Goal: Information Seeking & Learning: Learn about a topic

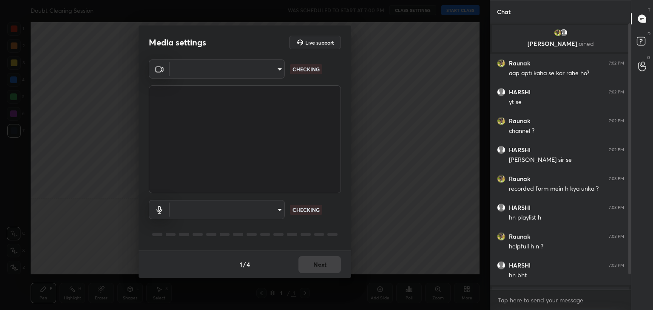
type input "a9fd4f38f379304b0caa4a79f2b732e989e7111bbf315c9f921f4749fc2d4ba3"
type input "default"
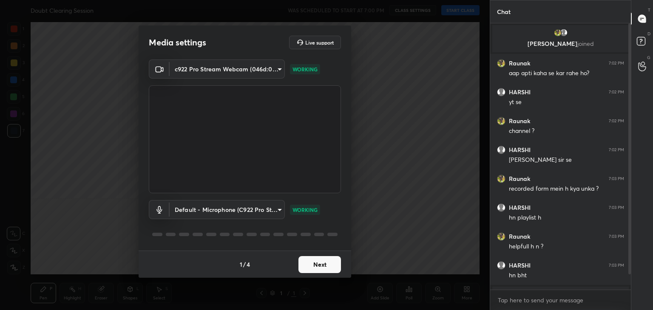
click at [317, 266] on button "Next" at bounding box center [319, 264] width 42 height 17
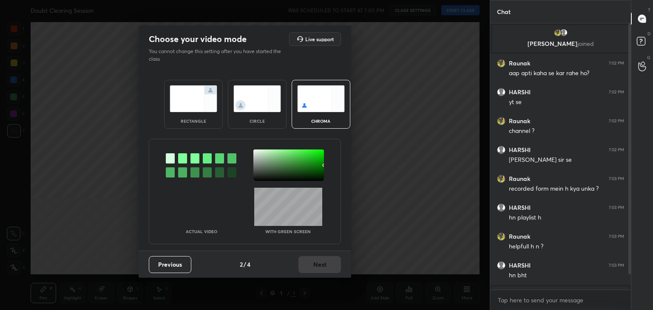
drag, startPoint x: 251, startPoint y: 108, endPoint x: 263, endPoint y: 123, distance: 20.2
click at [251, 106] on img at bounding box center [257, 98] width 48 height 27
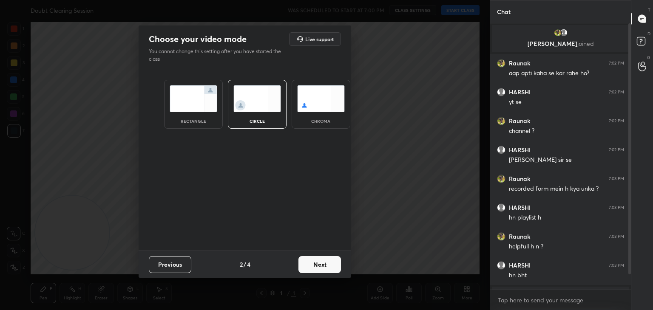
click at [325, 271] on button "Next" at bounding box center [319, 264] width 42 height 17
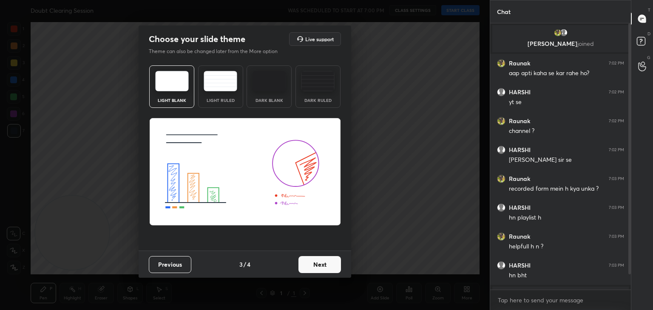
click at [325, 269] on button "Next" at bounding box center [319, 264] width 42 height 17
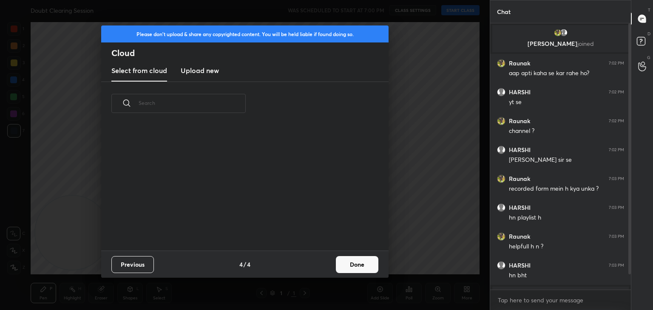
click at [352, 267] on button "Done" at bounding box center [357, 264] width 42 height 17
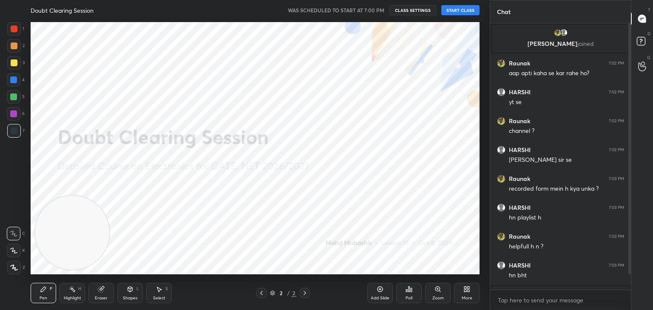
drag, startPoint x: 12, startPoint y: 248, endPoint x: 27, endPoint y: 248, distance: 14.9
click at [12, 248] on icon at bounding box center [14, 251] width 8 height 6
drag, startPoint x: 164, startPoint y: 210, endPoint x: 409, endPoint y: 38, distance: 299.5
click at [413, 51] on video at bounding box center [408, 78] width 74 height 74
drag, startPoint x: 430, startPoint y: 65, endPoint x: 447, endPoint y: 55, distance: 20.4
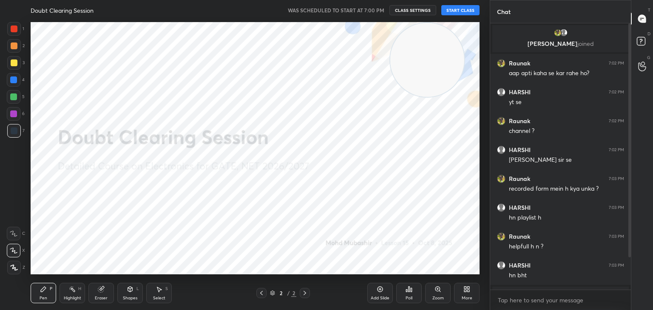
click at [447, 55] on video at bounding box center [427, 60] width 74 height 74
click at [461, 8] on button "START CLASS" at bounding box center [460, 10] width 38 height 10
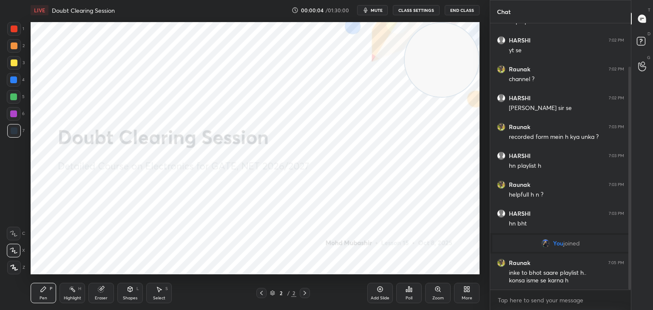
drag, startPoint x: 628, startPoint y: 55, endPoint x: 625, endPoint y: 108, distance: 52.3
click at [626, 108] on div at bounding box center [627, 156] width 5 height 266
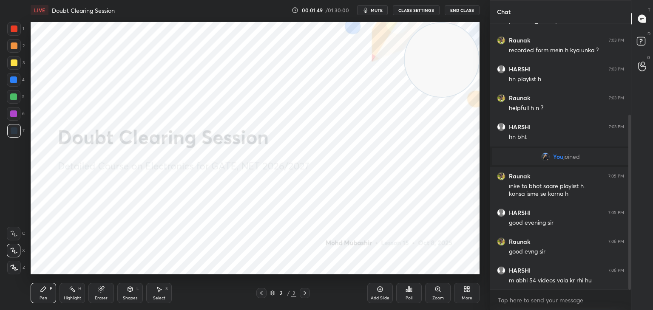
scroll to position [167, 0]
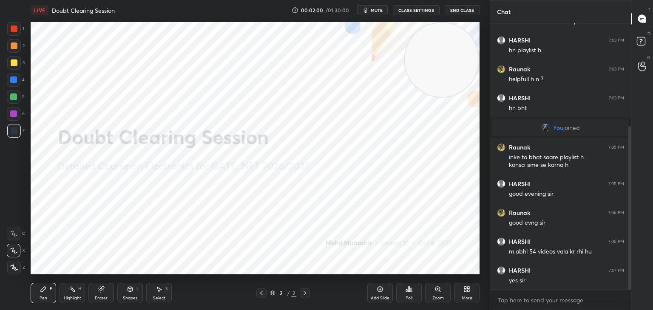
drag, startPoint x: 455, startPoint y: 48, endPoint x: 462, endPoint y: 54, distance: 8.5
click at [459, 49] on video at bounding box center [442, 60] width 74 height 74
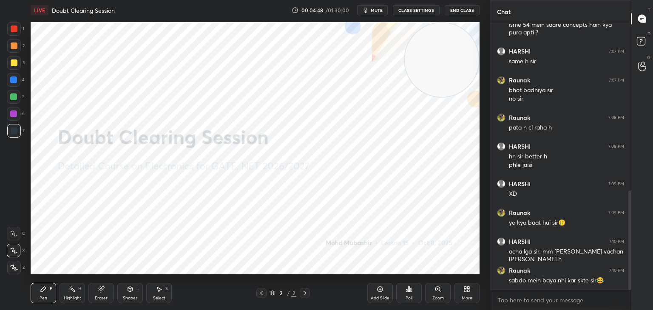
scroll to position [461, 0]
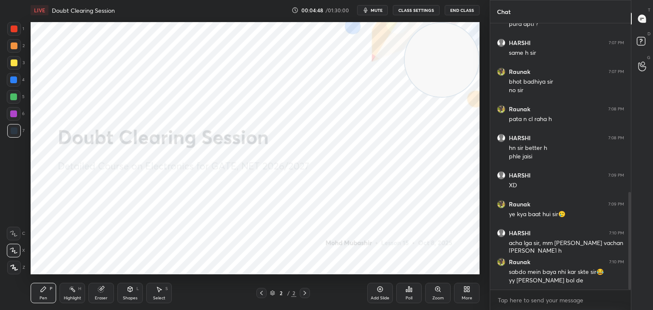
click at [464, 293] on icon at bounding box center [466, 289] width 7 height 7
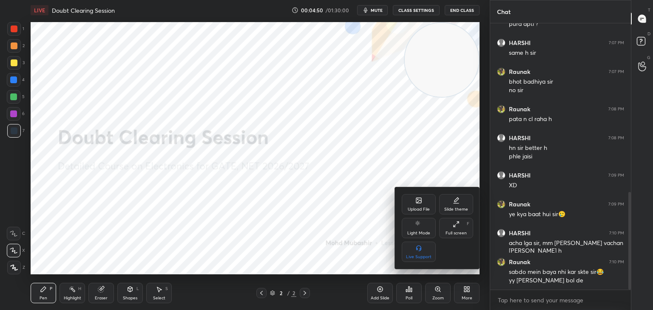
click at [416, 201] on icon at bounding box center [418, 200] width 5 height 5
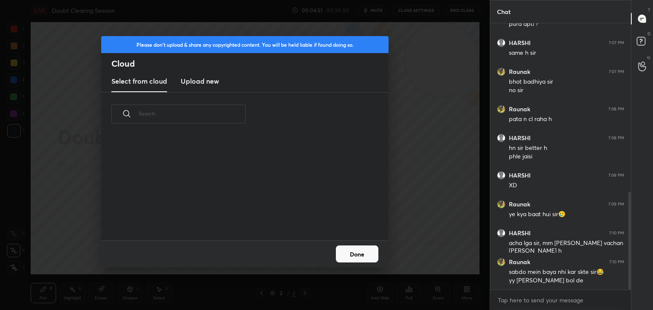
scroll to position [105, 273]
click at [199, 85] on h3 "Upload new" at bounding box center [200, 81] width 38 height 10
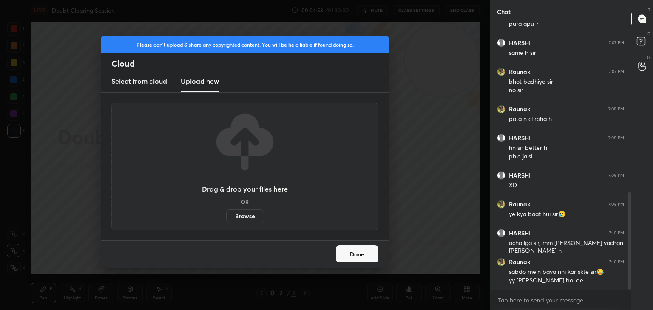
click at [245, 218] on label "Browse" at bounding box center [245, 216] width 38 height 14
click at [226, 218] on input "Browse" at bounding box center [226, 216] width 0 height 14
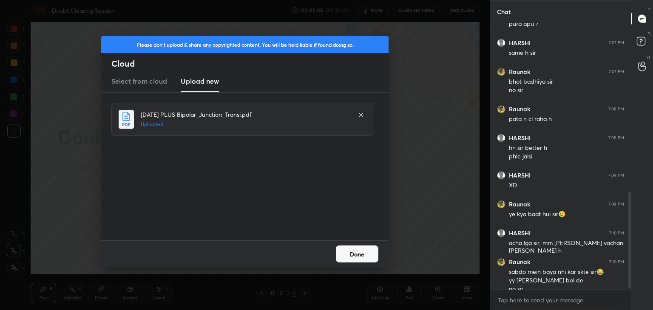
scroll to position [469, 0]
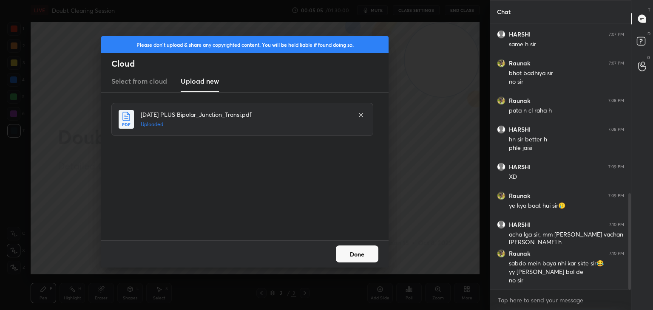
click at [351, 259] on button "Done" at bounding box center [357, 254] width 42 height 17
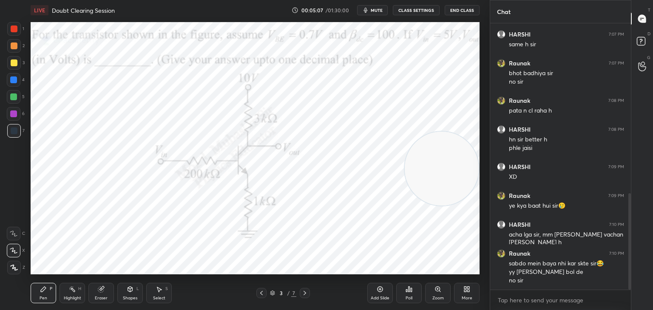
drag, startPoint x: 437, startPoint y: 67, endPoint x: 468, endPoint y: 177, distance: 114.6
click at [468, 176] on video at bounding box center [442, 169] width 74 height 74
click at [71, 290] on icon at bounding box center [72, 289] width 7 height 7
drag, startPoint x: 427, startPoint y: 148, endPoint x: 418, endPoint y: 144, distance: 9.7
click at [425, 144] on video at bounding box center [442, 128] width 74 height 74
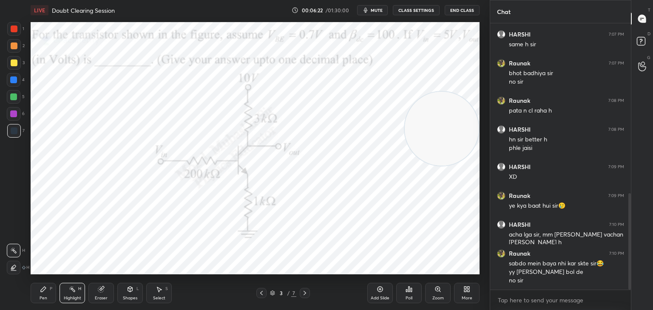
click at [381, 9] on span "mute" at bounding box center [377, 10] width 12 height 6
click at [376, 6] on button "unmute" at bounding box center [372, 10] width 31 height 10
click at [381, 12] on span "mute" at bounding box center [377, 10] width 12 height 6
click at [383, 10] on span "unmute" at bounding box center [376, 10] width 18 height 6
click at [380, 11] on span "mute" at bounding box center [377, 10] width 12 height 6
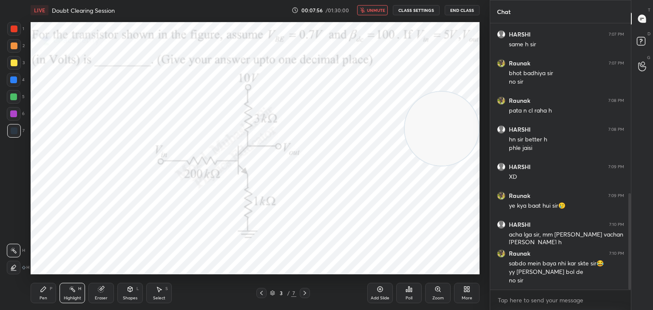
click at [376, 11] on span "unmute" at bounding box center [376, 10] width 18 height 6
click at [379, 9] on span "mute" at bounding box center [377, 10] width 12 height 6
click at [379, 9] on span "unmute" at bounding box center [376, 10] width 18 height 6
click at [378, 9] on span "mute" at bounding box center [377, 10] width 12 height 6
click at [376, 10] on span "unmute" at bounding box center [376, 10] width 18 height 6
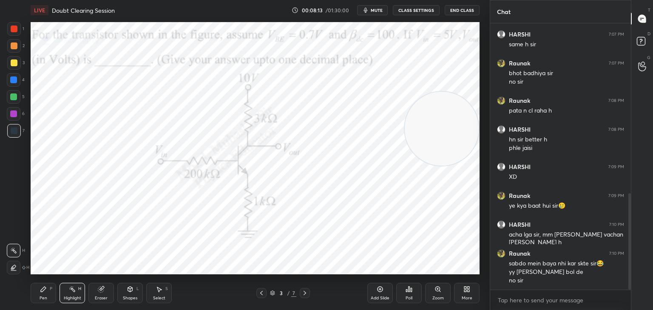
click at [378, 17] on div "LIVE Doubt Clearing Session 00:08:13 / 01:30:00 mute CLASS SETTINGS End Class" at bounding box center [255, 10] width 449 height 20
click at [376, 8] on span "mute" at bounding box center [377, 10] width 12 height 6
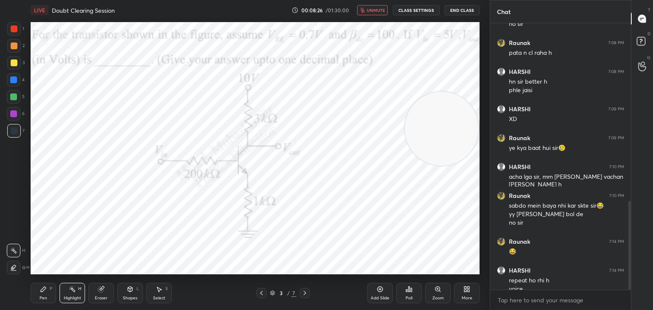
scroll to position [535, 0]
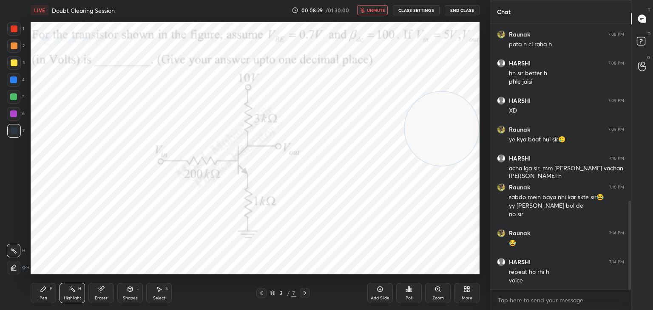
click at [379, 6] on button "unmute" at bounding box center [372, 10] width 31 height 10
click at [376, 9] on span "mute" at bounding box center [377, 10] width 12 height 6
click at [376, 6] on button "unmute" at bounding box center [372, 10] width 31 height 10
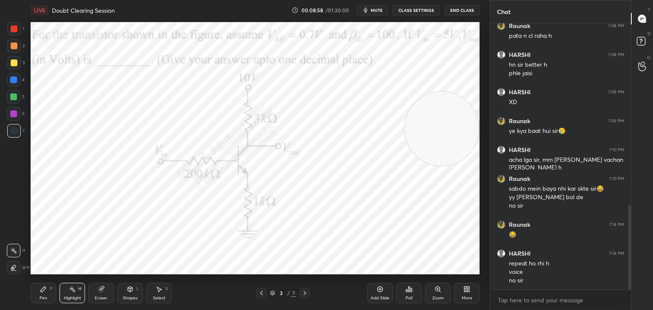
scroll to position [573, 0]
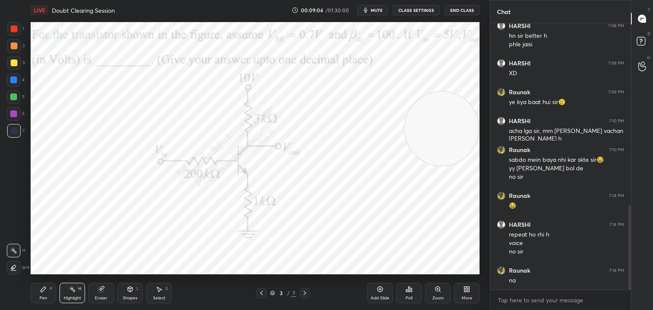
click at [367, 12] on icon "button" at bounding box center [366, 10] width 4 height 5
drag, startPoint x: 368, startPoint y: 8, endPoint x: 374, endPoint y: 13, distance: 7.8
click at [368, 11] on button "unmute" at bounding box center [372, 10] width 31 height 10
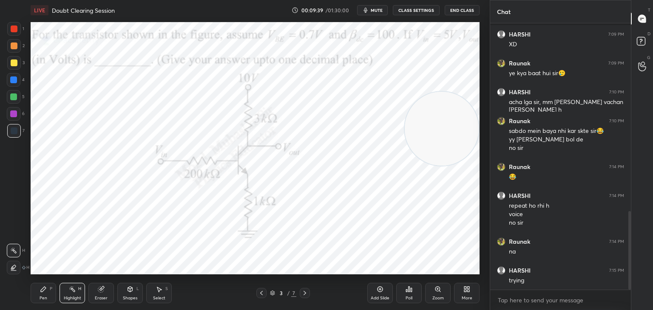
scroll to position [638, 0]
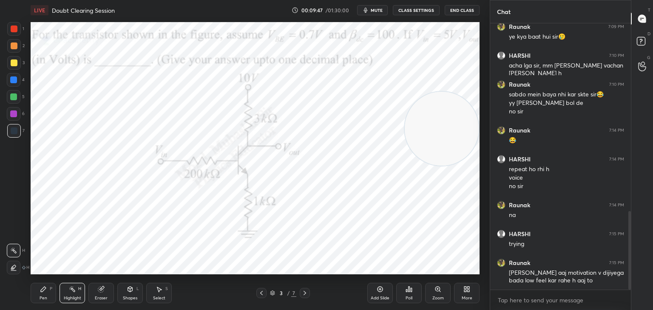
click at [376, 8] on span "mute" at bounding box center [377, 10] width 12 height 6
click at [376, 8] on span "unmute" at bounding box center [376, 10] width 18 height 6
click at [374, 8] on span "mute" at bounding box center [377, 10] width 12 height 6
click at [374, 9] on span "unmute" at bounding box center [376, 10] width 18 height 6
drag, startPoint x: 447, startPoint y: 111, endPoint x: 434, endPoint y: 94, distance: 21.2
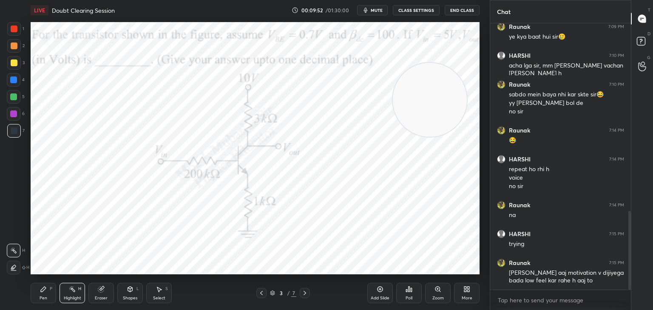
click at [434, 94] on video at bounding box center [430, 100] width 74 height 74
drag, startPoint x: 45, startPoint y: 295, endPoint x: 44, endPoint y: 277, distance: 17.4
click at [44, 295] on div "Pen P" at bounding box center [43, 293] width 25 height 20
click at [16, 80] on div at bounding box center [14, 80] width 14 height 14
click at [16, 99] on div at bounding box center [14, 97] width 14 height 14
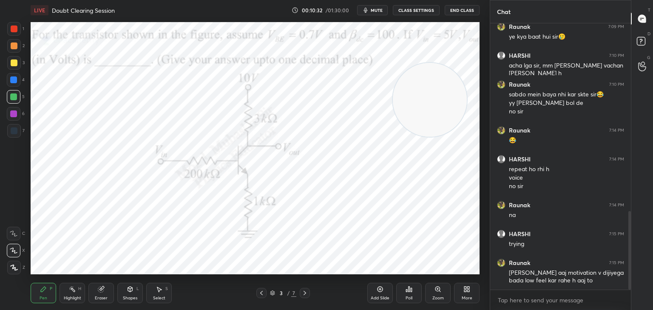
click at [14, 50] on div at bounding box center [14, 46] width 14 height 14
click at [15, 65] on div at bounding box center [14, 62] width 7 height 7
click at [17, 48] on div at bounding box center [14, 46] width 14 height 14
drag, startPoint x: 443, startPoint y: 104, endPoint x: 135, endPoint y: 116, distance: 308.7
click at [308, 112] on video at bounding box center [345, 99] width 74 height 74
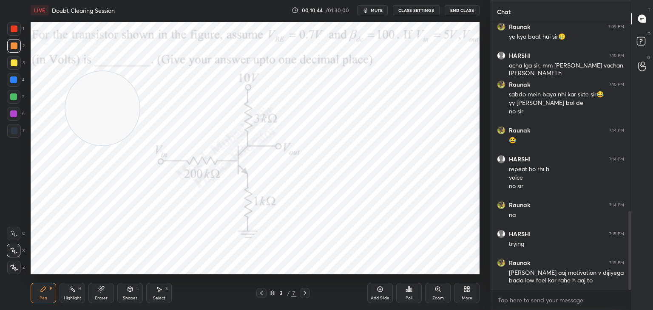
click at [14, 131] on div at bounding box center [14, 130] width 7 height 7
drag, startPoint x: 11, startPoint y: 32, endPoint x: 28, endPoint y: 34, distance: 17.9
click at [11, 33] on div at bounding box center [14, 29] width 14 height 14
click at [94, 298] on div "Eraser" at bounding box center [100, 293] width 25 height 20
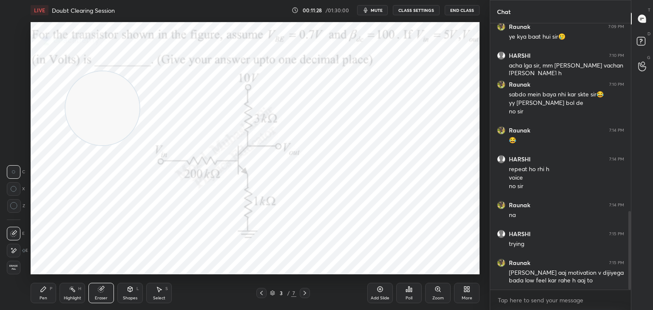
click at [11, 271] on div "Erase all" at bounding box center [14, 268] width 14 height 14
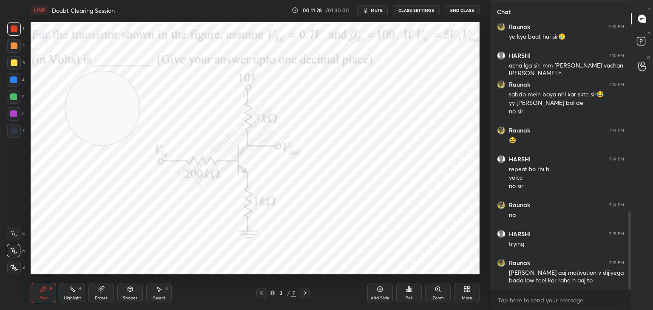
click at [68, 295] on div "Highlight H" at bounding box center [71, 293] width 25 height 20
drag, startPoint x: 82, startPoint y: 147, endPoint x: 86, endPoint y: 215, distance: 67.7
click at [31, 268] on video at bounding box center [68, 237] width 74 height 74
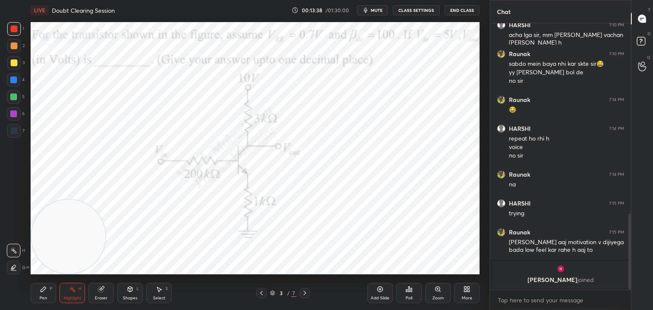
scroll to position [605, 0]
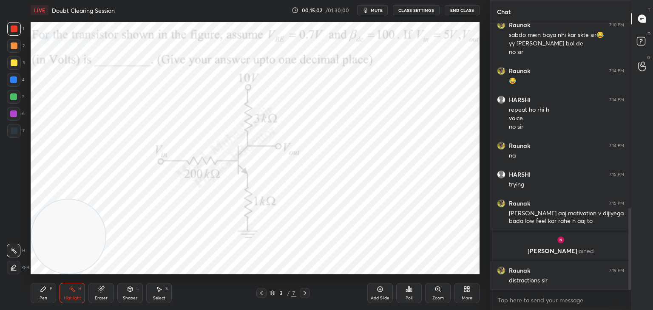
click at [375, 9] on span "mute" at bounding box center [377, 10] width 12 height 6
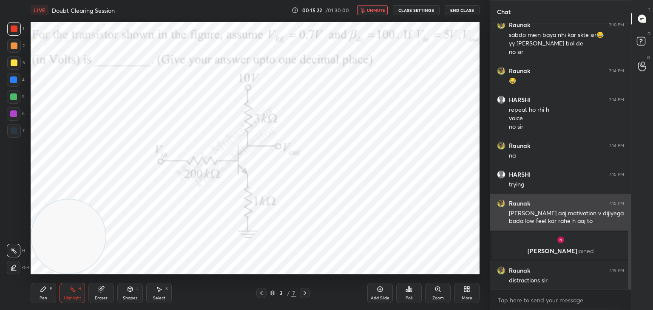
scroll to position [634, 0]
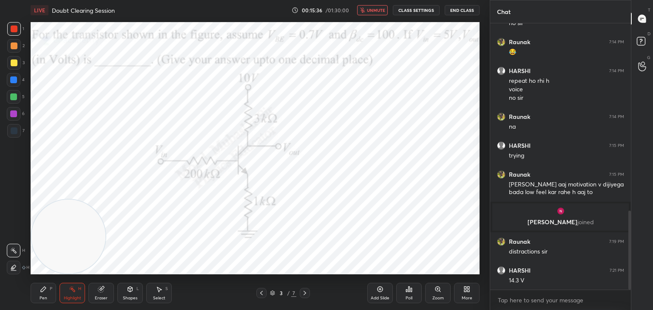
click at [379, 8] on span "unmute" at bounding box center [376, 10] width 18 height 6
click at [39, 290] on div "Pen P" at bounding box center [43, 293] width 25 height 20
click at [9, 82] on div at bounding box center [14, 80] width 14 height 14
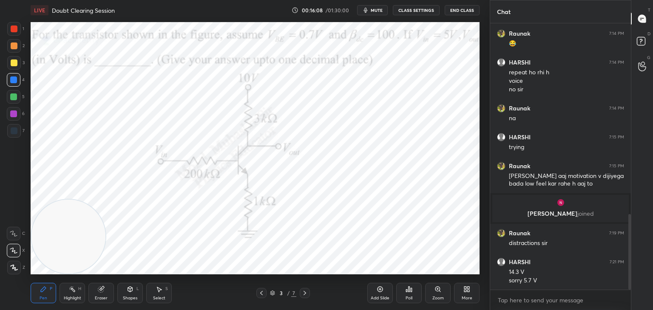
scroll to position [671, 0]
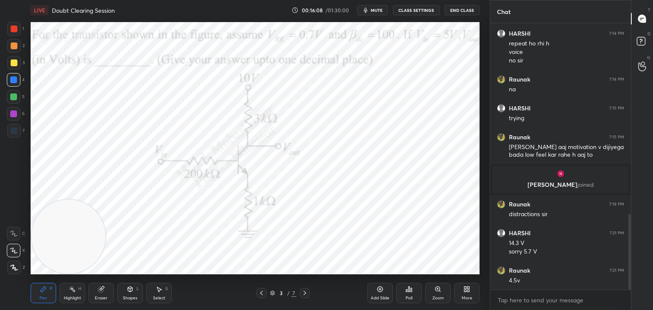
drag, startPoint x: 9, startPoint y: 66, endPoint x: 23, endPoint y: 76, distance: 16.2
click at [10, 66] on div at bounding box center [14, 63] width 14 height 14
click at [14, 80] on div at bounding box center [13, 79] width 7 height 7
drag, startPoint x: 12, startPoint y: 116, endPoint x: 29, endPoint y: 117, distance: 16.6
click at [14, 116] on div at bounding box center [13, 113] width 7 height 7
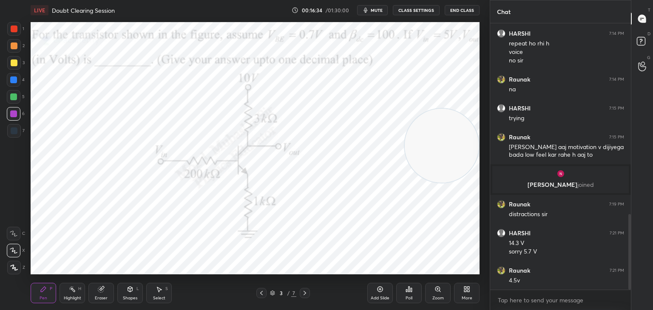
drag, startPoint x: 94, startPoint y: 228, endPoint x: 419, endPoint y: 145, distance: 335.6
click at [450, 152] on video at bounding box center [442, 146] width 74 height 74
drag, startPoint x: 14, startPoint y: 97, endPoint x: 26, endPoint y: 103, distance: 13.5
click at [14, 96] on div at bounding box center [13, 96] width 7 height 7
drag, startPoint x: 450, startPoint y: 145, endPoint x: 230, endPoint y: 38, distance: 245.1
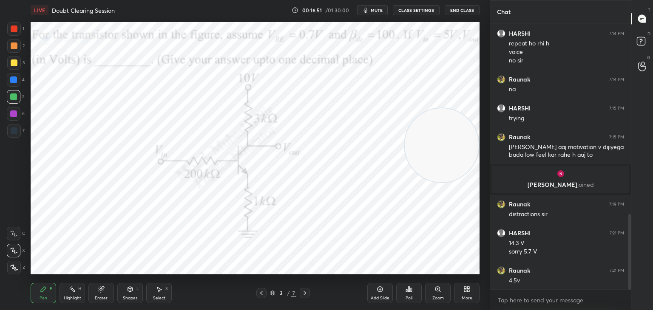
click at [405, 108] on video at bounding box center [442, 145] width 74 height 74
drag, startPoint x: 209, startPoint y: 58, endPoint x: 51, endPoint y: 266, distance: 261.0
click at [56, 272] on video at bounding box center [68, 237] width 74 height 74
drag, startPoint x: 18, startPoint y: 48, endPoint x: 30, endPoint y: 51, distance: 12.2
click at [17, 48] on div at bounding box center [14, 46] width 14 height 14
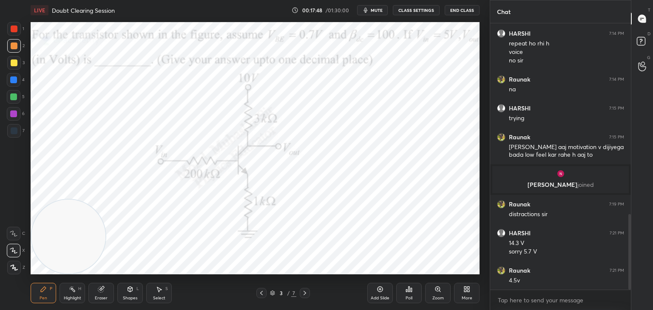
click at [13, 80] on div at bounding box center [13, 79] width 7 height 7
click at [12, 51] on div at bounding box center [14, 46] width 14 height 14
drag, startPoint x: 100, startPoint y: 222, endPoint x: 415, endPoint y: 96, distance: 339.4
click at [449, 96] on video at bounding box center [442, 91] width 74 height 74
drag, startPoint x: 14, startPoint y: 33, endPoint x: 27, endPoint y: 67, distance: 36.3
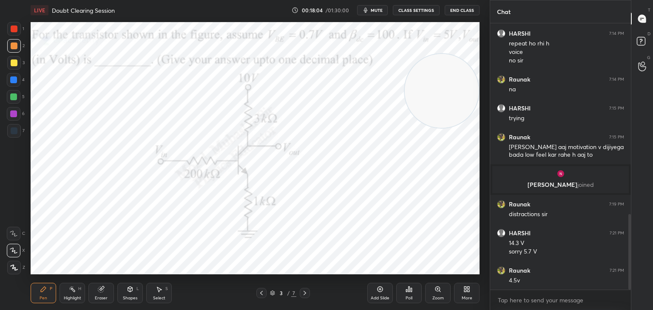
click at [15, 34] on div at bounding box center [14, 29] width 14 height 14
click at [83, 288] on div "Highlight H" at bounding box center [71, 293] width 25 height 20
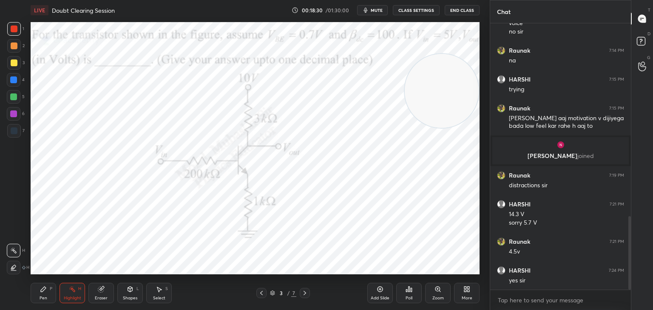
click at [305, 294] on icon at bounding box center [304, 293] width 7 height 7
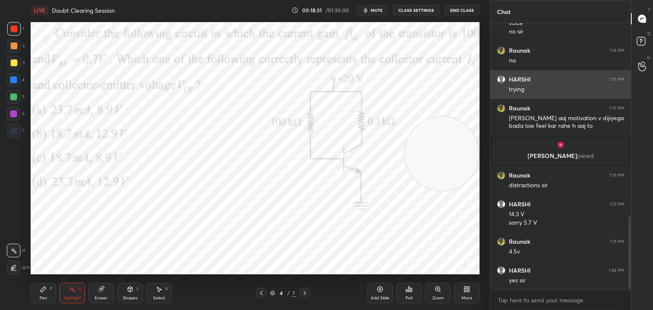
drag, startPoint x: 462, startPoint y: 63, endPoint x: 495, endPoint y: 96, distance: 46.3
click at [502, 99] on div "1 2 3 4 5 6 7 C X Z C X Z E E Erase all H H LIVE Doubt Clearing Session 00:18:3…" at bounding box center [326, 155] width 653 height 310
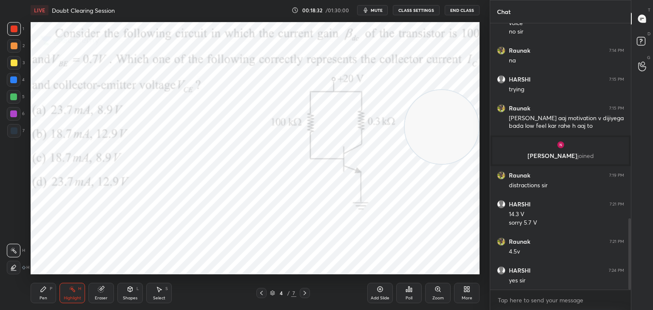
scroll to position [729, 0]
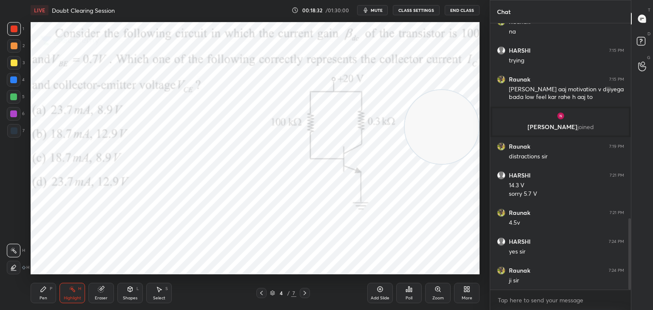
click at [373, 11] on span "mute" at bounding box center [377, 10] width 12 height 6
drag, startPoint x: 375, startPoint y: 6, endPoint x: 376, endPoint y: 10, distance: 4.3
click at [376, 4] on div "LIVE Doubt Clearing Session 00:19:48 / 01:30:00 unmute CLASS SETTINGS End Class" at bounding box center [255, 10] width 449 height 20
click at [379, 11] on span "unmute" at bounding box center [376, 10] width 18 height 6
click at [376, 9] on span "mute" at bounding box center [377, 10] width 12 height 6
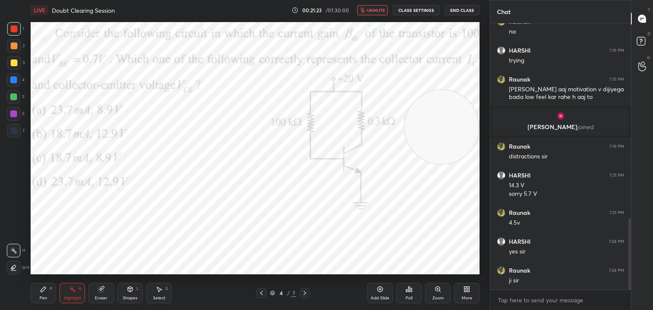
scroll to position [758, 0]
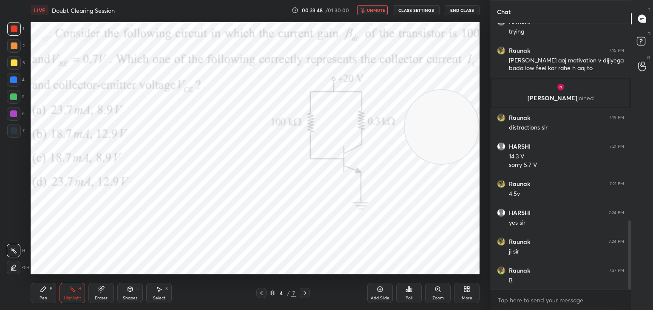
click at [366, 10] on button "unmute" at bounding box center [372, 10] width 31 height 10
drag, startPoint x: 411, startPoint y: 133, endPoint x: 57, endPoint y: 260, distance: 377.0
click at [55, 254] on video at bounding box center [68, 237] width 74 height 74
click at [46, 289] on div "Pen P" at bounding box center [43, 293] width 25 height 20
click at [71, 286] on icon at bounding box center [72, 289] width 7 height 7
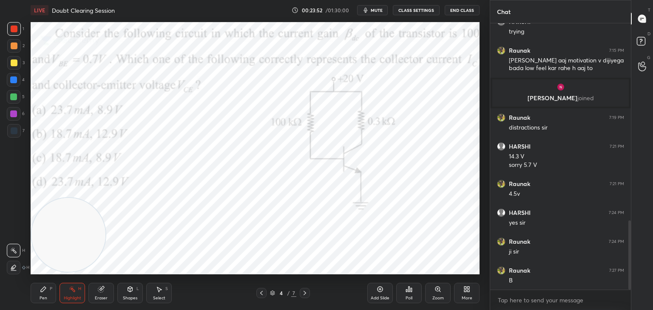
drag, startPoint x: 71, startPoint y: 255, endPoint x: 57, endPoint y: 259, distance: 14.4
click at [64, 268] on video at bounding box center [68, 235] width 74 height 74
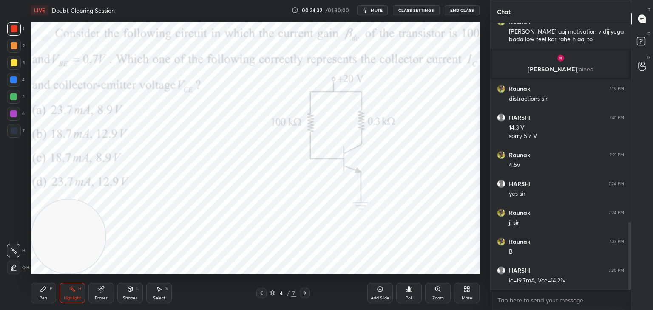
click at [34, 300] on div "Pen P" at bounding box center [43, 293] width 25 height 20
drag, startPoint x: 14, startPoint y: 99, endPoint x: 23, endPoint y: 99, distance: 8.1
click at [16, 99] on div at bounding box center [13, 96] width 7 height 7
drag, startPoint x: 14, startPoint y: 62, endPoint x: 24, endPoint y: 64, distance: 10.0
click at [17, 62] on div at bounding box center [14, 62] width 7 height 7
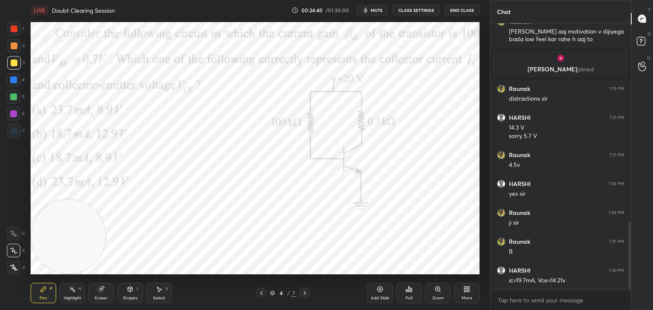
drag, startPoint x: 12, startPoint y: 81, endPoint x: 24, endPoint y: 86, distance: 12.9
click at [15, 82] on div at bounding box center [13, 79] width 7 height 7
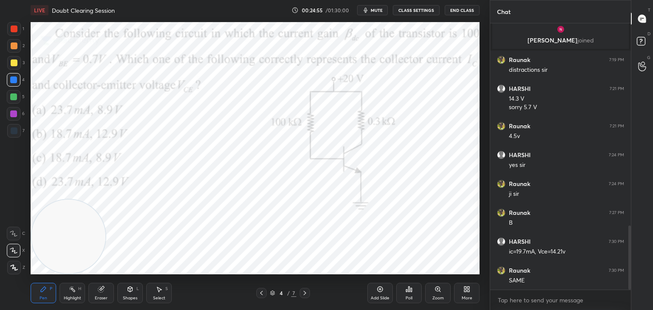
scroll to position [845, 0]
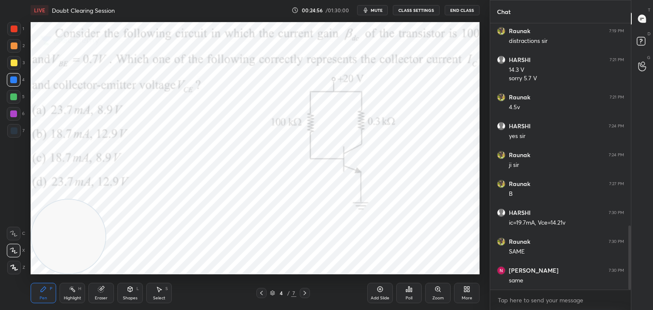
drag, startPoint x: 12, startPoint y: 116, endPoint x: 17, endPoint y: 114, distance: 5.1
click at [14, 115] on div at bounding box center [13, 113] width 7 height 7
click at [16, 91] on div at bounding box center [14, 97] width 14 height 14
drag, startPoint x: 59, startPoint y: 226, endPoint x: 59, endPoint y: 30, distance: 196.7
click at [70, 127] on video at bounding box center [70, 164] width 74 height 74
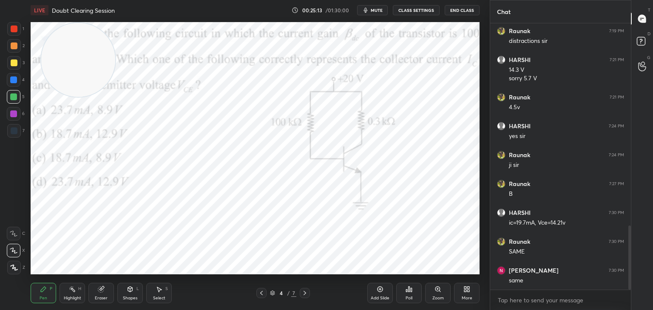
click at [12, 48] on div at bounding box center [14, 45] width 7 height 7
drag, startPoint x: 14, startPoint y: 114, endPoint x: 19, endPoint y: 116, distance: 5.7
click at [14, 115] on div at bounding box center [13, 113] width 7 height 7
drag, startPoint x: 12, startPoint y: 29, endPoint x: 97, endPoint y: 66, distance: 93.1
click at [14, 31] on div at bounding box center [14, 28] width 7 height 7
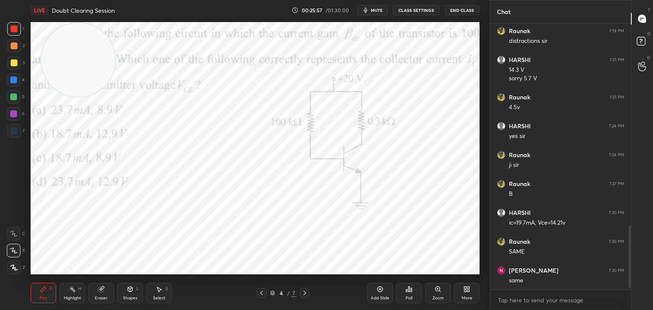
scroll to position [874, 0]
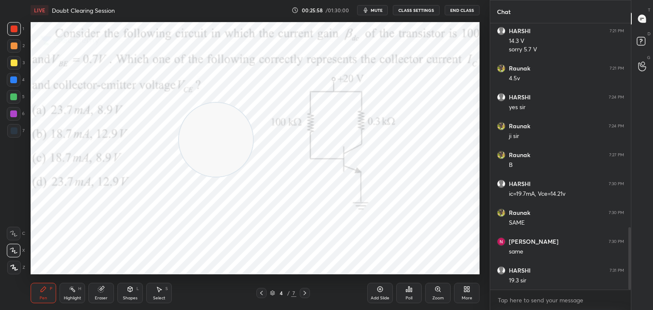
drag, startPoint x: 88, startPoint y: 60, endPoint x: 205, endPoint y: 166, distance: 157.0
click at [225, 140] on video at bounding box center [216, 140] width 74 height 74
drag, startPoint x: 67, startPoint y: 297, endPoint x: 70, endPoint y: 281, distance: 16.3
click at [62, 299] on div "Highlight H" at bounding box center [71, 293] width 25 height 20
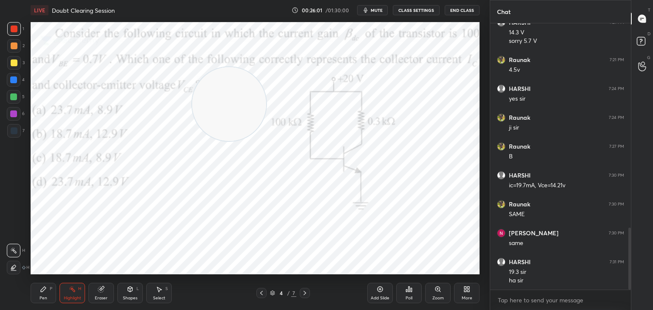
drag, startPoint x: 231, startPoint y: 144, endPoint x: 226, endPoint y: 118, distance: 26.0
click at [243, 117] on video at bounding box center [229, 104] width 74 height 74
drag, startPoint x: 206, startPoint y: 101, endPoint x: 206, endPoint y: 105, distance: 4.7
click at [201, 105] on video at bounding box center [227, 113] width 74 height 74
click at [306, 295] on icon at bounding box center [304, 293] width 7 height 7
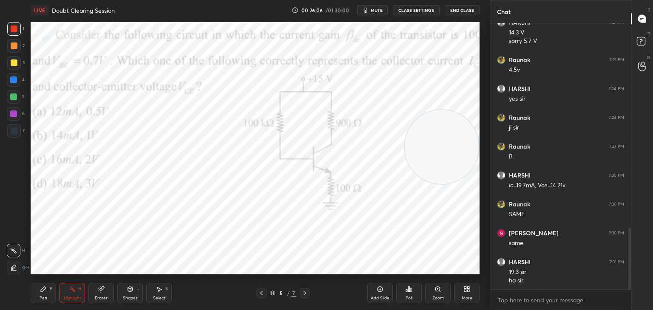
drag, startPoint x: 277, startPoint y: 123, endPoint x: 452, endPoint y: 126, distance: 175.1
click at [461, 131] on video at bounding box center [442, 147] width 74 height 74
click at [382, 10] on span "mute" at bounding box center [377, 10] width 12 height 6
click at [379, 10] on span "unmute" at bounding box center [376, 10] width 18 height 6
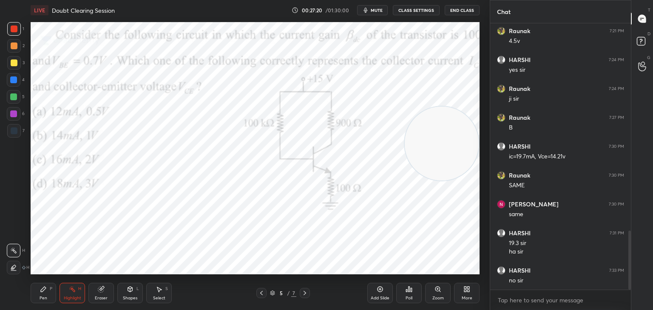
scroll to position [940, 0]
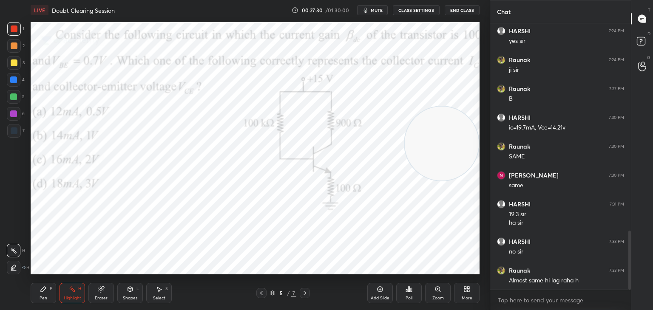
drag, startPoint x: 373, startPoint y: 9, endPoint x: 372, endPoint y: 14, distance: 4.3
click at [374, 11] on span "mute" at bounding box center [377, 10] width 12 height 6
drag, startPoint x: 369, startPoint y: 11, endPoint x: 371, endPoint y: 17, distance: 6.7
click at [369, 12] on span "unmute" at bounding box center [376, 10] width 18 height 6
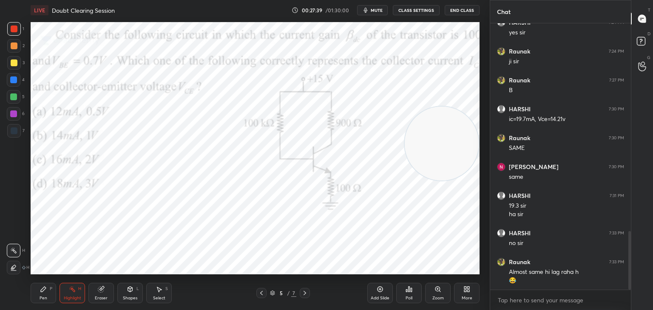
click at [378, 11] on span "mute" at bounding box center [377, 10] width 12 height 6
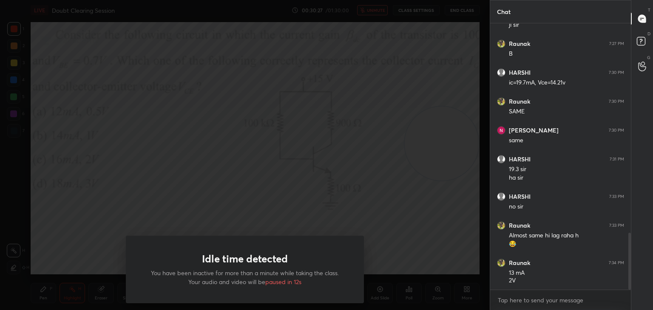
scroll to position [1014, 0]
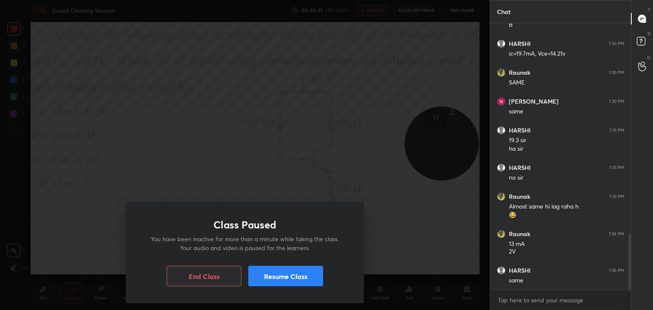
click at [309, 276] on button "Resume Class" at bounding box center [285, 276] width 75 height 20
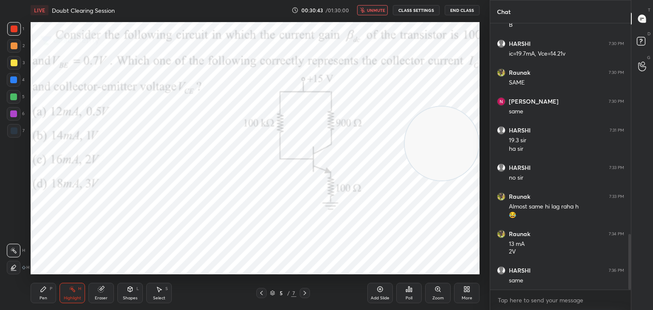
click at [381, 11] on span "unmute" at bounding box center [376, 10] width 18 height 6
drag, startPoint x: 458, startPoint y: 152, endPoint x: 464, endPoint y: 132, distance: 21.4
click at [464, 136] on video at bounding box center [442, 131] width 74 height 74
click at [46, 292] on div "Pen P" at bounding box center [43, 293] width 25 height 20
click at [12, 87] on div "4" at bounding box center [16, 81] width 18 height 17
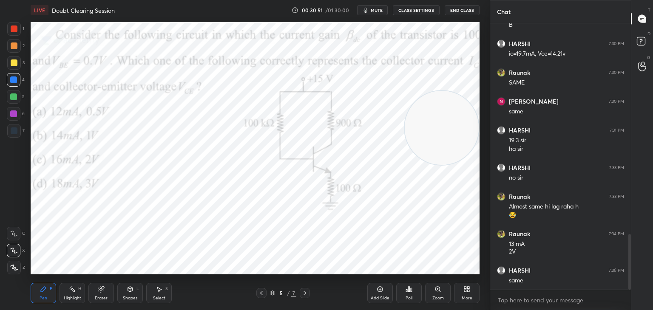
click at [262, 291] on icon at bounding box center [261, 293] width 7 height 7
drag, startPoint x: 16, startPoint y: 65, endPoint x: 29, endPoint y: 75, distance: 17.0
click at [17, 65] on div at bounding box center [14, 63] width 14 height 14
drag, startPoint x: 304, startPoint y: 289, endPoint x: 290, endPoint y: 281, distance: 16.3
click at [305, 289] on div at bounding box center [305, 293] width 10 height 10
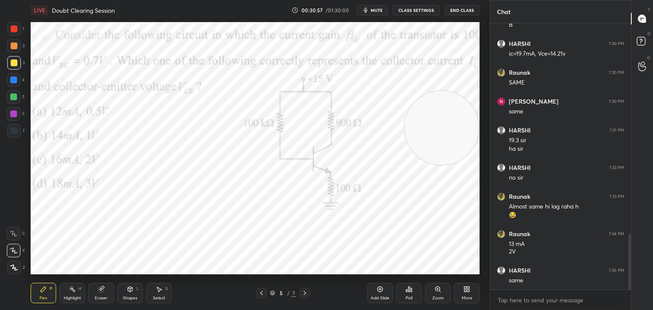
drag, startPoint x: 16, startPoint y: 78, endPoint x: 27, endPoint y: 84, distance: 12.9
click at [17, 78] on div at bounding box center [13, 79] width 7 height 7
click at [306, 291] on icon at bounding box center [304, 293] width 7 height 7
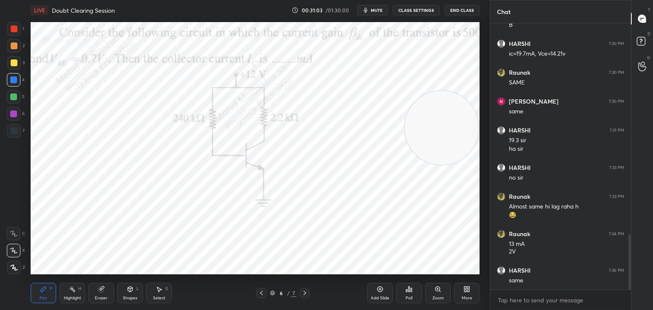
click at [72, 294] on div "Highlight H" at bounding box center [71, 293] width 25 height 20
drag, startPoint x: 442, startPoint y: 133, endPoint x: 459, endPoint y: 98, distance: 39.4
click at [464, 97] on video at bounding box center [442, 128] width 74 height 74
click at [378, 8] on span "mute" at bounding box center [377, 10] width 12 height 6
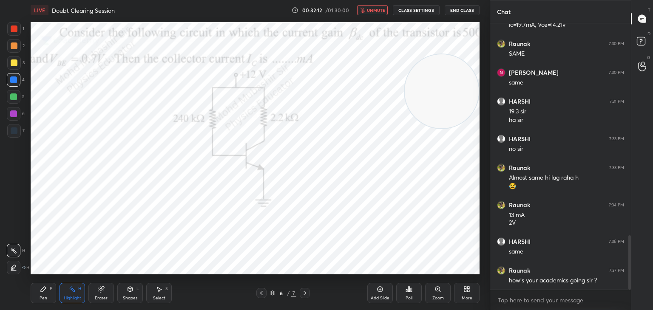
click at [376, 9] on span "unmute" at bounding box center [376, 10] width 18 height 6
click at [379, 10] on span "mute" at bounding box center [377, 10] width 12 height 6
click at [377, 11] on span "unmute" at bounding box center [376, 10] width 18 height 6
click at [379, 8] on span "mute" at bounding box center [377, 10] width 12 height 6
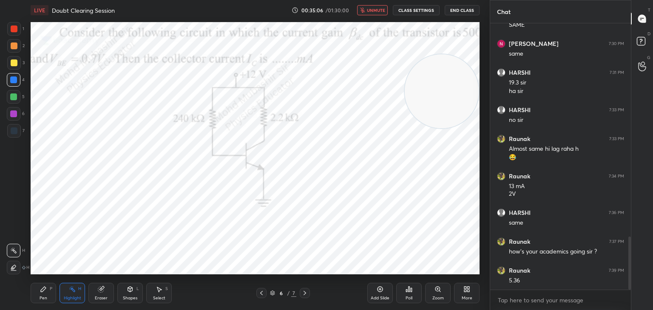
drag, startPoint x: 378, startPoint y: 11, endPoint x: 381, endPoint y: 14, distance: 4.8
click at [379, 10] on span "unmute" at bounding box center [376, 10] width 18 height 6
drag, startPoint x: 46, startPoint y: 290, endPoint x: 51, endPoint y: 292, distance: 5.7
click at [46, 291] on icon at bounding box center [43, 289] width 7 height 7
drag, startPoint x: 76, startPoint y: 286, endPoint x: 126, endPoint y: 274, distance: 50.7
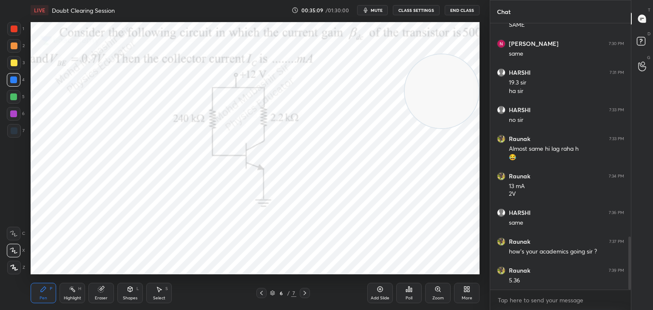
click at [74, 289] on div "Highlight H" at bounding box center [71, 293] width 25 height 20
click at [377, 12] on span "mute" at bounding box center [377, 10] width 12 height 6
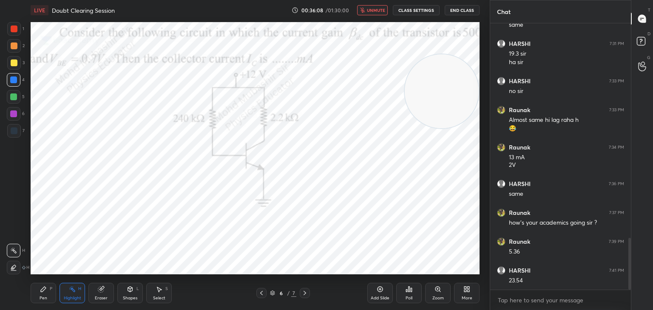
click at [376, 9] on span "unmute" at bounding box center [376, 10] width 18 height 6
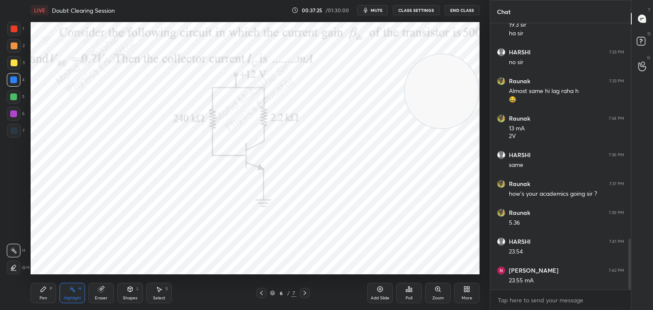
click at [33, 296] on div "Pen P" at bounding box center [43, 293] width 25 height 20
click at [13, 109] on div at bounding box center [14, 114] width 14 height 14
drag, startPoint x: 14, startPoint y: 67, endPoint x: 24, endPoint y: 70, distance: 10.5
click at [15, 68] on div at bounding box center [14, 63] width 14 height 14
click at [8, 80] on div "1 2 3 4 5 6 7 C X Z C X Z E E Erase all H H" at bounding box center [13, 148] width 27 height 252
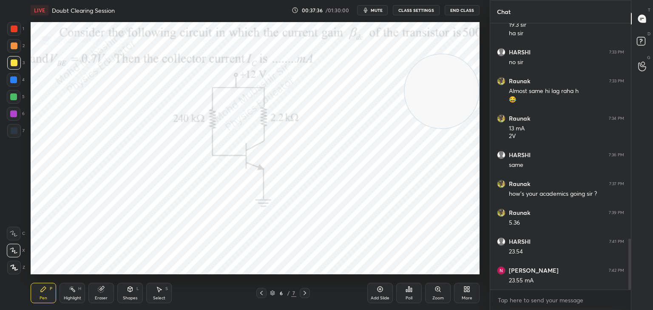
drag, startPoint x: 15, startPoint y: 82, endPoint x: 26, endPoint y: 93, distance: 15.0
click at [14, 82] on div at bounding box center [13, 79] width 7 height 7
drag, startPoint x: 413, startPoint y: 101, endPoint x: 7, endPoint y: 135, distance: 407.6
click at [1, 150] on div "1 2 3 4 5 6 7 C X Z C X Z E E Erase all H H LIVE Doubt Clearing Session 00:38:1…" at bounding box center [241, 155] width 483 height 310
drag, startPoint x: 12, startPoint y: 119, endPoint x: 37, endPoint y: 121, distance: 24.7
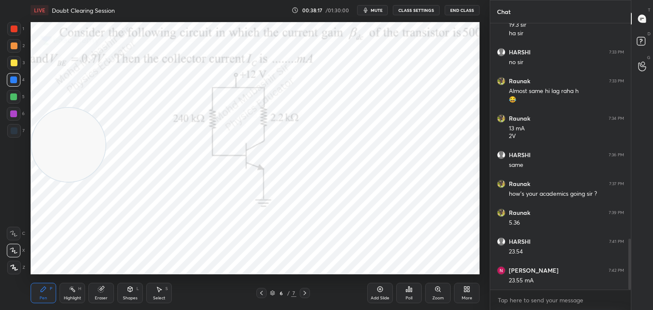
click at [17, 122] on div "6" at bounding box center [16, 115] width 18 height 17
drag, startPoint x: 12, startPoint y: 99, endPoint x: 17, endPoint y: 97, distance: 5.1
click at [12, 100] on div at bounding box center [14, 97] width 14 height 14
drag, startPoint x: 14, startPoint y: 45, endPoint x: 25, endPoint y: 56, distance: 15.9
click at [17, 51] on div at bounding box center [14, 46] width 14 height 14
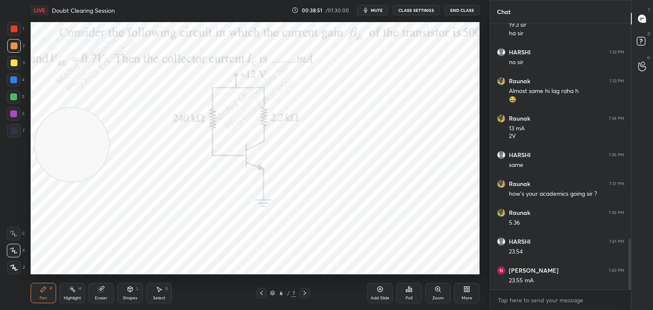
drag, startPoint x: 50, startPoint y: 151, endPoint x: 381, endPoint y: 161, distance: 331.6
click at [109, 164] on video at bounding box center [72, 145] width 74 height 74
click at [72, 290] on icon at bounding box center [72, 289] width 7 height 7
drag, startPoint x: 161, startPoint y: 297, endPoint x: 170, endPoint y: 278, distance: 20.4
click at [162, 295] on div "Select S" at bounding box center [158, 293] width 25 height 20
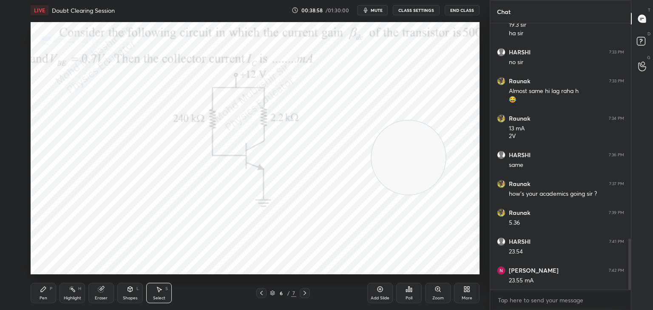
drag, startPoint x: 178, startPoint y: 239, endPoint x: 183, endPoint y: 248, distance: 10.5
click at [182, 246] on div "0 ° Undo Copy Duplicate Duplicate to new slide Delete" at bounding box center [255, 148] width 449 height 252
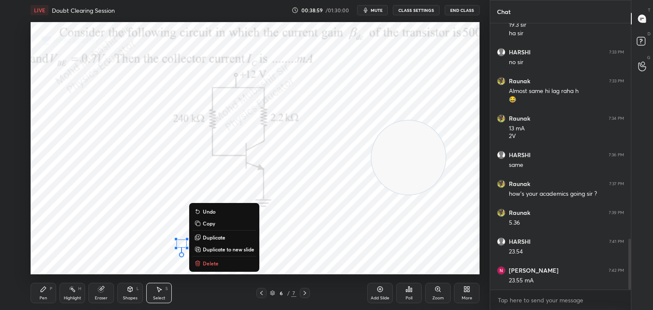
click at [206, 265] on p "Delete" at bounding box center [211, 263] width 16 height 7
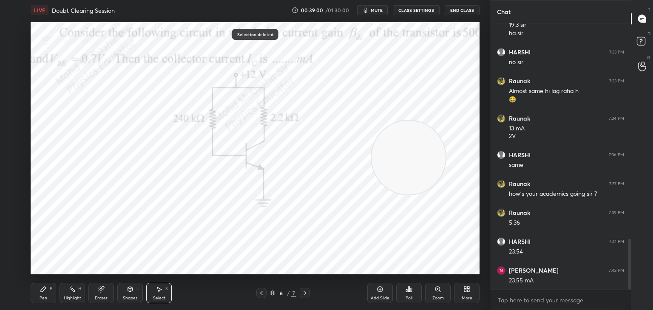
click at [40, 292] on icon at bounding box center [43, 289] width 7 height 7
click at [13, 83] on div at bounding box center [14, 80] width 14 height 14
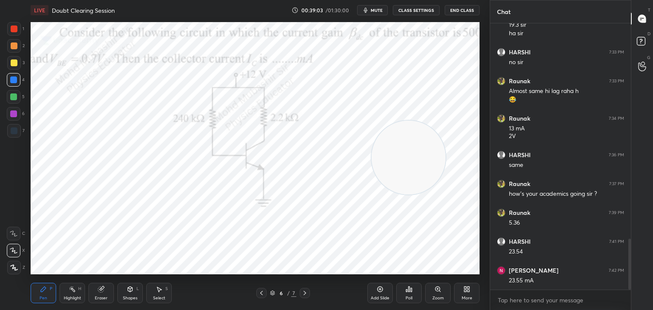
scroll to position [1158, 0]
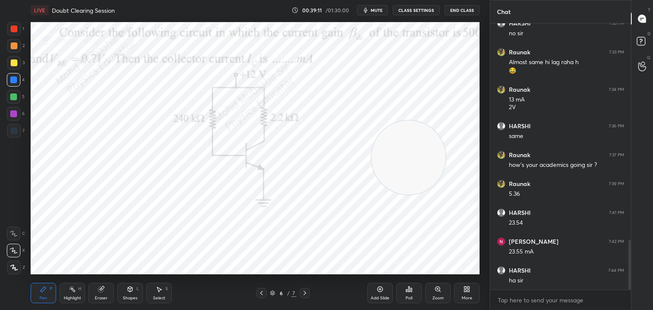
drag, startPoint x: 162, startPoint y: 286, endPoint x: 210, endPoint y: 281, distance: 48.7
click at [161, 288] on div "Select S" at bounding box center [158, 293] width 25 height 20
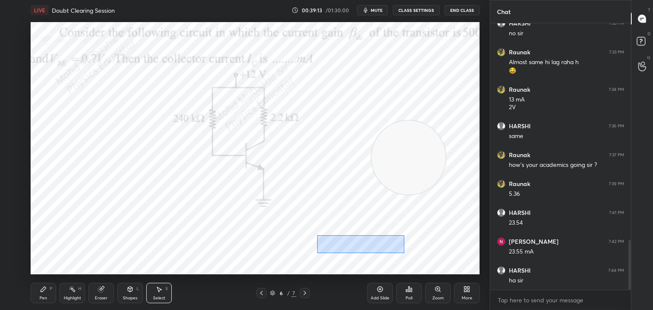
drag, startPoint x: 321, startPoint y: 237, endPoint x: 406, endPoint y: 258, distance: 87.6
click at [406, 258] on div "0 ° Undo Copy Duplicate Duplicate to new slide Delete" at bounding box center [255, 148] width 449 height 252
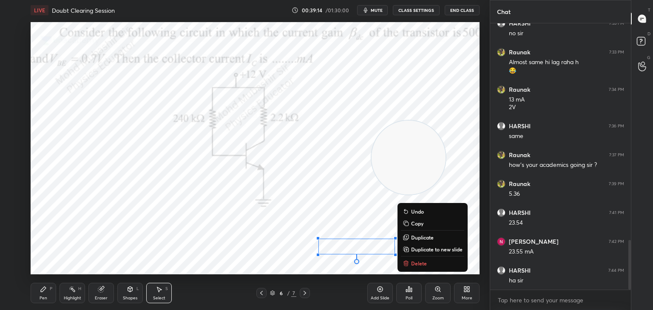
click at [411, 263] on p "Delete" at bounding box center [419, 263] width 16 height 7
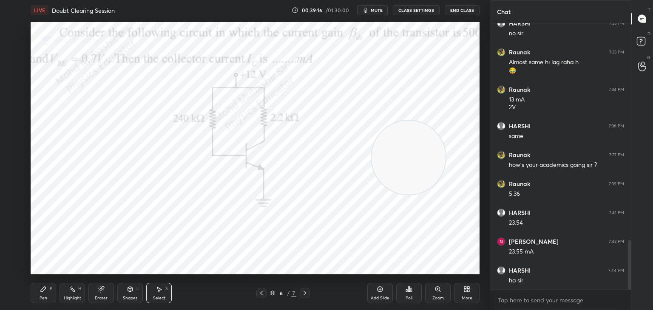
click at [449, 234] on div "0 ° Undo Copy Duplicate Duplicate to new slide Delete" at bounding box center [255, 148] width 449 height 252
drag, startPoint x: 38, startPoint y: 291, endPoint x: 126, endPoint y: 276, distance: 89.6
click at [37, 293] on div "Pen P" at bounding box center [43, 293] width 25 height 20
drag, startPoint x: 410, startPoint y: 166, endPoint x: 152, endPoint y: 269, distance: 278.0
click at [346, 204] on video at bounding box center [383, 167] width 74 height 74
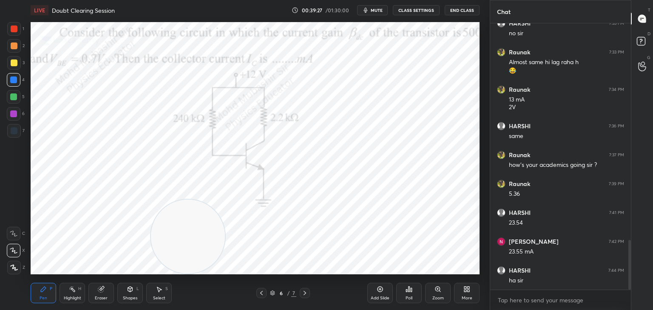
click at [158, 290] on icon at bounding box center [159, 289] width 5 height 5
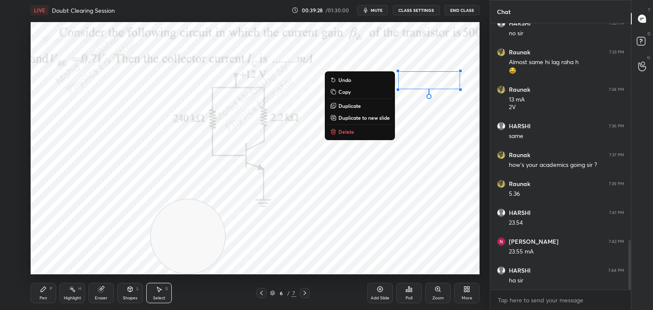
drag, startPoint x: 397, startPoint y: 67, endPoint x: 444, endPoint y: 109, distance: 62.6
click at [473, 87] on div "0 ° Undo Copy Duplicate Duplicate to new slide Delete" at bounding box center [255, 148] width 449 height 252
click at [349, 131] on p "Delete" at bounding box center [346, 131] width 16 height 7
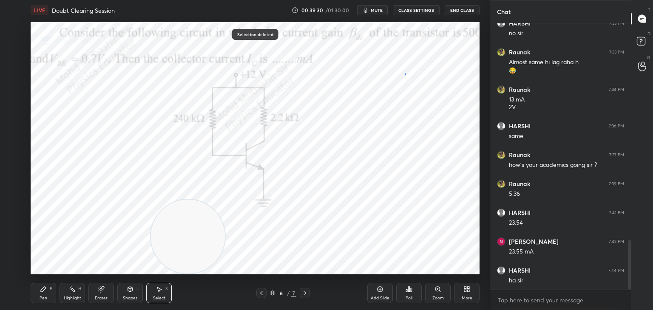
drag, startPoint x: 405, startPoint y: 74, endPoint x: 435, endPoint y: 88, distance: 33.7
click at [437, 89] on div "0 ° Undo Copy Duplicate Duplicate to new slide Delete" at bounding box center [255, 148] width 449 height 252
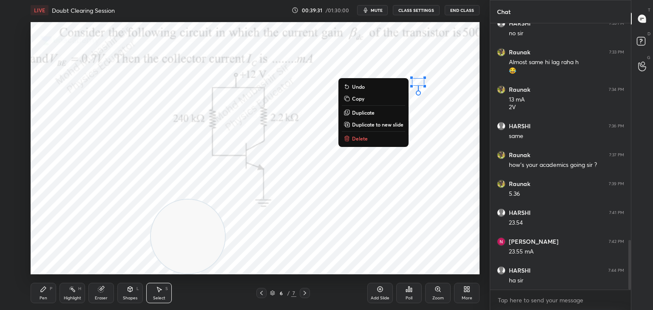
click at [381, 140] on button "Delete" at bounding box center [373, 138] width 63 height 10
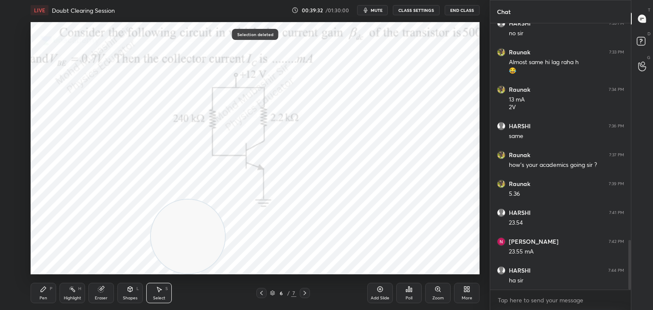
click at [44, 300] on div "Pen" at bounding box center [44, 298] width 8 height 4
click at [14, 41] on div "1 2 3 4 5 6 7" at bounding box center [16, 81] width 18 height 119
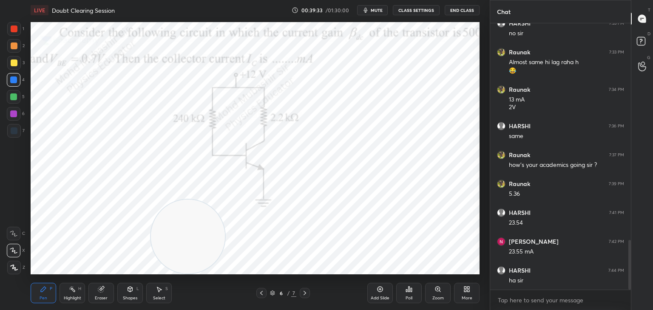
click at [12, 48] on div at bounding box center [14, 45] width 7 height 7
drag, startPoint x: 305, startPoint y: 293, endPoint x: 292, endPoint y: 291, distance: 12.4
click at [304, 295] on icon at bounding box center [304, 293] width 7 height 7
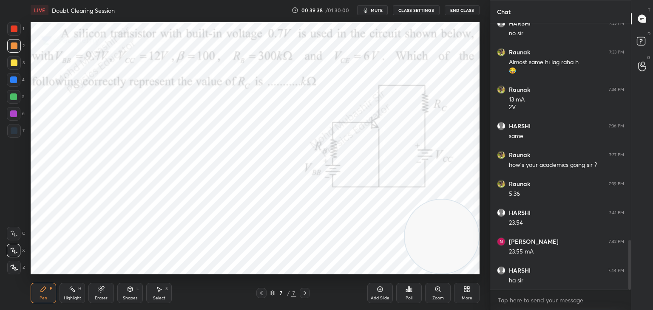
drag, startPoint x: 407, startPoint y: 257, endPoint x: 422, endPoint y: 246, distance: 18.5
click at [433, 254] on video at bounding box center [442, 237] width 74 height 74
click at [373, 9] on span "mute" at bounding box center [377, 10] width 12 height 6
click at [381, 11] on span "unmute" at bounding box center [376, 10] width 18 height 6
click at [378, 6] on button "mute" at bounding box center [372, 10] width 31 height 10
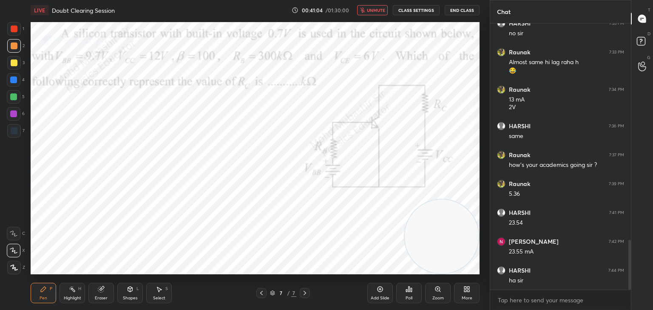
click at [107, 290] on div "Eraser" at bounding box center [100, 293] width 25 height 20
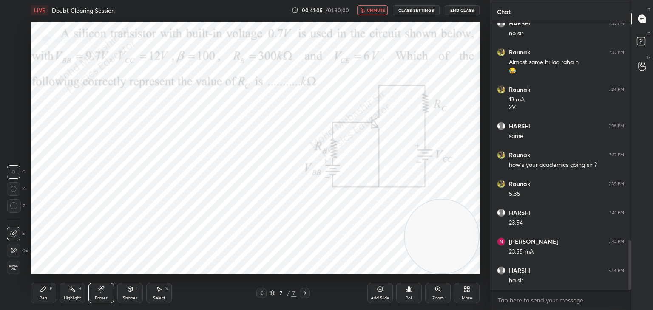
click at [17, 267] on span "Erase all" at bounding box center [13, 268] width 13 height 6
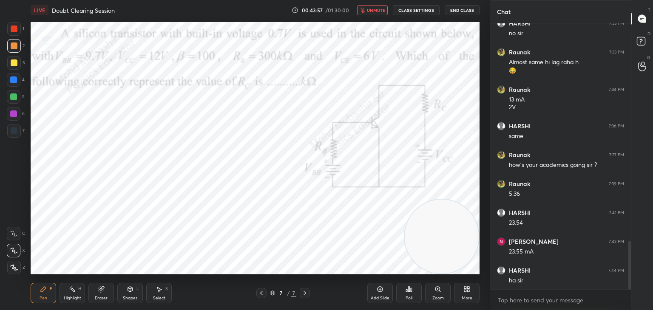
scroll to position [1187, 0]
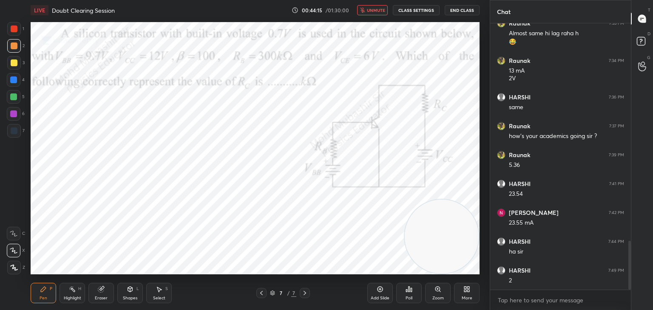
click at [373, 11] on span "unmute" at bounding box center [376, 10] width 18 height 6
click at [372, 8] on button "mute" at bounding box center [372, 10] width 31 height 10
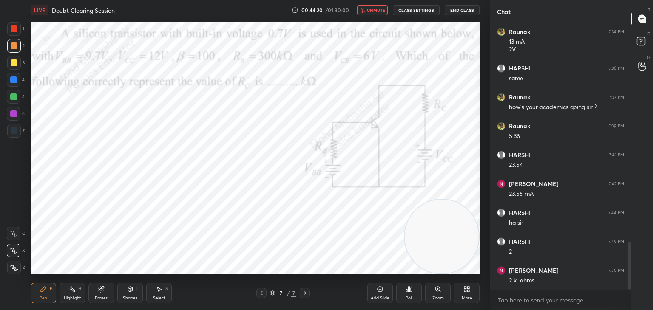
click at [372, 6] on button "unmute" at bounding box center [372, 10] width 31 height 10
click at [12, 78] on div at bounding box center [14, 80] width 14 height 14
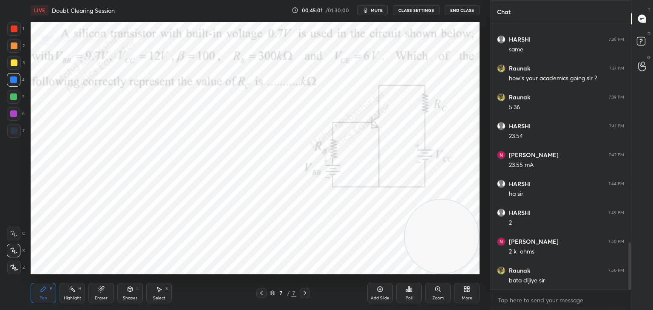
click at [19, 63] on div at bounding box center [14, 63] width 14 height 14
drag, startPoint x: 12, startPoint y: 82, endPoint x: 25, endPoint y: 86, distance: 14.2
click at [12, 81] on div at bounding box center [13, 79] width 7 height 7
drag, startPoint x: 448, startPoint y: 245, endPoint x: 0, endPoint y: 166, distance: 454.8
click at [0, 167] on div "1 2 3 4 5 6 7 C X Z C X Z E E Erase all H H LIVE Doubt Clearing Session 00:46:0…" at bounding box center [241, 155] width 483 height 310
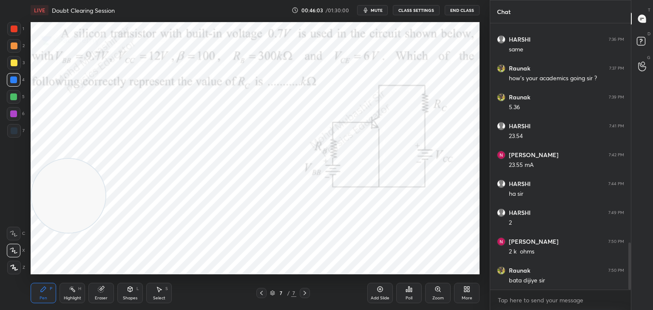
drag, startPoint x: 62, startPoint y: 183, endPoint x: 51, endPoint y: 162, distance: 23.4
click at [54, 192] on video at bounding box center [68, 196] width 74 height 74
drag, startPoint x: 8, startPoint y: 114, endPoint x: 27, endPoint y: 122, distance: 20.5
click at [8, 114] on div at bounding box center [14, 114] width 14 height 14
click at [13, 42] on div at bounding box center [14, 46] width 14 height 14
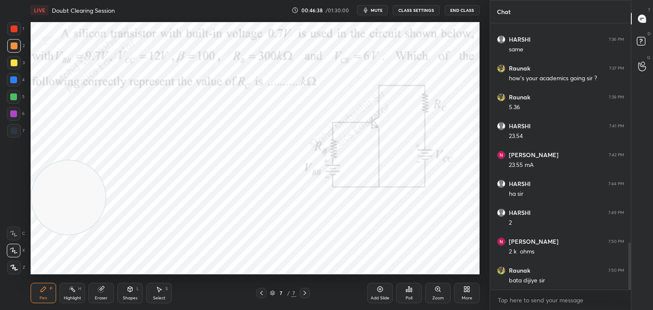
click at [15, 28] on div at bounding box center [14, 28] width 7 height 7
click at [68, 294] on div "Highlight H" at bounding box center [71, 293] width 25 height 20
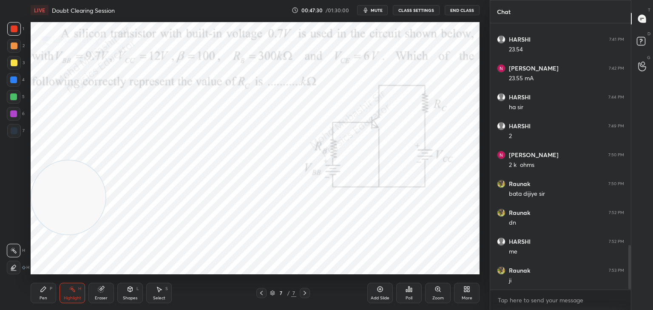
scroll to position [1361, 0]
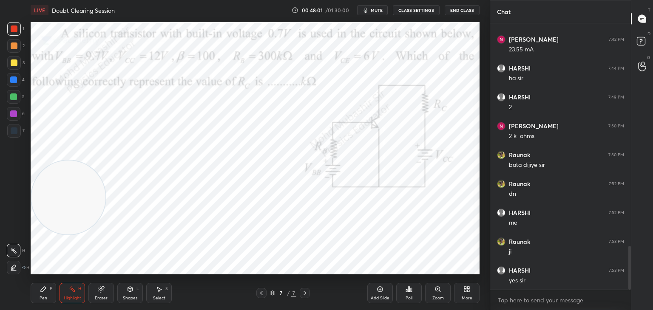
click at [471, 292] on div "More" at bounding box center [466, 293] width 25 height 20
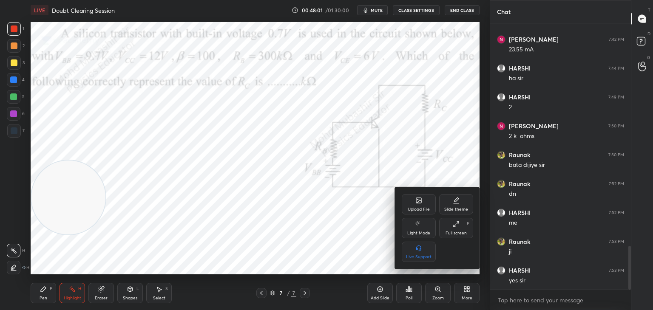
click at [420, 208] on div "Upload File" at bounding box center [418, 209] width 22 height 4
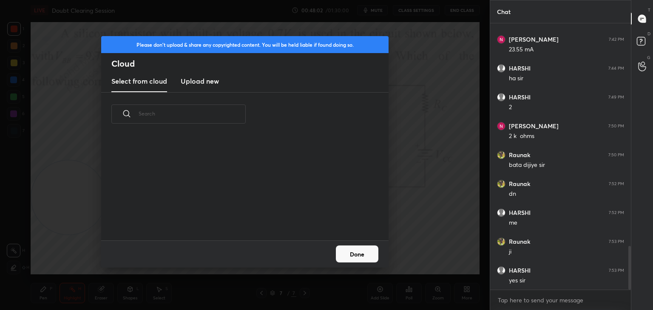
scroll to position [105, 273]
drag, startPoint x: 196, startPoint y: 72, endPoint x: 198, endPoint y: 88, distance: 15.8
click at [196, 76] on new "Upload new" at bounding box center [200, 81] width 38 height 21
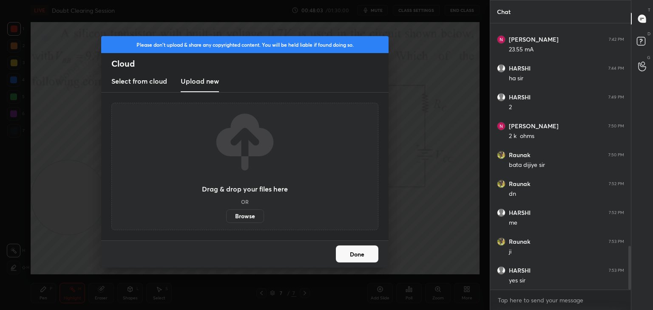
click at [250, 218] on label "Browse" at bounding box center [245, 216] width 38 height 14
click at [226, 218] on input "Browse" at bounding box center [226, 216] width 0 height 14
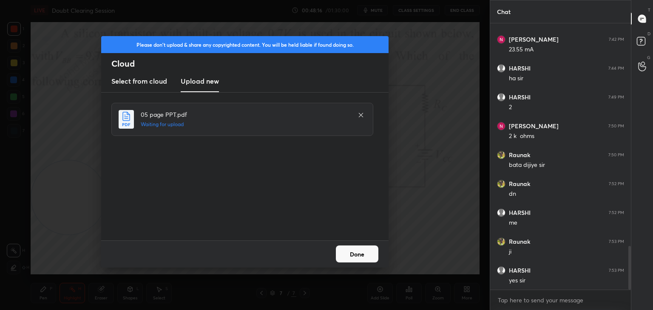
click at [296, 28] on div "Please don't upload & share any copyrighted content. You will be held liable if…" at bounding box center [244, 155] width 489 height 310
click at [352, 257] on button "Done" at bounding box center [357, 254] width 42 height 17
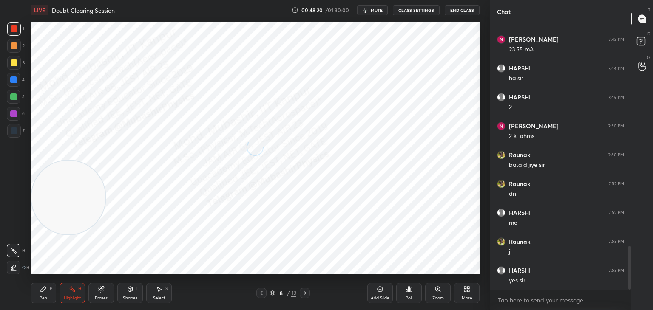
click at [54, 292] on div "Pen P" at bounding box center [43, 293] width 25 height 20
drag, startPoint x: 74, startPoint y: 184, endPoint x: 437, endPoint y: 232, distance: 366.9
click at [261, 243] on video at bounding box center [224, 218] width 74 height 74
click at [132, 294] on div "Shapes L" at bounding box center [129, 293] width 25 height 20
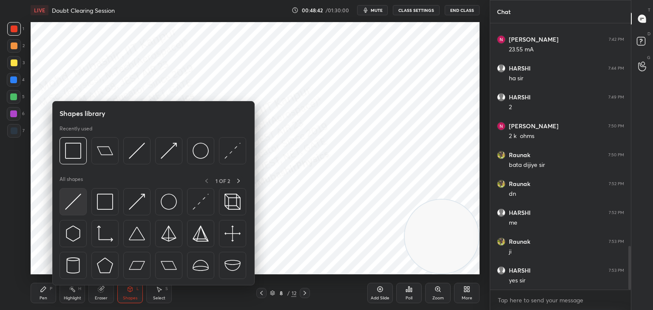
click at [71, 204] on img at bounding box center [73, 202] width 16 height 16
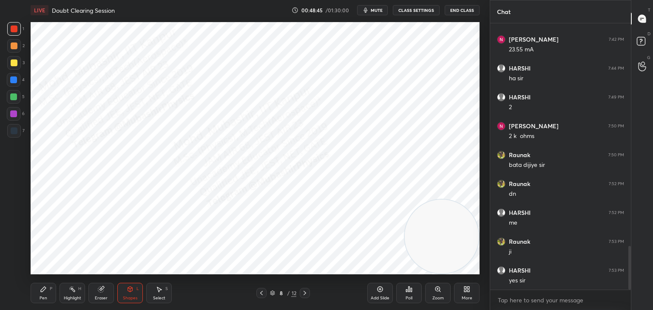
click at [159, 295] on div "Select S" at bounding box center [158, 293] width 25 height 20
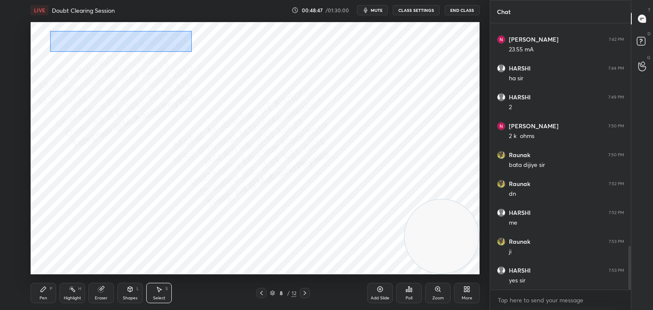
drag, startPoint x: 52, startPoint y: 31, endPoint x: 167, endPoint y: 43, distance: 114.9
click at [193, 52] on div "0 ° Undo Copy Duplicate Duplicate to new slide Delete" at bounding box center [255, 148] width 449 height 252
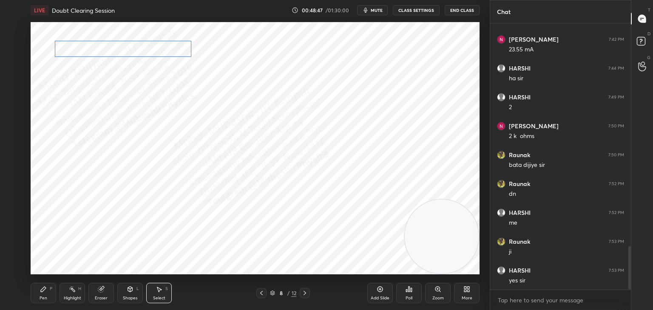
drag, startPoint x: 160, startPoint y: 40, endPoint x: 161, endPoint y: 45, distance: 5.2
click at [161, 45] on div "0 ° Undo Copy Duplicate Duplicate to new slide Delete" at bounding box center [255, 148] width 449 height 252
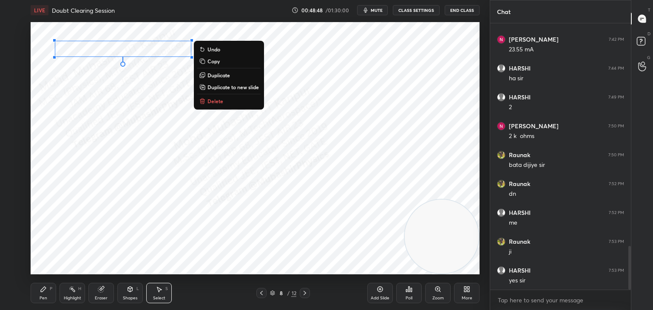
drag, startPoint x: 152, startPoint y: 69, endPoint x: 110, endPoint y: 48, distance: 46.0
click at [151, 69] on div "0 ° Undo Copy Duplicate Duplicate to new slide Delete" at bounding box center [255, 148] width 449 height 252
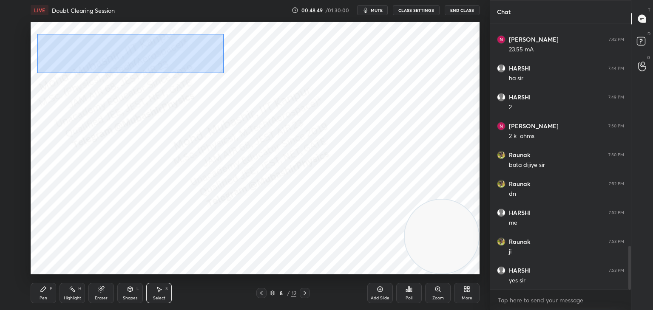
drag, startPoint x: 37, startPoint y: 34, endPoint x: 184, endPoint y: 57, distance: 148.0
click at [236, 76] on div "0 ° Undo Copy Duplicate Duplicate to new slide Delete" at bounding box center [255, 148] width 449 height 252
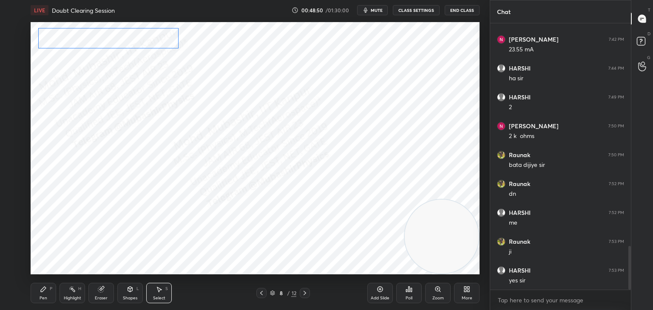
drag, startPoint x: 148, startPoint y: 45, endPoint x: 131, endPoint y: 31, distance: 21.2
click at [131, 31] on div "0 ° Undo Copy Duplicate Duplicate to new slide Delete" at bounding box center [255, 148] width 449 height 252
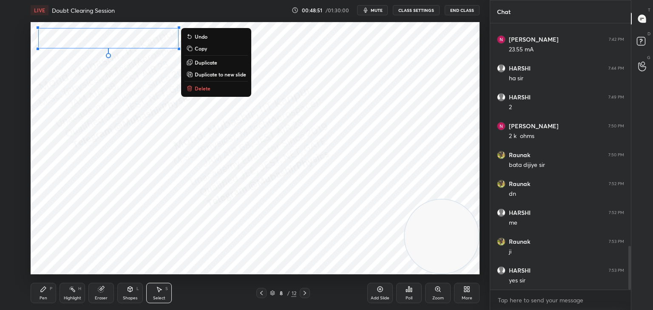
drag, startPoint x: 41, startPoint y: 292, endPoint x: 39, endPoint y: 281, distance: 11.2
click at [41, 290] on icon at bounding box center [43, 289] width 7 height 7
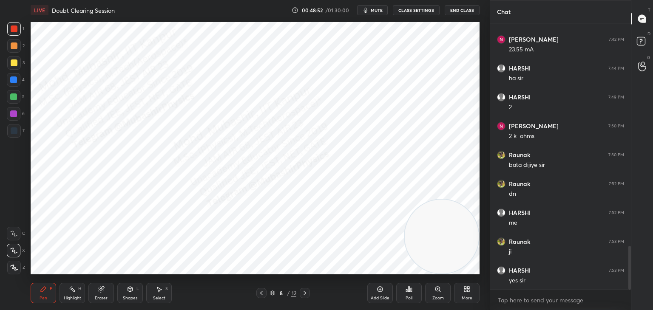
click at [11, 98] on div at bounding box center [13, 96] width 7 height 7
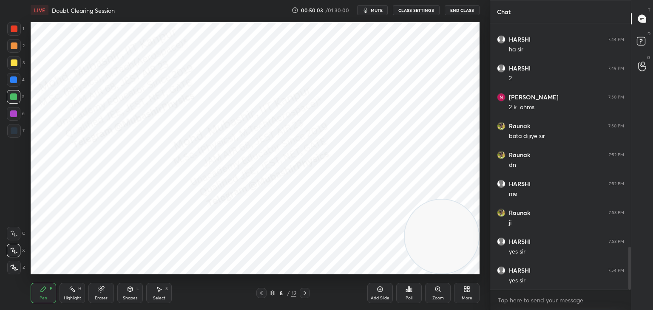
drag, startPoint x: 14, startPoint y: 46, endPoint x: 23, endPoint y: 65, distance: 21.5
click at [14, 48] on div at bounding box center [14, 45] width 7 height 7
click at [155, 294] on div "Select S" at bounding box center [158, 293] width 25 height 20
drag, startPoint x: 46, startPoint y: 26, endPoint x: 218, endPoint y: 68, distance: 176.8
click at [257, 84] on div "0 ° Undo Copy Duplicate Duplicate to new slide Delete" at bounding box center [255, 148] width 449 height 252
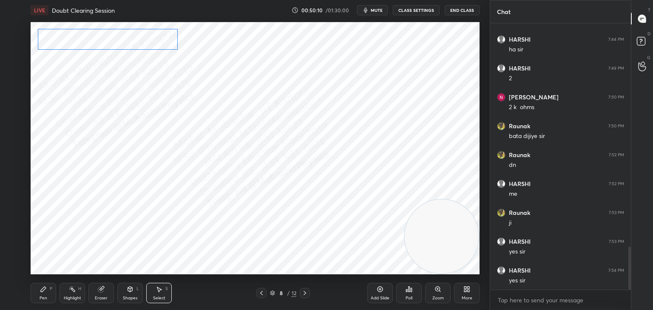
drag, startPoint x: 128, startPoint y: 41, endPoint x: 119, endPoint y: 31, distance: 13.8
click at [118, 31] on div "0 ° Undo Copy Duplicate Duplicate to new slide Delete" at bounding box center [255, 148] width 449 height 252
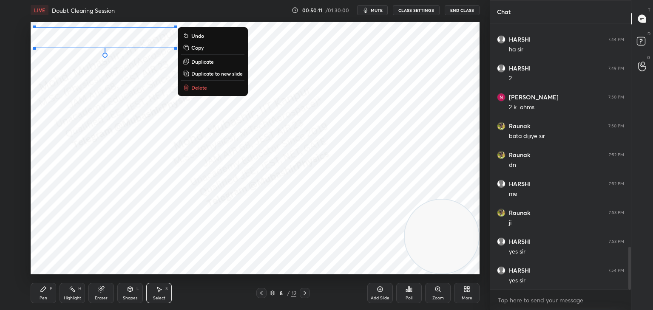
click at [40, 291] on div "Pen P" at bounding box center [43, 293] width 25 height 20
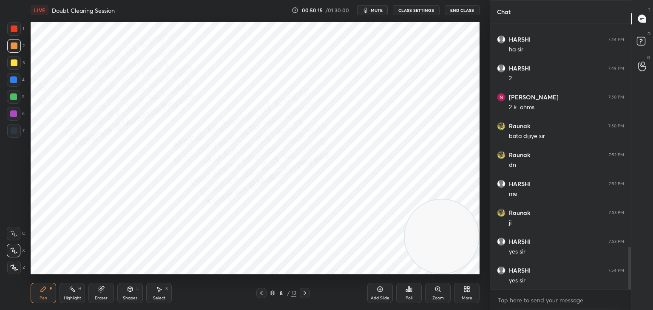
drag, startPoint x: 11, startPoint y: 96, endPoint x: 27, endPoint y: 103, distance: 17.5
click at [13, 98] on div at bounding box center [13, 96] width 7 height 7
click at [386, 9] on button "mute" at bounding box center [372, 10] width 31 height 10
click at [377, 12] on span "unmute" at bounding box center [376, 10] width 18 height 6
click at [374, 9] on span "mute" at bounding box center [377, 10] width 12 height 6
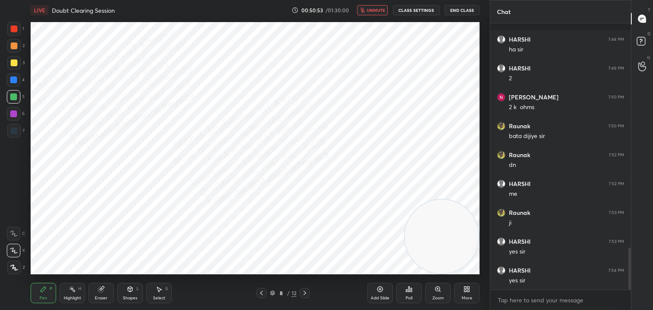
scroll to position [1426, 0]
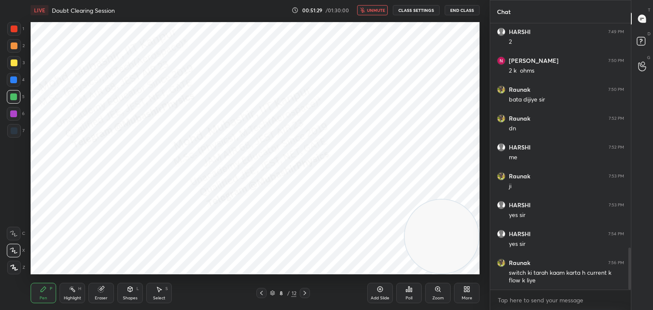
click at [378, 12] on button "unmute" at bounding box center [372, 10] width 31 height 10
click at [18, 88] on div "4" at bounding box center [16, 81] width 18 height 17
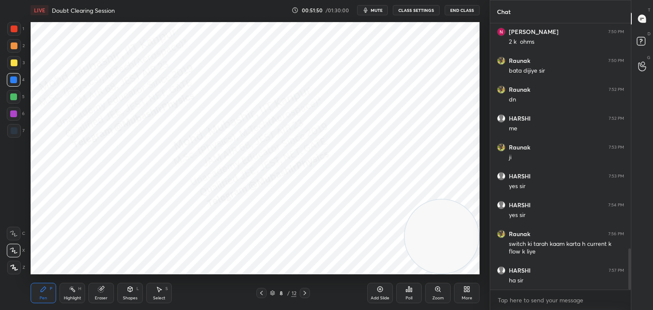
click at [68, 298] on div "Highlight" at bounding box center [72, 298] width 17 height 4
click at [139, 300] on div "Shapes L" at bounding box center [129, 293] width 25 height 20
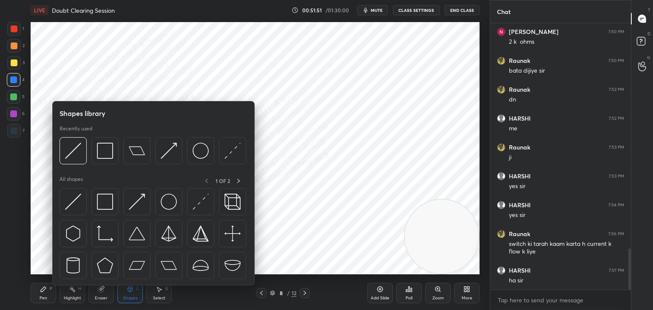
click at [162, 297] on div "Select" at bounding box center [159, 298] width 12 height 4
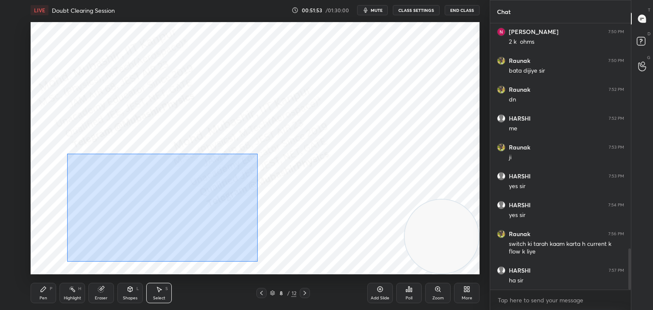
drag, startPoint x: 67, startPoint y: 154, endPoint x: 249, endPoint y: 252, distance: 206.7
click at [260, 259] on div "0 ° Undo Copy Duplicate Duplicate to new slide Delete" at bounding box center [255, 148] width 449 height 252
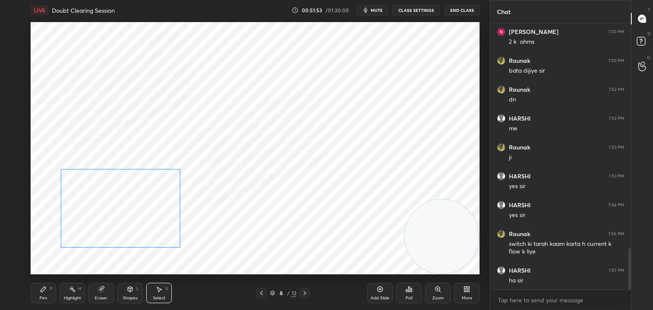
drag, startPoint x: 139, startPoint y: 223, endPoint x: 130, endPoint y: 222, distance: 9.9
click at [130, 222] on div "0 ° Undo Copy Duplicate Duplicate to new slide Delete" at bounding box center [255, 148] width 449 height 252
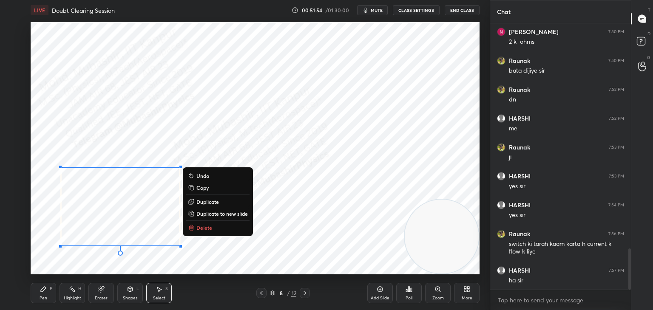
click at [53, 296] on div "Pen P" at bounding box center [43, 293] width 25 height 20
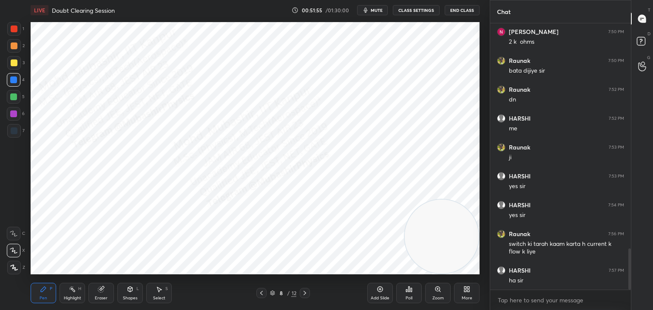
click at [83, 297] on div "Highlight H" at bounding box center [71, 293] width 25 height 20
drag, startPoint x: 305, startPoint y: 290, endPoint x: 297, endPoint y: 293, distance: 8.0
click at [301, 293] on icon at bounding box center [304, 293] width 7 height 7
click at [45, 296] on div "Pen P" at bounding box center [43, 293] width 25 height 20
drag, startPoint x: 11, startPoint y: 33, endPoint x: 26, endPoint y: 37, distance: 15.7
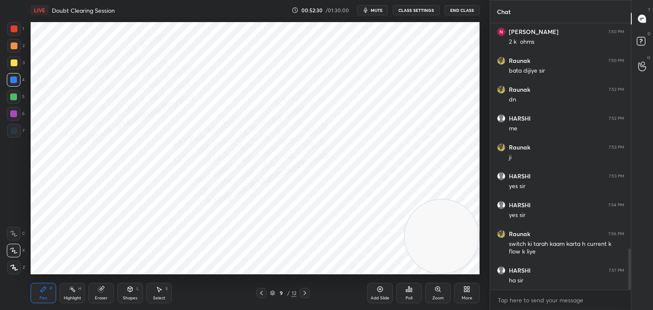
click at [13, 33] on div at bounding box center [14, 29] width 14 height 14
click at [12, 127] on div at bounding box center [14, 131] width 14 height 14
click at [386, 11] on button "mute" at bounding box center [372, 10] width 31 height 10
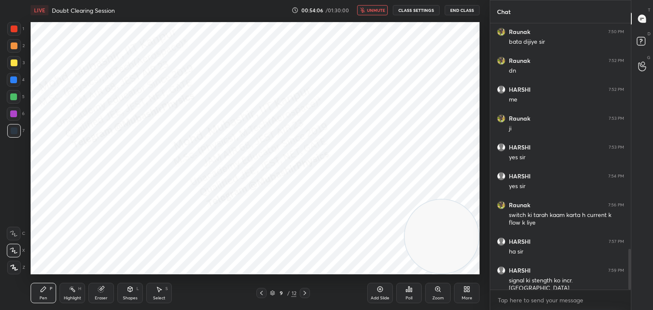
click at [387, 6] on button "unmute" at bounding box center [372, 10] width 31 height 10
drag, startPoint x: 17, startPoint y: 82, endPoint x: 22, endPoint y: 82, distance: 4.7
click at [17, 82] on div at bounding box center [14, 80] width 14 height 14
drag, startPoint x: 12, startPoint y: 64, endPoint x: 16, endPoint y: 67, distance: 4.8
click at [16, 67] on div at bounding box center [14, 63] width 14 height 14
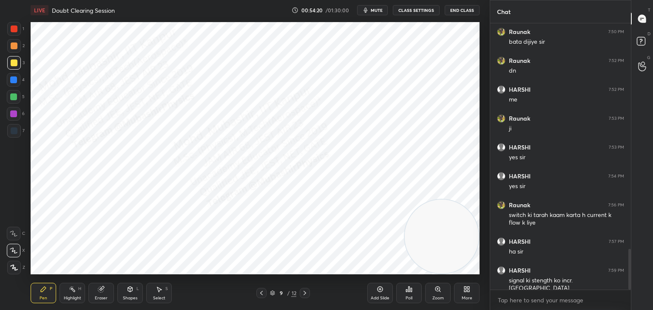
click at [19, 84] on div at bounding box center [14, 80] width 14 height 14
drag, startPoint x: 8, startPoint y: 48, endPoint x: 12, endPoint y: 45, distance: 4.8
click at [11, 46] on div at bounding box center [14, 46] width 14 height 14
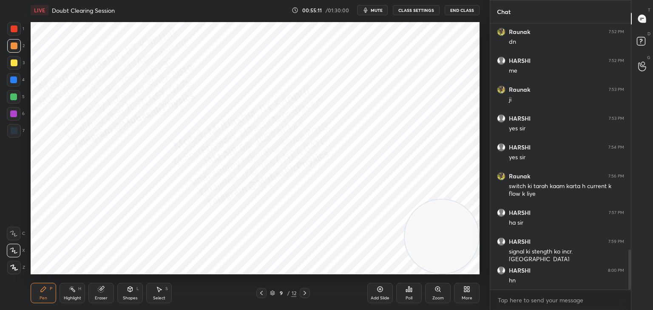
click at [70, 295] on div "Highlight H" at bounding box center [71, 293] width 25 height 20
click at [378, 11] on span "mute" at bounding box center [377, 10] width 12 height 6
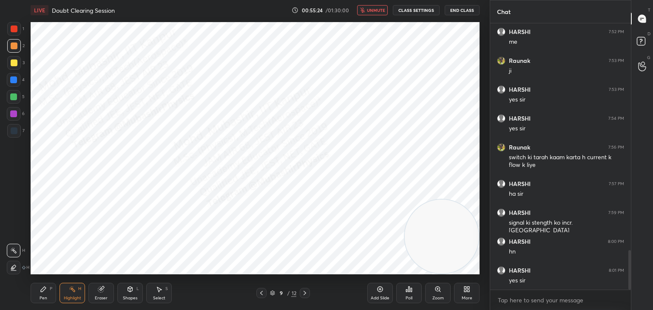
scroll to position [1570, 0]
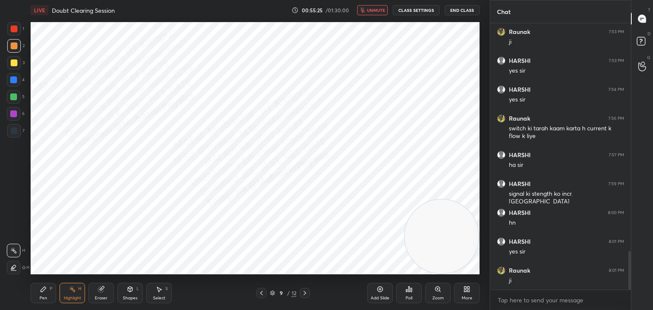
drag, startPoint x: 379, startPoint y: 9, endPoint x: 381, endPoint y: 14, distance: 5.4
click at [379, 11] on span "unmute" at bounding box center [376, 10] width 18 height 6
click at [303, 294] on icon at bounding box center [304, 293] width 7 height 7
click at [46, 296] on div "Pen" at bounding box center [44, 298] width 8 height 4
click at [14, 116] on div at bounding box center [14, 114] width 14 height 14
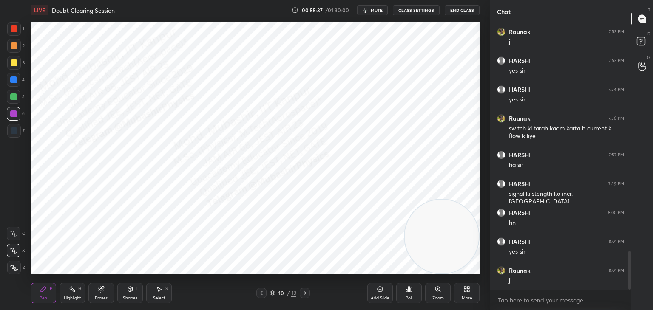
drag, startPoint x: 13, startPoint y: 48, endPoint x: 24, endPoint y: 59, distance: 15.3
click at [11, 47] on div at bounding box center [14, 45] width 7 height 7
drag, startPoint x: 15, startPoint y: 81, endPoint x: 20, endPoint y: 81, distance: 5.1
click at [16, 81] on div at bounding box center [13, 79] width 7 height 7
drag, startPoint x: 373, startPoint y: 9, endPoint x: 367, endPoint y: 9, distance: 5.5
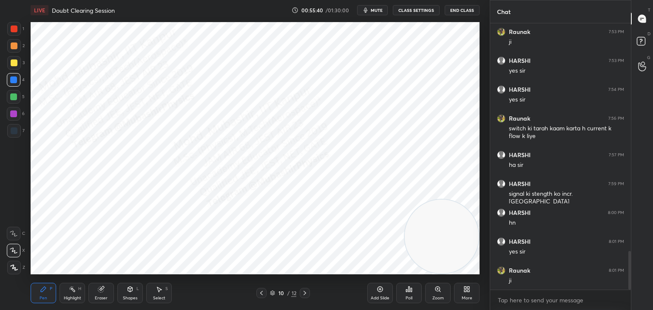
click at [371, 9] on button "mute" at bounding box center [372, 10] width 31 height 10
drag, startPoint x: 12, startPoint y: 48, endPoint x: 21, endPoint y: 48, distance: 8.9
click at [16, 48] on div at bounding box center [14, 45] width 7 height 7
drag, startPoint x: 18, startPoint y: 80, endPoint x: 24, endPoint y: 85, distance: 7.6
click at [18, 81] on div at bounding box center [14, 80] width 14 height 14
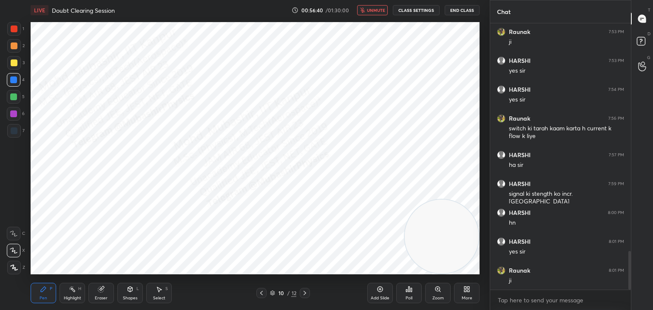
click at [19, 48] on div at bounding box center [14, 46] width 14 height 14
click at [12, 82] on div at bounding box center [13, 79] width 7 height 7
click at [158, 293] on icon at bounding box center [159, 289] width 7 height 7
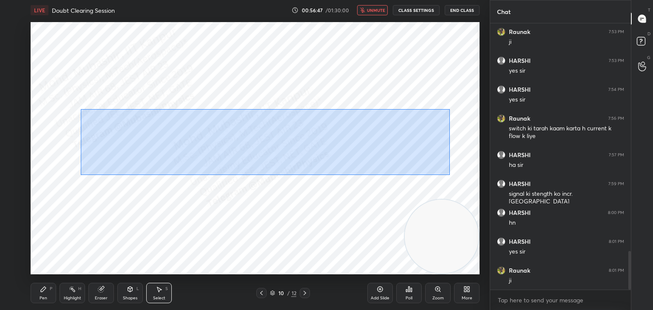
drag, startPoint x: 80, startPoint y: 109, endPoint x: 449, endPoint y: 175, distance: 374.7
click at [449, 175] on div "0 ° Undo Copy Duplicate Duplicate to new slide Delete" at bounding box center [255, 148] width 449 height 252
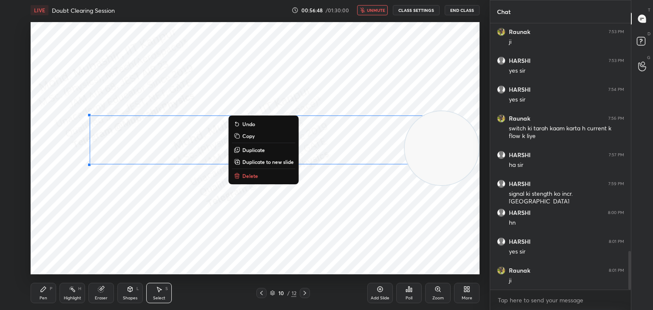
drag, startPoint x: 432, startPoint y: 240, endPoint x: 393, endPoint y: 82, distance: 162.7
click at [426, 111] on video at bounding box center [442, 148] width 74 height 74
click at [257, 153] on p "Duplicate" at bounding box center [253, 150] width 23 height 7
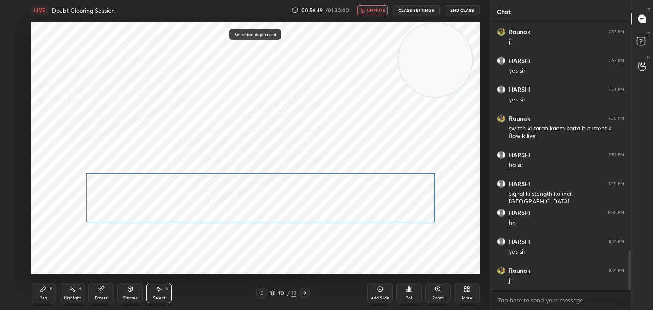
drag, startPoint x: 376, startPoint y: 140, endPoint x: 362, endPoint y: 188, distance: 49.5
click at [362, 188] on div "0 ° Undo Copy Duplicate Duplicate to new slide Delete" at bounding box center [255, 148] width 449 height 252
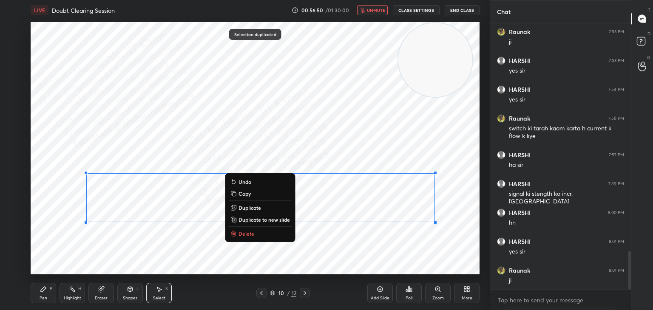
click at [360, 150] on div "0 ° Undo Copy Duplicate Duplicate to new slide Delete" at bounding box center [255, 148] width 449 height 252
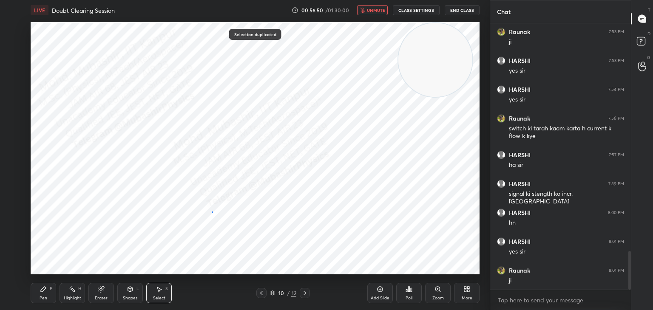
drag, startPoint x: 211, startPoint y: 212, endPoint x: 216, endPoint y: 219, distance: 9.0
click at [215, 217] on div "0 ° Undo Copy Duplicate Duplicate to new slide Delete" at bounding box center [255, 148] width 449 height 252
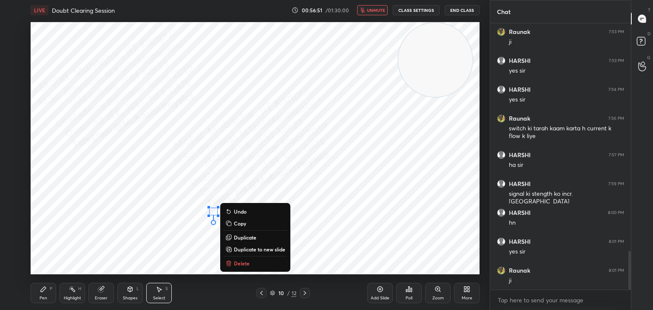
click at [232, 263] on icon at bounding box center [228, 263] width 7 height 7
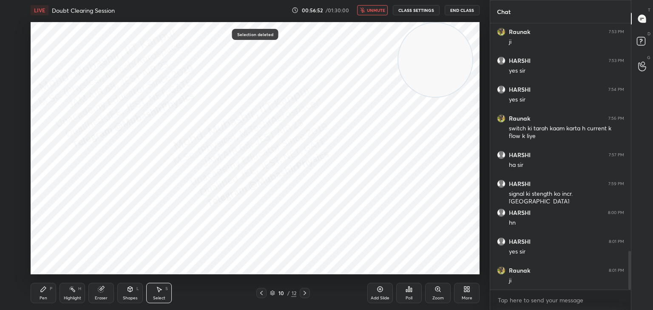
click at [53, 294] on div "Pen P" at bounding box center [43, 293] width 25 height 20
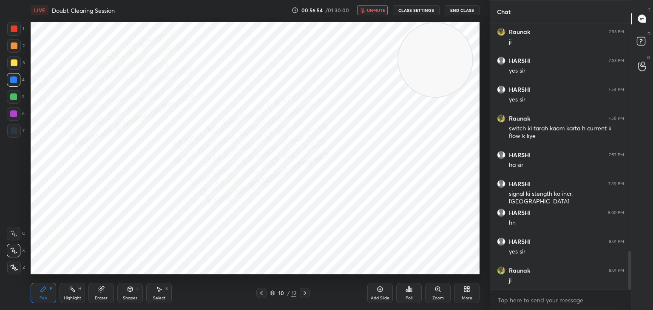
click at [160, 295] on div "Select S" at bounding box center [158, 293] width 25 height 20
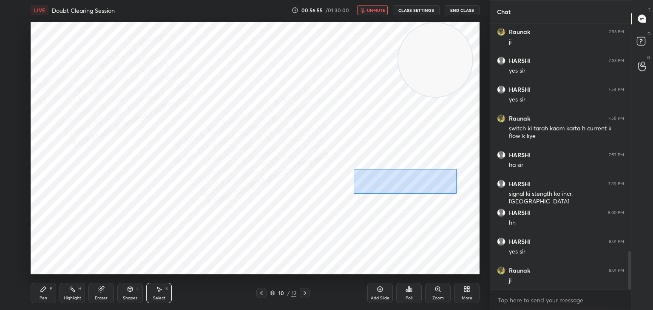
drag, startPoint x: 354, startPoint y: 169, endPoint x: 416, endPoint y: 187, distance: 64.7
click at [455, 194] on div "0 ° Undo Copy Duplicate Duplicate to new slide Delete" at bounding box center [255, 148] width 449 height 252
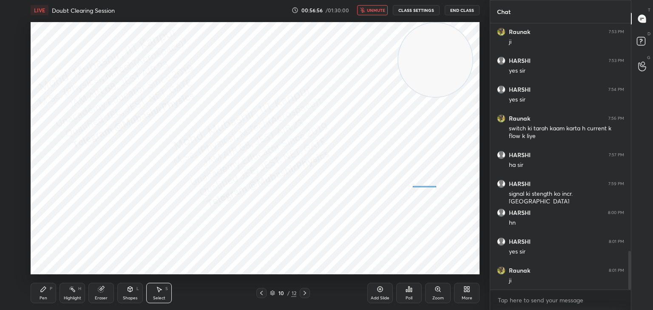
drag, startPoint x: 413, startPoint y: 186, endPoint x: 433, endPoint y: 186, distance: 19.6
click at [435, 187] on div "0 ° Undo Copy Duplicate Duplicate to new slide Delete" at bounding box center [255, 148] width 449 height 252
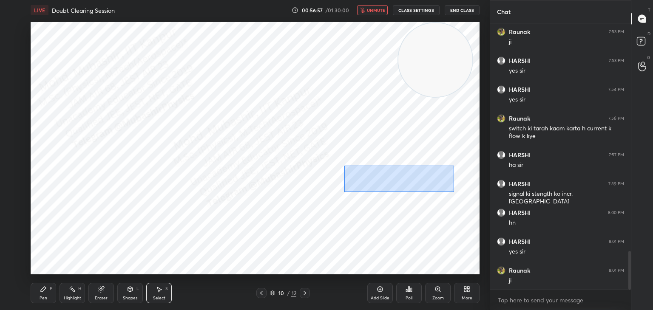
drag, startPoint x: 435, startPoint y: 191, endPoint x: 447, endPoint y: 191, distance: 11.9
click at [452, 192] on div "0 ° Undo Copy Duplicate Duplicate to new slide Delete" at bounding box center [255, 148] width 449 height 252
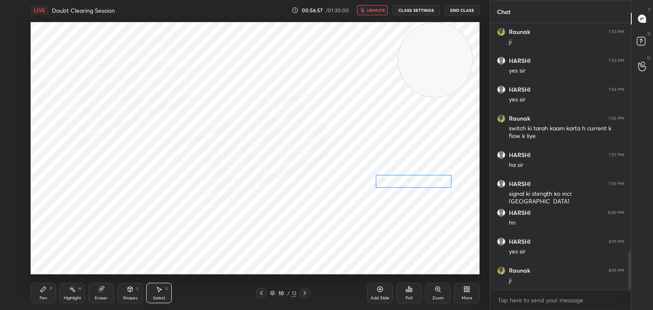
drag, startPoint x: 402, startPoint y: 179, endPoint x: 422, endPoint y: 181, distance: 19.6
click at [420, 181] on div "0 ° Undo Copy Duplicate Duplicate to new slide Delete" at bounding box center [255, 148] width 449 height 252
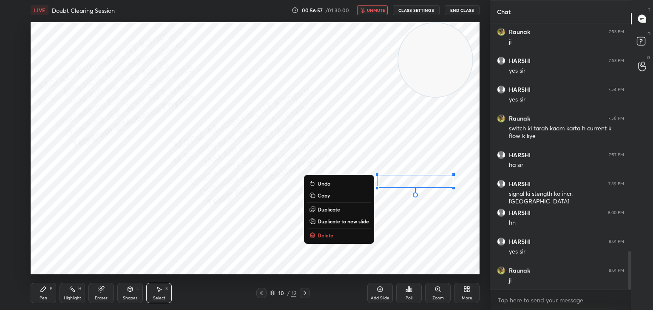
click at [439, 203] on div "0 ° Undo Copy Duplicate Duplicate to new slide Delete" at bounding box center [255, 148] width 449 height 252
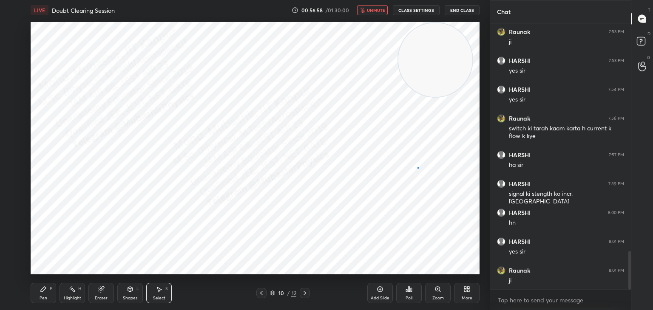
drag, startPoint x: 417, startPoint y: 167, endPoint x: 460, endPoint y: 184, distance: 45.8
click at [465, 187] on div "0 ° Undo Copy Duplicate Duplicate to new slide Delete" at bounding box center [255, 148] width 449 height 252
drag, startPoint x: 437, startPoint y: 177, endPoint x: 429, endPoint y: 178, distance: 7.7
click at [429, 178] on div "0 ° Undo Copy Duplicate Duplicate to new slide Delete" at bounding box center [255, 148] width 449 height 252
drag, startPoint x: 408, startPoint y: 167, endPoint x: 430, endPoint y: 178, distance: 24.5
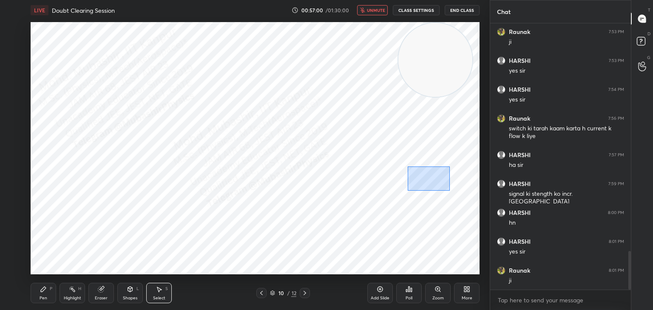
click at [449, 190] on div "0 ° Undo Copy Duplicate Duplicate to new slide Delete" at bounding box center [255, 148] width 449 height 252
drag, startPoint x: 427, startPoint y: 176, endPoint x: 422, endPoint y: 178, distance: 4.6
click at [422, 178] on div "0 ° Undo Copy Duplicate Duplicate to new slide Delete" at bounding box center [255, 148] width 449 height 252
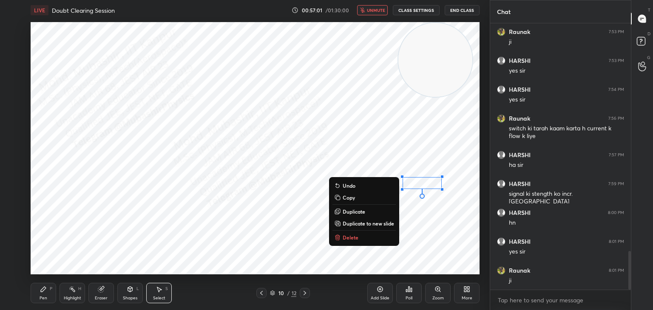
drag, startPoint x: 286, startPoint y: 175, endPoint x: 337, endPoint y: 190, distance: 53.2
click at [332, 190] on div "0 ° Undo Copy Duplicate Duplicate to new slide Delete" at bounding box center [255, 148] width 449 height 252
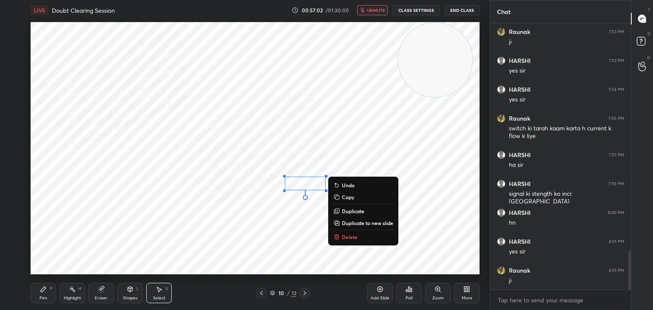
click at [344, 238] on p "Delete" at bounding box center [350, 237] width 16 height 7
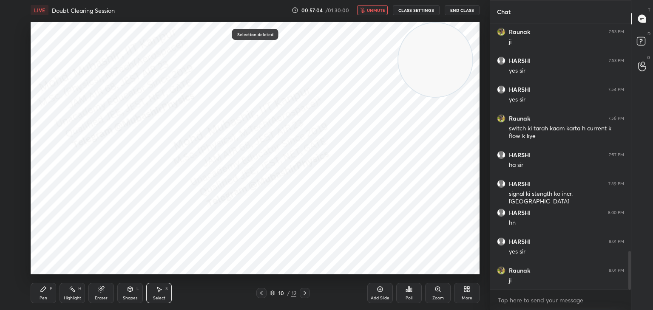
click at [38, 291] on div "Pen P" at bounding box center [43, 293] width 25 height 20
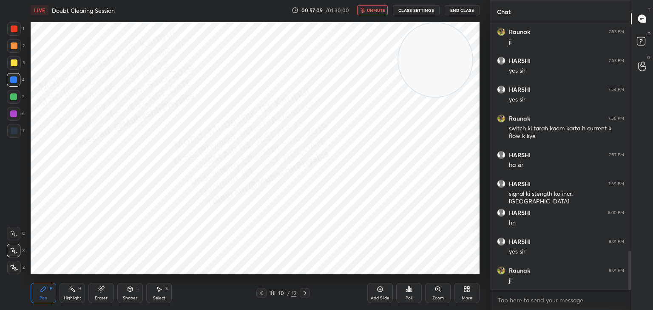
click at [70, 286] on div "Highlight H" at bounding box center [71, 293] width 25 height 20
click at [381, 14] on button "unmute" at bounding box center [372, 10] width 31 height 10
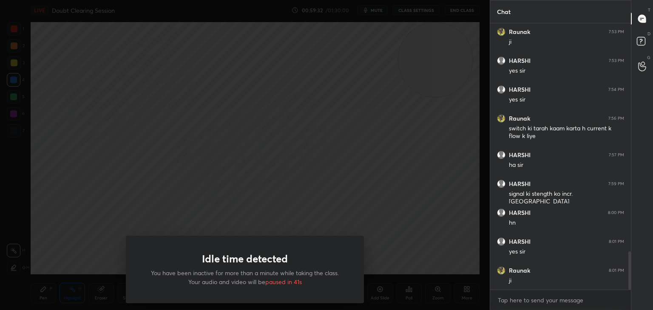
scroll to position [1599, 0]
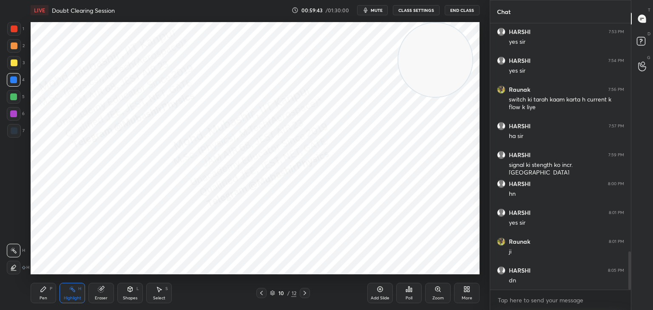
click at [301, 294] on icon at bounding box center [304, 293] width 7 height 7
drag, startPoint x: 442, startPoint y: 59, endPoint x: 445, endPoint y: 197, distance: 138.6
click at [471, 153] on video at bounding box center [442, 116] width 74 height 74
click at [133, 295] on div "Shapes L" at bounding box center [129, 293] width 25 height 20
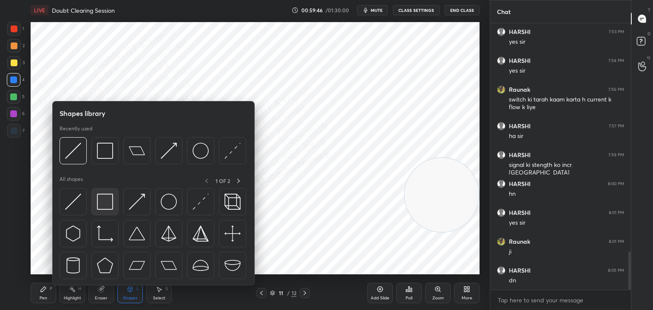
click at [101, 205] on img at bounding box center [105, 202] width 16 height 16
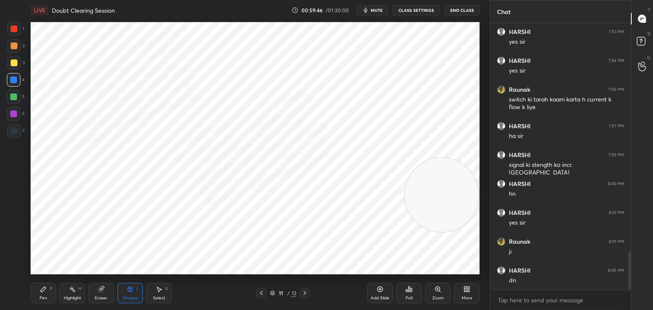
click at [14, 112] on div at bounding box center [13, 113] width 7 height 7
click at [14, 35] on div at bounding box center [14, 29] width 14 height 14
drag, startPoint x: 155, startPoint y: 298, endPoint x: 155, endPoint y: 289, distance: 8.9
click at [155, 296] on div "Select" at bounding box center [159, 298] width 12 height 4
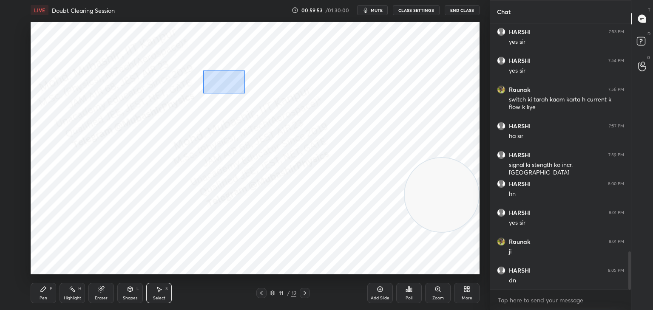
drag, startPoint x: 203, startPoint y: 71, endPoint x: 264, endPoint y: 101, distance: 68.4
click at [265, 104] on div "0 ° Undo Copy Duplicate Duplicate to new slide Delete" at bounding box center [255, 148] width 449 height 252
drag, startPoint x: 243, startPoint y: 84, endPoint x: 219, endPoint y: 126, distance: 48.3
click at [246, 46] on div "0 ° Undo Copy Duplicate Duplicate to new slide Delete" at bounding box center [255, 148] width 449 height 252
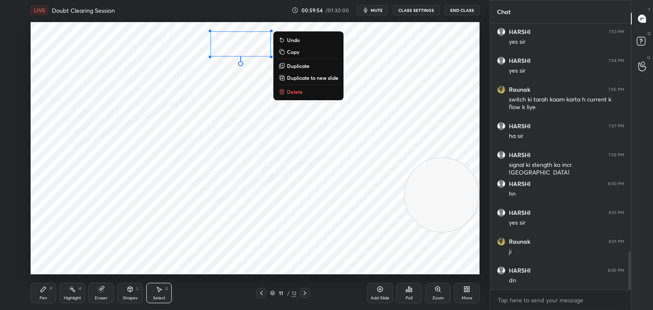
click at [127, 294] on div "Shapes L" at bounding box center [129, 293] width 25 height 20
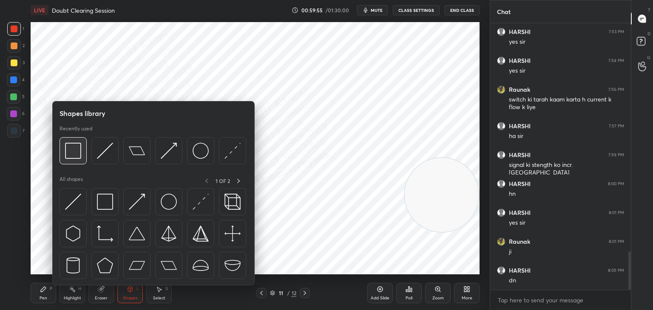
click at [70, 149] on img at bounding box center [73, 151] width 16 height 16
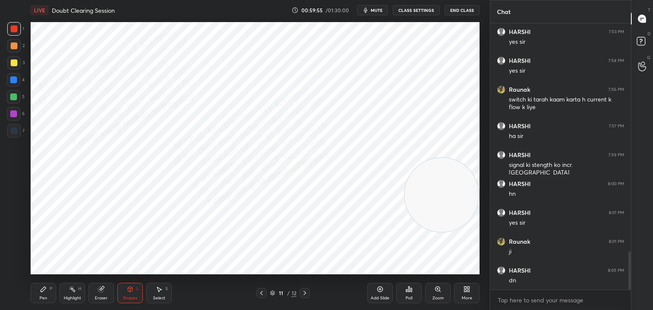
click at [14, 110] on div at bounding box center [13, 113] width 7 height 7
click at [100, 291] on icon at bounding box center [101, 290] width 6 height 6
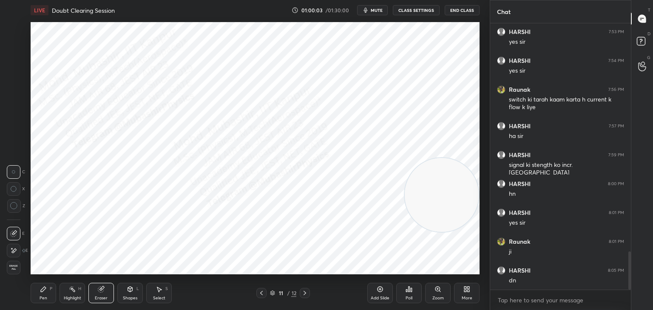
drag, startPoint x: 161, startPoint y: 290, endPoint x: 165, endPoint y: 281, distance: 9.7
click at [163, 289] on div "Select S" at bounding box center [158, 293] width 25 height 20
drag, startPoint x: 206, startPoint y: 29, endPoint x: 282, endPoint y: 57, distance: 81.2
click at [271, 59] on div "0 ° Undo Copy Duplicate Duplicate to new slide Delete" at bounding box center [255, 148] width 449 height 252
drag, startPoint x: 246, startPoint y: 43, endPoint x: 245, endPoint y: 84, distance: 40.8
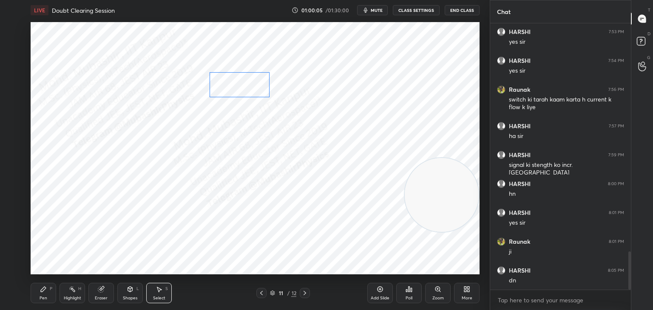
click at [245, 84] on div "0 ° Undo Copy Duplicate Duplicate to new slide Delete" at bounding box center [255, 148] width 449 height 252
click at [274, 73] on div at bounding box center [274, 72] width 3 height 3
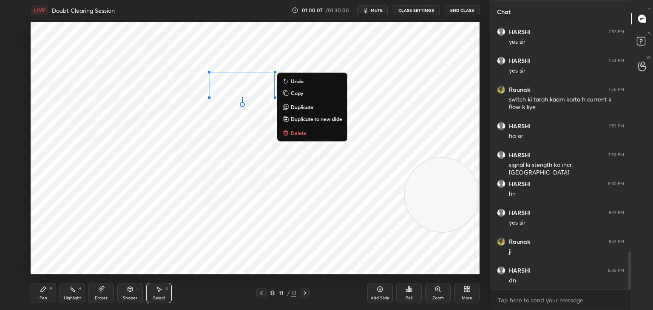
click at [254, 50] on div "0 ° Undo Copy Duplicate Duplicate to new slide Delete" at bounding box center [255, 148] width 449 height 252
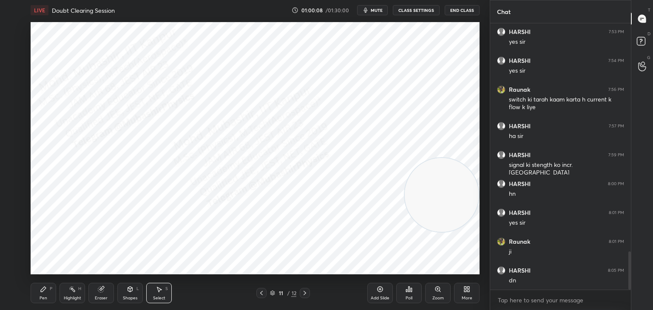
click at [127, 294] on div "Shapes L" at bounding box center [129, 293] width 25 height 20
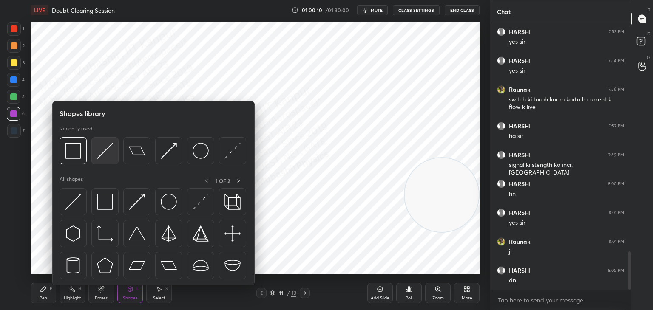
click at [102, 151] on img at bounding box center [105, 151] width 16 height 16
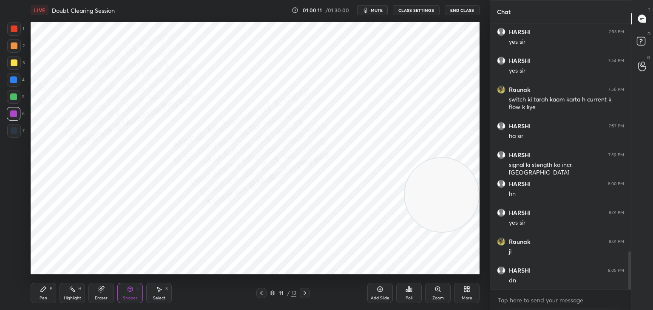
drag, startPoint x: 11, startPoint y: 28, endPoint x: 22, endPoint y: 38, distance: 15.0
click at [11, 29] on div at bounding box center [14, 28] width 7 height 7
click at [18, 119] on div at bounding box center [14, 114] width 14 height 14
click at [14, 120] on div at bounding box center [14, 114] width 14 height 14
click at [156, 291] on div "Select S" at bounding box center [158, 293] width 25 height 20
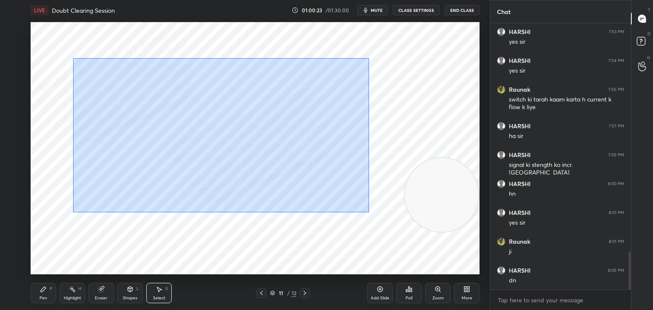
drag, startPoint x: 73, startPoint y: 58, endPoint x: 386, endPoint y: 211, distance: 348.1
click at [391, 217] on div "0 ° Undo Copy Duplicate Duplicate to new slide Delete" at bounding box center [255, 148] width 449 height 252
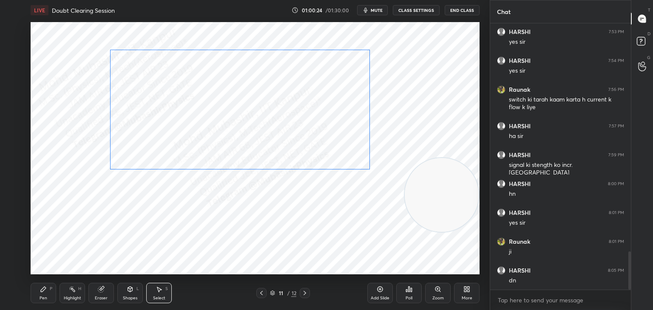
drag, startPoint x: 338, startPoint y: 162, endPoint x: 334, endPoint y: 143, distance: 19.6
click at [335, 138] on div "0 ° Undo Copy Duplicate Duplicate to new slide Delete" at bounding box center [255, 148] width 449 height 252
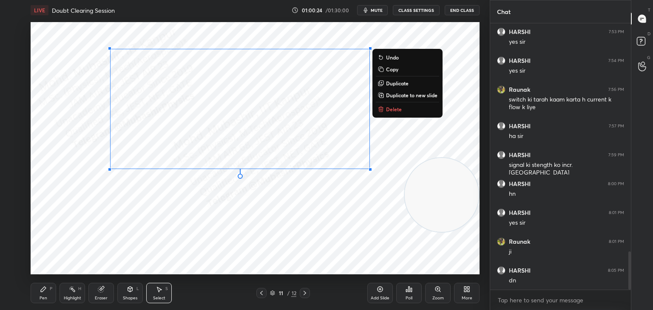
click at [251, 256] on div "0 ° Undo Copy Duplicate Duplicate to new slide Delete" at bounding box center [255, 148] width 449 height 252
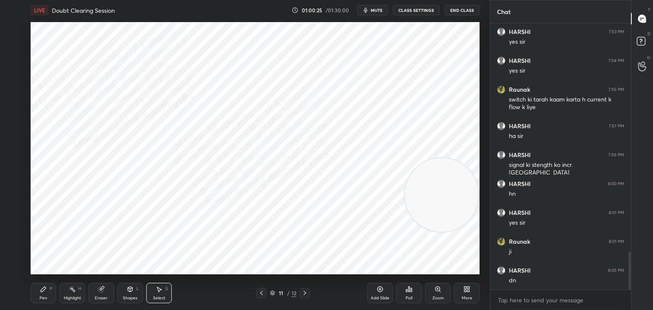
click at [108, 291] on div "Eraser" at bounding box center [100, 293] width 25 height 20
drag, startPoint x: 11, startPoint y: 207, endPoint x: 19, endPoint y: 203, distance: 9.3
click at [12, 206] on icon at bounding box center [14, 206] width 8 height 8
drag, startPoint x: 34, startPoint y: 296, endPoint x: 37, endPoint y: 288, distance: 8.8
click at [34, 293] on div "Pen P" at bounding box center [43, 293] width 25 height 20
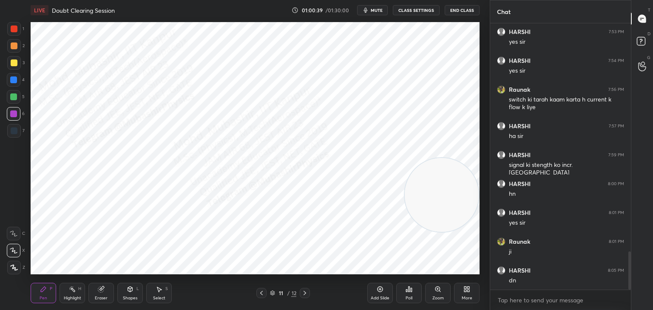
drag, startPoint x: 9, startPoint y: 97, endPoint x: 16, endPoint y: 99, distance: 7.3
click at [10, 98] on div at bounding box center [14, 97] width 14 height 14
drag, startPoint x: 13, startPoint y: 42, endPoint x: 21, endPoint y: 49, distance: 11.1
click at [12, 45] on div at bounding box center [14, 46] width 14 height 14
drag, startPoint x: 12, startPoint y: 103, endPoint x: 20, endPoint y: 105, distance: 8.1
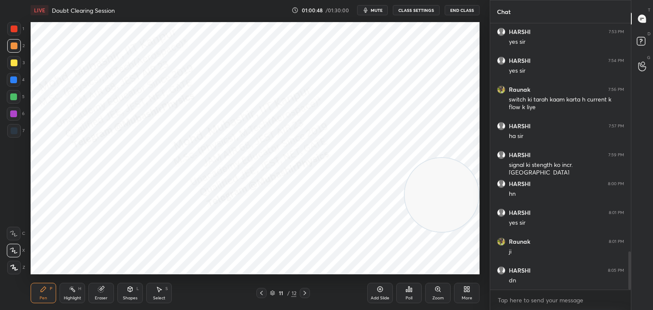
click at [12, 104] on div "5" at bounding box center [16, 98] width 18 height 17
click at [14, 133] on div at bounding box center [14, 130] width 7 height 7
drag, startPoint x: 12, startPoint y: 28, endPoint x: 12, endPoint y: 35, distance: 6.8
click at [12, 31] on div at bounding box center [14, 28] width 7 height 7
click at [14, 48] on div at bounding box center [14, 45] width 7 height 7
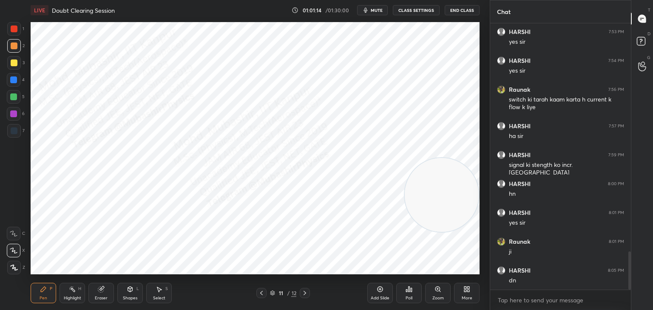
click at [17, 130] on div at bounding box center [14, 130] width 7 height 7
click at [11, 84] on div at bounding box center [14, 80] width 14 height 14
click at [129, 291] on icon at bounding box center [130, 289] width 5 height 5
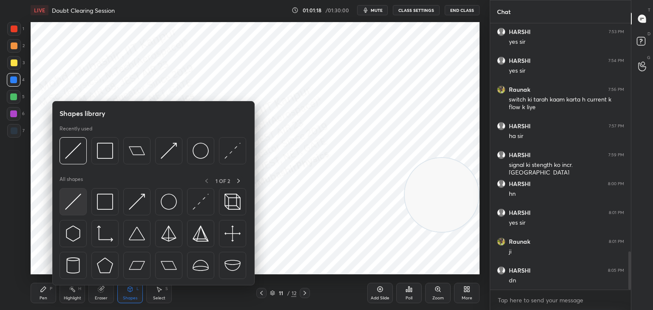
click at [77, 209] on img at bounding box center [73, 202] width 16 height 16
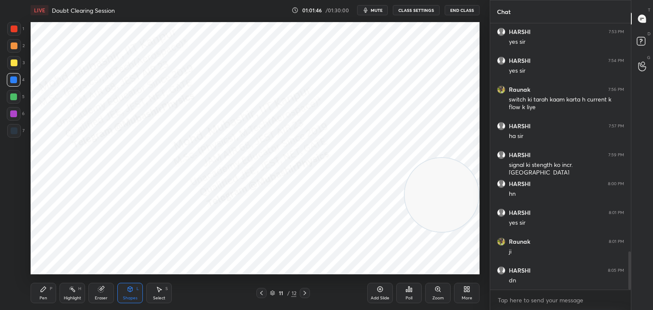
click at [39, 294] on div "Pen P" at bounding box center [43, 293] width 25 height 20
drag, startPoint x: 14, startPoint y: 23, endPoint x: 15, endPoint y: 31, distance: 7.8
click at [14, 29] on div at bounding box center [14, 29] width 14 height 14
click at [16, 99] on div at bounding box center [14, 97] width 14 height 14
click at [14, 65] on div at bounding box center [14, 62] width 7 height 7
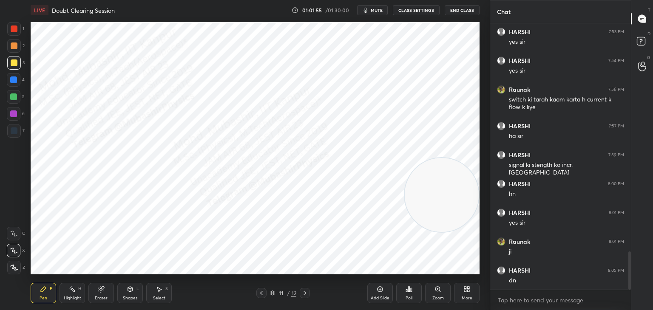
drag, startPoint x: 68, startPoint y: 290, endPoint x: 70, endPoint y: 285, distance: 5.4
click at [66, 290] on div "Highlight H" at bounding box center [71, 293] width 25 height 20
click at [304, 296] on icon at bounding box center [304, 293] width 7 height 7
click at [124, 298] on div "Shapes" at bounding box center [130, 298] width 14 height 4
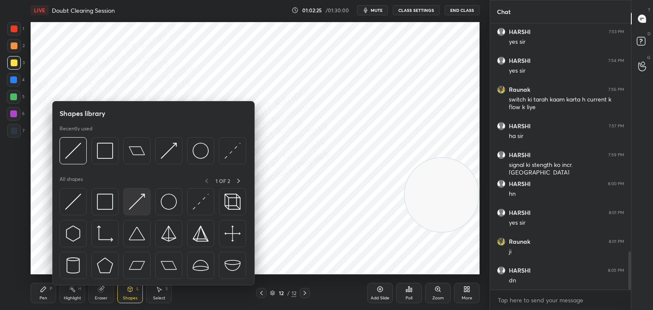
click at [131, 202] on img at bounding box center [137, 202] width 16 height 16
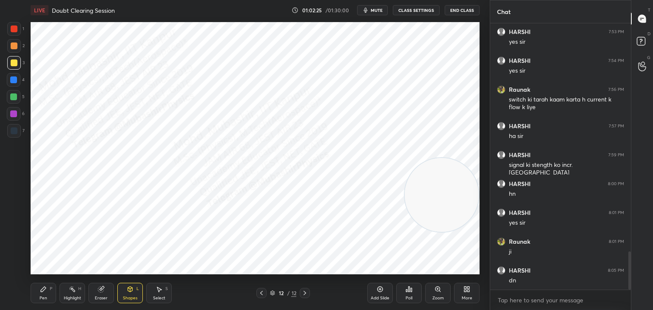
drag, startPoint x: 17, startPoint y: 137, endPoint x: 26, endPoint y: 137, distance: 8.9
click at [17, 136] on div at bounding box center [14, 131] width 14 height 14
click at [40, 291] on div "Pen P" at bounding box center [43, 293] width 25 height 20
drag, startPoint x: 14, startPoint y: 49, endPoint x: 21, endPoint y: 50, distance: 7.3
click at [14, 48] on div at bounding box center [14, 46] width 14 height 14
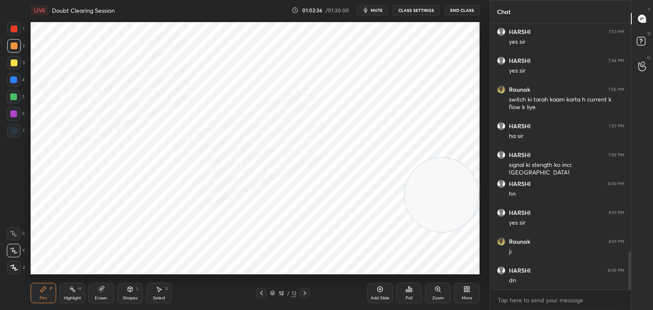
drag, startPoint x: 10, startPoint y: 94, endPoint x: 17, endPoint y: 99, distance: 8.0
click at [11, 95] on div at bounding box center [14, 97] width 14 height 14
click at [158, 295] on div "Select S" at bounding box center [158, 293] width 25 height 20
drag, startPoint x: 57, startPoint y: 77, endPoint x: 86, endPoint y: 94, distance: 34.3
click at [86, 94] on div "0 ° Undo Copy Duplicate Duplicate to new slide Delete" at bounding box center [255, 148] width 449 height 252
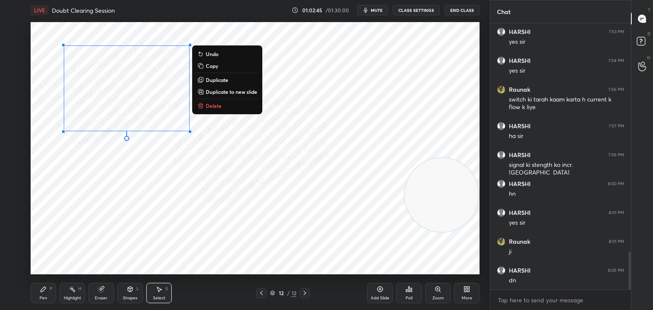
click at [221, 84] on button "Duplicate" at bounding box center [226, 80] width 63 height 10
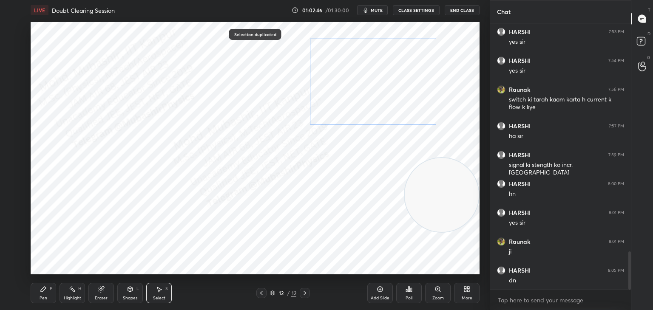
drag, startPoint x: 141, startPoint y: 122, endPoint x: 357, endPoint y: 108, distance: 215.9
click at [376, 105] on div "0 ° Undo Copy Duplicate Duplicate to new slide Delete" at bounding box center [255, 148] width 449 height 252
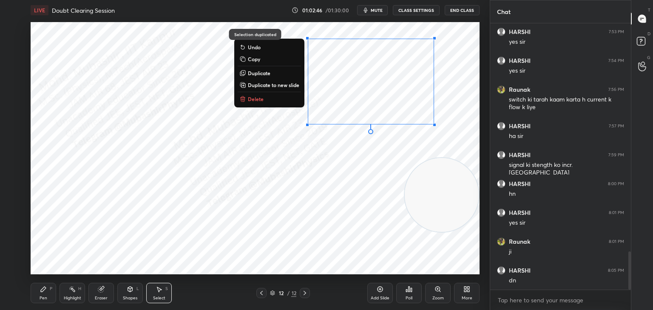
drag, startPoint x: 196, startPoint y: 197, endPoint x: 147, endPoint y: 124, distance: 87.8
click at [196, 196] on div "0 ° Undo Copy Duplicate Duplicate to new slide Delete" at bounding box center [255, 148] width 449 height 252
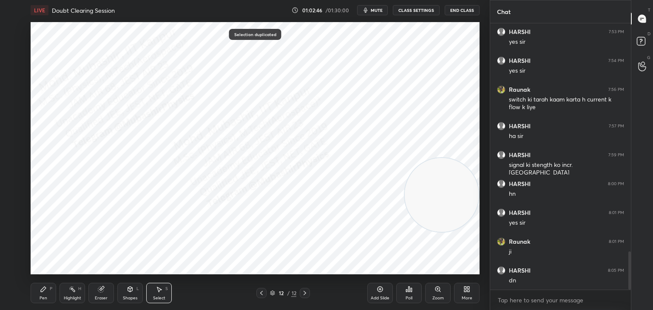
drag, startPoint x: 124, startPoint y: 125, endPoint x: 153, endPoint y: 160, distance: 44.7
click at [125, 128] on div "0 ° Undo Copy Duplicate Duplicate to new slide Delete" at bounding box center [255, 148] width 449 height 252
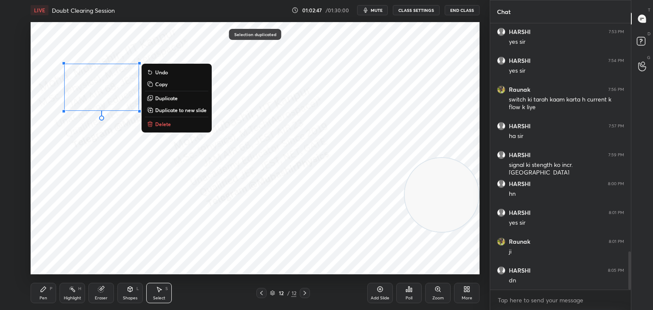
click at [166, 124] on p "Delete" at bounding box center [163, 124] width 16 height 7
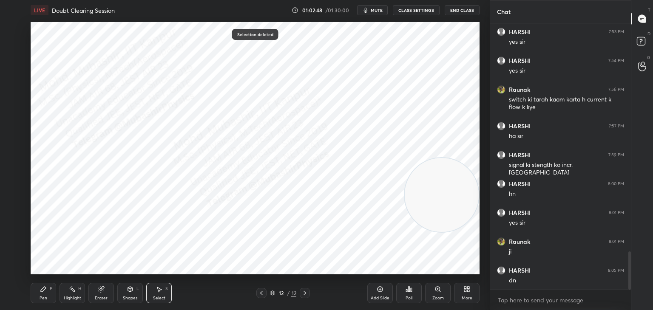
click at [44, 298] on div "Pen" at bounding box center [44, 298] width 8 height 4
drag, startPoint x: 15, startPoint y: 48, endPoint x: 19, endPoint y: 54, distance: 7.1
click at [15, 49] on div at bounding box center [14, 46] width 14 height 14
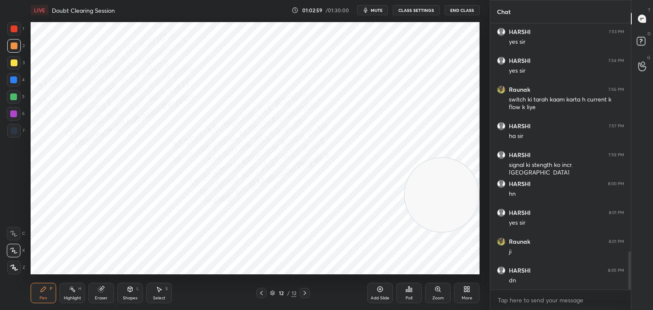
drag, startPoint x: 159, startPoint y: 291, endPoint x: 175, endPoint y: 278, distance: 20.5
click at [162, 289] on icon at bounding box center [159, 289] width 7 height 7
click at [364, 120] on div "0 ° Undo Copy Duplicate Duplicate to new slide Delete" at bounding box center [255, 148] width 449 height 252
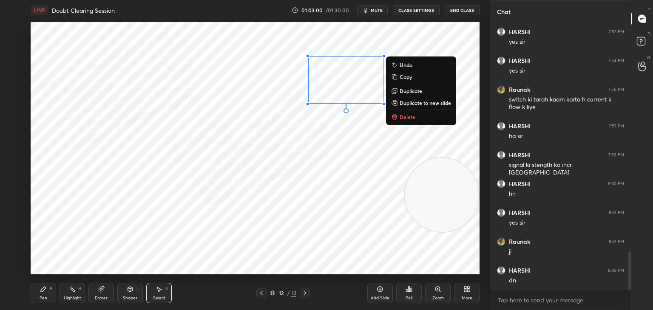
click at [407, 121] on button "Delete" at bounding box center [420, 117] width 63 height 10
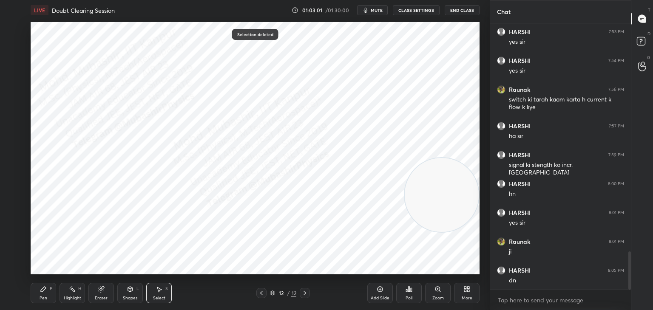
click at [133, 121] on div "0 ° Undo Copy Duplicate Duplicate to new slide Delete" at bounding box center [255, 148] width 449 height 252
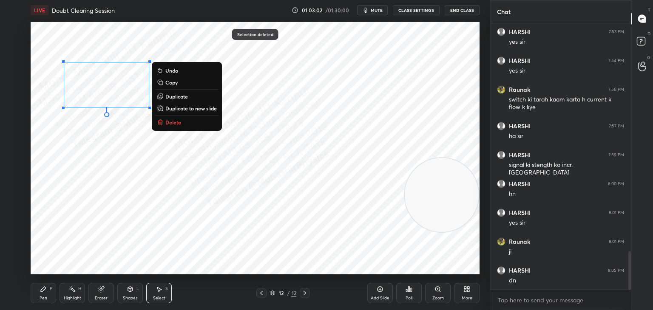
drag, startPoint x: 184, startPoint y: 96, endPoint x: 178, endPoint y: 98, distance: 5.9
click at [182, 97] on p "Duplicate" at bounding box center [176, 96] width 23 height 7
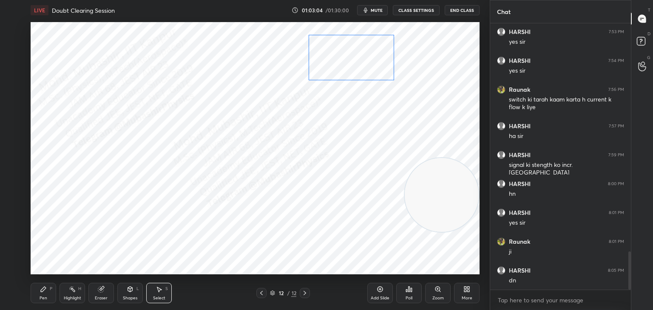
drag, startPoint x: 119, startPoint y: 109, endPoint x: 351, endPoint y: 70, distance: 234.4
click at [354, 72] on div "0 ° Undo Copy Duplicate Duplicate to new slide Delete" at bounding box center [255, 148] width 449 height 252
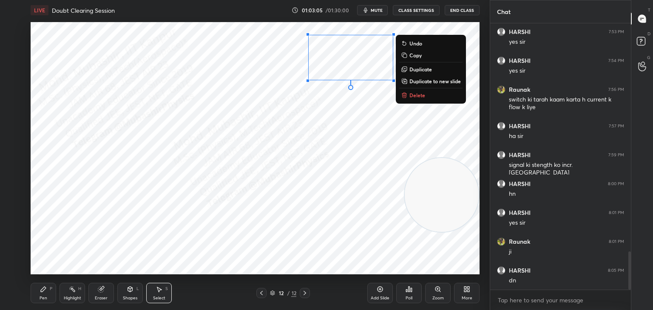
click at [360, 122] on div "0 ° Undo Copy Duplicate Duplicate to new slide Delete" at bounding box center [255, 148] width 449 height 252
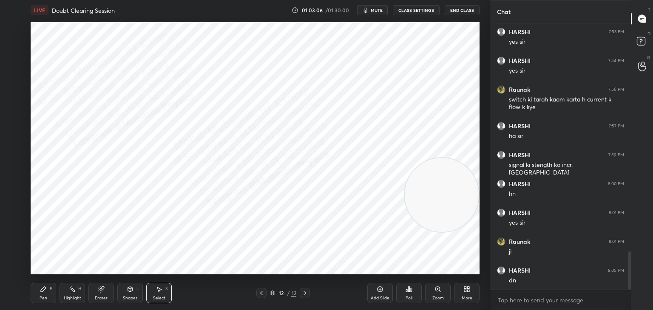
click at [49, 289] on div "Pen P" at bounding box center [43, 293] width 25 height 20
click at [12, 100] on div at bounding box center [14, 97] width 14 height 14
drag, startPoint x: 10, startPoint y: 82, endPoint x: 19, endPoint y: 91, distance: 13.2
click at [10, 83] on div at bounding box center [14, 80] width 14 height 14
drag, startPoint x: 12, startPoint y: 113, endPoint x: 17, endPoint y: 118, distance: 7.2
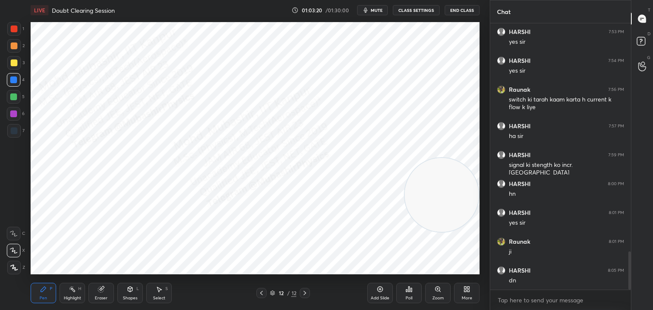
click at [12, 114] on div at bounding box center [13, 113] width 7 height 7
click at [68, 295] on div "Highlight H" at bounding box center [71, 293] width 25 height 20
click at [40, 291] on icon at bounding box center [43, 289] width 7 height 7
drag, startPoint x: 11, startPoint y: 65, endPoint x: 20, endPoint y: 69, distance: 10.1
click at [13, 66] on div at bounding box center [14, 63] width 14 height 14
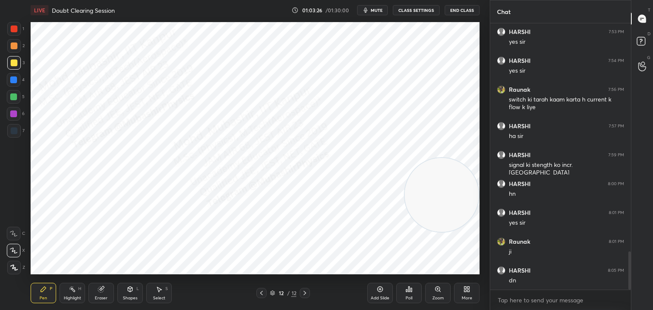
drag, startPoint x: 76, startPoint y: 296, endPoint x: 79, endPoint y: 276, distance: 20.2
click at [75, 291] on div "Highlight H" at bounding box center [71, 293] width 25 height 20
click at [263, 292] on div at bounding box center [261, 293] width 10 height 10
click at [44, 293] on icon at bounding box center [43, 289] width 7 height 7
click at [70, 289] on circle at bounding box center [70, 289] width 1 height 1
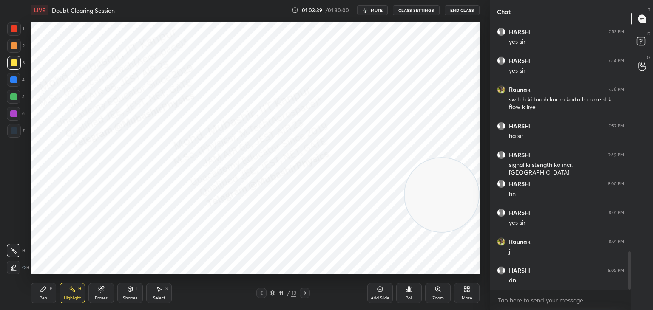
click at [48, 286] on div "Pen P" at bounding box center [43, 293] width 25 height 20
click at [131, 296] on div "Shapes" at bounding box center [130, 298] width 14 height 4
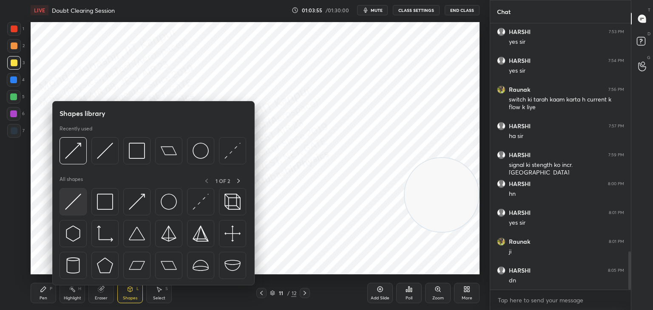
click at [67, 206] on img at bounding box center [73, 202] width 16 height 16
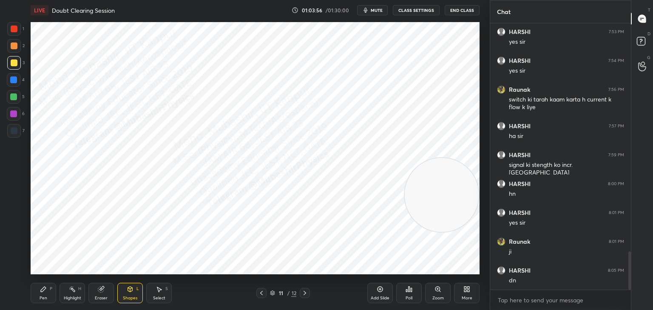
drag, startPoint x: 17, startPoint y: 75, endPoint x: 25, endPoint y: 101, distance: 27.3
click at [17, 79] on div at bounding box center [14, 80] width 14 height 14
click at [91, 297] on div "Eraser" at bounding box center [100, 293] width 25 height 20
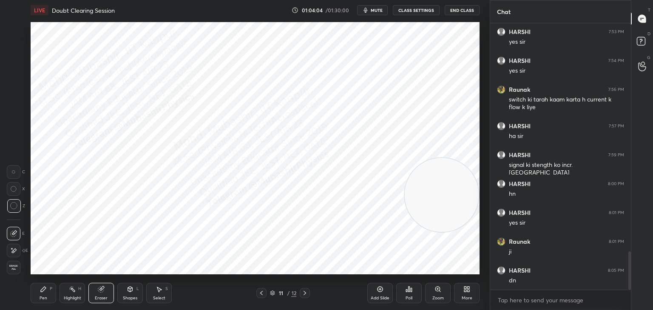
drag, startPoint x: 46, startPoint y: 294, endPoint x: 101, endPoint y: 293, distance: 54.4
click at [46, 295] on div "Pen P" at bounding box center [43, 293] width 25 height 20
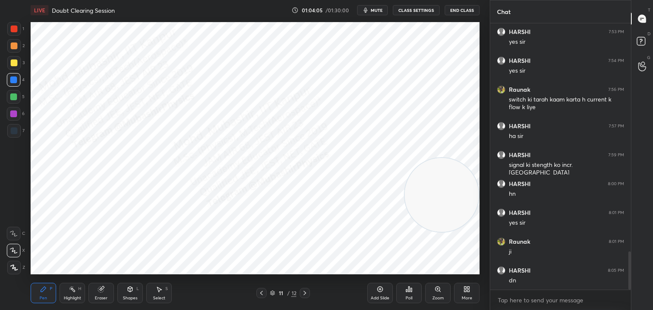
drag, startPoint x: 110, startPoint y: 293, endPoint x: 117, endPoint y: 293, distance: 6.8
click at [108, 293] on div "Eraser" at bounding box center [100, 293] width 25 height 20
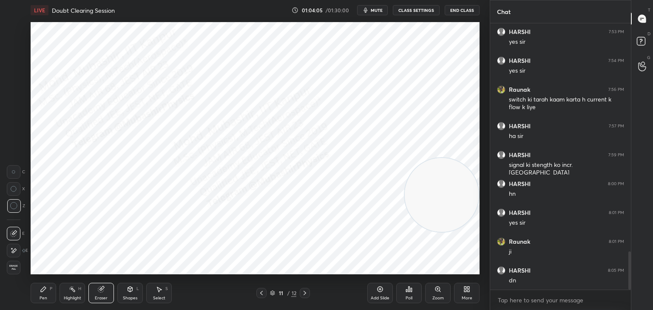
click at [128, 294] on div "Shapes L" at bounding box center [129, 293] width 25 height 20
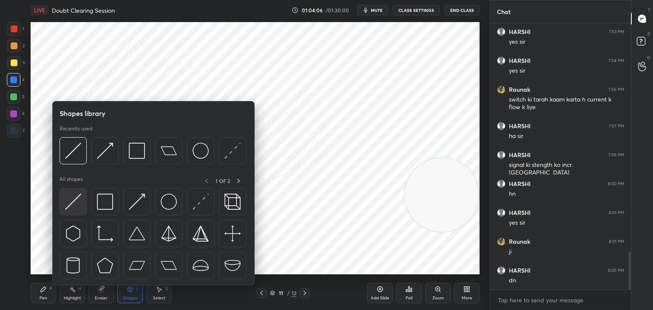
click at [72, 211] on div at bounding box center [72, 201] width 27 height 27
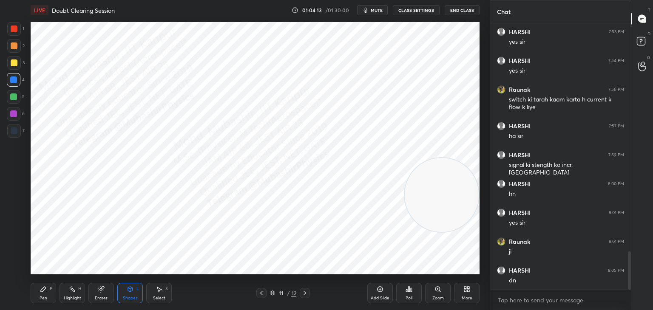
click at [48, 291] on div "Pen P" at bounding box center [43, 293] width 25 height 20
click at [16, 135] on div at bounding box center [14, 131] width 14 height 14
drag, startPoint x: 74, startPoint y: 292, endPoint x: 144, endPoint y: 278, distance: 71.2
click at [75, 292] on icon at bounding box center [72, 289] width 7 height 7
click at [185, 17] on div "LIVE Doubt Clearing Session 01:04:18 / 01:30:00 mute CLASS SETTINGS End Class S…" at bounding box center [254, 155] width 455 height 310
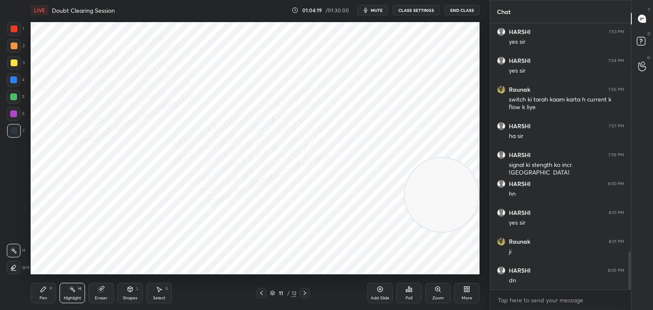
click at [260, 292] on icon at bounding box center [261, 293] width 7 height 7
click at [303, 294] on icon at bounding box center [304, 293] width 7 height 7
drag, startPoint x: 445, startPoint y: 196, endPoint x: 243, endPoint y: 115, distance: 217.9
click at [245, 124] on video at bounding box center [226, 128] width 74 height 74
drag, startPoint x: 223, startPoint y: 128, endPoint x: 399, endPoint y: 67, distance: 186.4
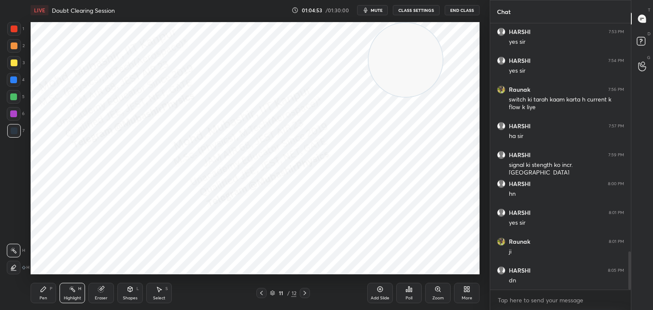
click at [398, 67] on video at bounding box center [405, 60] width 74 height 74
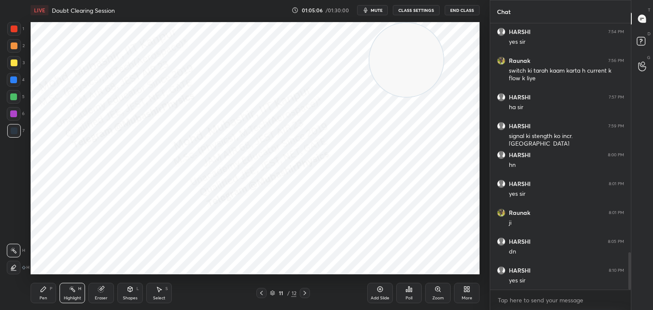
click at [303, 291] on icon at bounding box center [304, 293] width 7 height 7
drag, startPoint x: 310, startPoint y: 289, endPoint x: 375, endPoint y: 283, distance: 65.7
click at [308, 291] on div "12 / 12" at bounding box center [283, 293] width 168 height 10
click at [468, 290] on icon at bounding box center [468, 291] width 2 height 2
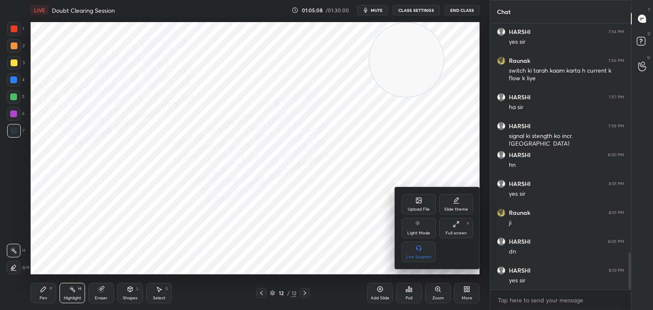
click at [417, 200] on icon at bounding box center [417, 199] width 1 height 1
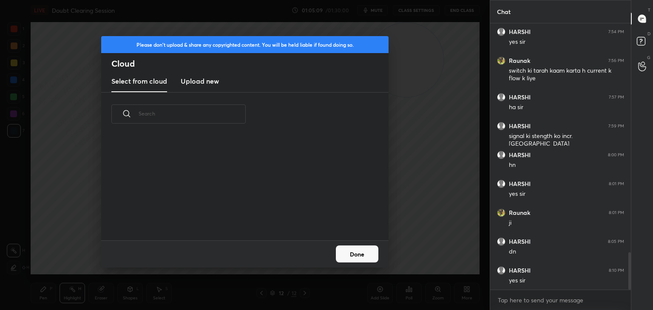
drag, startPoint x: 199, startPoint y: 74, endPoint x: 200, endPoint y: 84, distance: 10.3
click at [197, 80] on new "Upload new" at bounding box center [200, 81] width 38 height 21
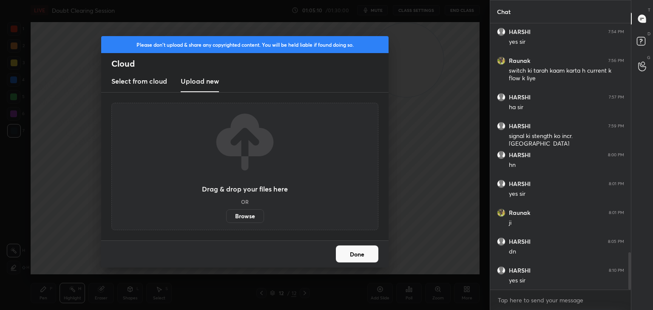
click at [249, 218] on label "Browse" at bounding box center [245, 216] width 38 height 14
click at [226, 218] on input "Browse" at bounding box center [226, 216] width 0 height 14
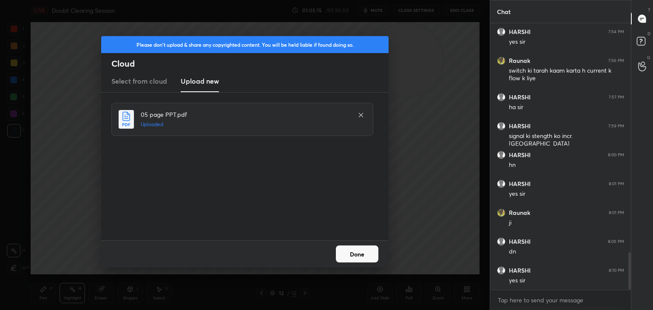
click at [351, 257] on button "Done" at bounding box center [357, 254] width 42 height 17
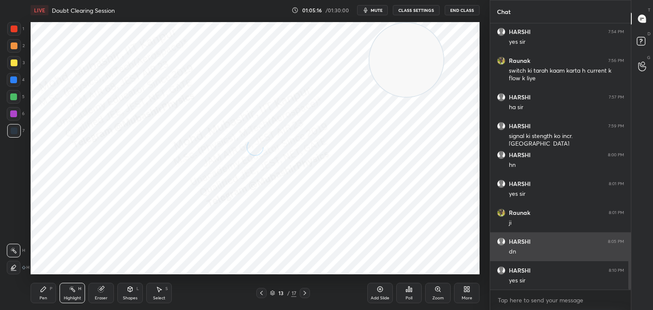
drag, startPoint x: 402, startPoint y: 54, endPoint x: 504, endPoint y: 238, distance: 209.9
click at [513, 239] on div "1 2 3 4 5 6 7 C X Z C X Z E E Erase all H H LIVE Doubt Clearing Session 01:05:1…" at bounding box center [326, 155] width 653 height 310
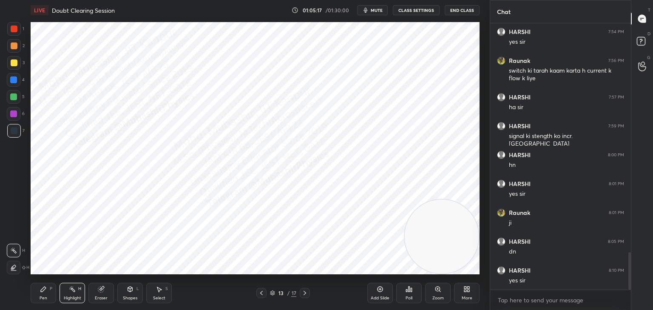
click at [41, 296] on div "Pen P" at bounding box center [43, 293] width 25 height 20
click at [12, 47] on div at bounding box center [14, 45] width 7 height 7
click at [260, 292] on icon at bounding box center [261, 293] width 7 height 7
click at [262, 291] on icon at bounding box center [261, 293] width 7 height 7
click at [260, 291] on icon at bounding box center [261, 293] width 7 height 7
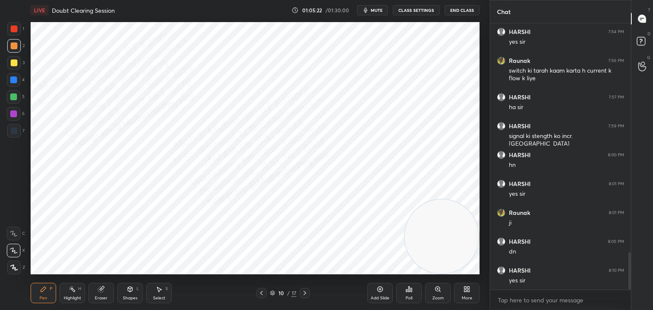
click at [306, 293] on icon at bounding box center [304, 293] width 7 height 7
click at [308, 291] on div at bounding box center [305, 293] width 10 height 10
click at [306, 291] on div at bounding box center [305, 293] width 10 height 10
drag, startPoint x: 11, startPoint y: 113, endPoint x: 26, endPoint y: 106, distance: 16.7
click at [11, 111] on div at bounding box center [13, 113] width 7 height 7
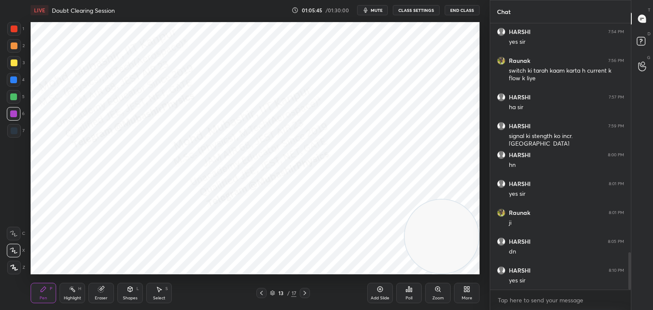
click at [16, 79] on div at bounding box center [13, 79] width 7 height 7
click at [14, 99] on div at bounding box center [13, 96] width 7 height 7
drag, startPoint x: 17, startPoint y: 62, endPoint x: 23, endPoint y: 63, distance: 5.7
click at [17, 62] on div at bounding box center [14, 63] width 14 height 14
drag, startPoint x: 14, startPoint y: 79, endPoint x: 23, endPoint y: 82, distance: 9.0
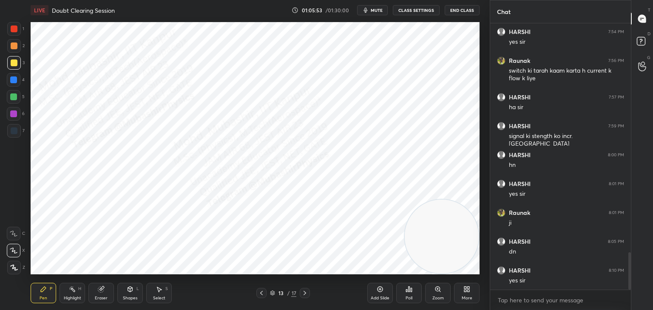
click at [17, 80] on div at bounding box center [13, 79] width 7 height 7
drag, startPoint x: 429, startPoint y: 236, endPoint x: 451, endPoint y: 104, distance: 134.4
click at [457, 102] on video at bounding box center [442, 105] width 74 height 74
click at [70, 293] on div "Highlight H" at bounding box center [71, 293] width 25 height 20
click at [309, 291] on div at bounding box center [305, 293] width 10 height 10
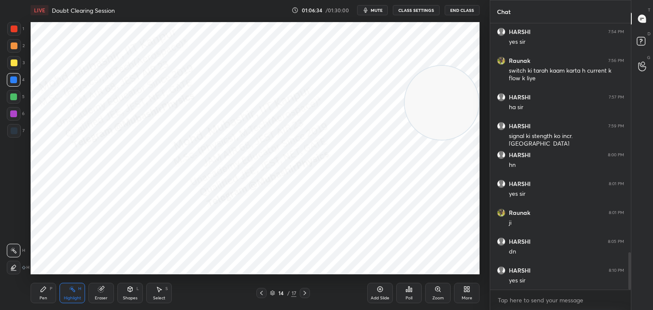
click at [44, 298] on div "Pen" at bounding box center [44, 298] width 8 height 4
click at [20, 48] on div at bounding box center [14, 46] width 14 height 14
drag, startPoint x: 16, startPoint y: 112, endPoint x: 23, endPoint y: 101, distance: 13.4
click at [15, 113] on div at bounding box center [13, 113] width 7 height 7
drag, startPoint x: 443, startPoint y: 140, endPoint x: 446, endPoint y: 247, distance: 107.1
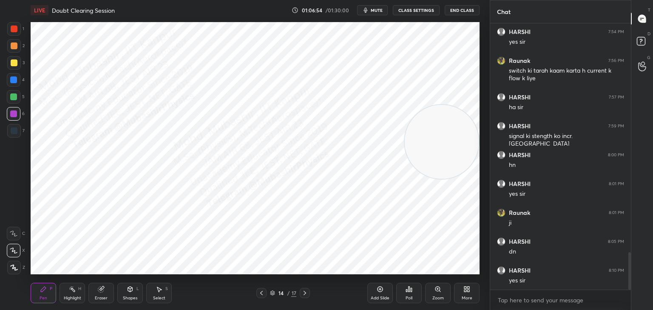
click at [461, 179] on video at bounding box center [442, 142] width 74 height 74
click at [262, 291] on icon at bounding box center [261, 293] width 7 height 7
click at [150, 291] on div "Select S" at bounding box center [158, 293] width 25 height 20
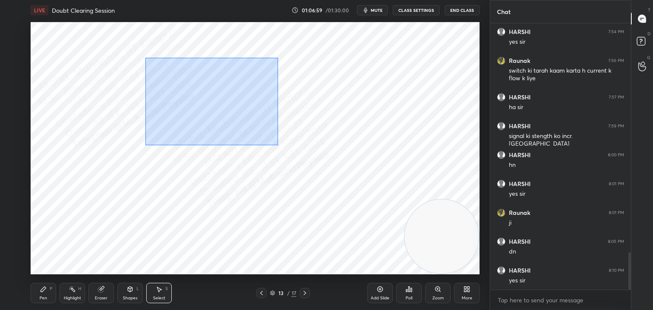
drag, startPoint x: 169, startPoint y: 81, endPoint x: 279, endPoint y: 152, distance: 131.2
click at [280, 151] on div "0 ° Undo Copy Duplicate Duplicate to new slide Delete" at bounding box center [255, 148] width 449 height 252
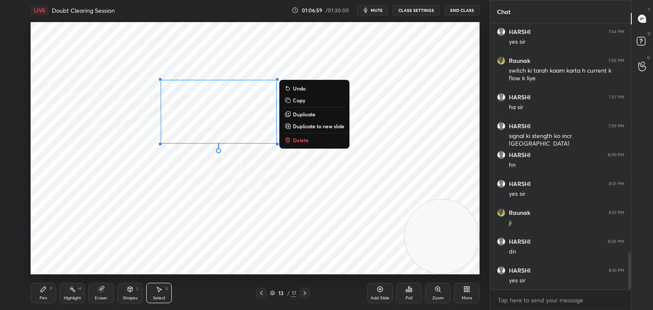
click at [305, 104] on p "Copy" at bounding box center [299, 100] width 12 height 7
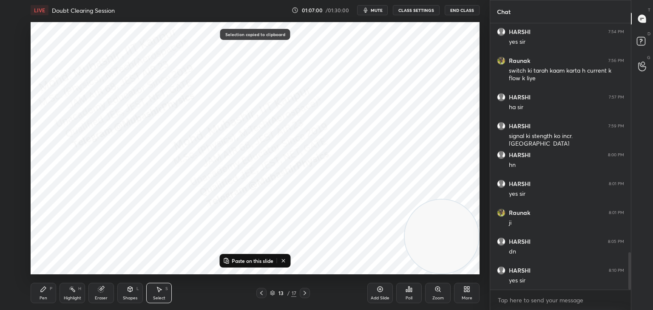
click at [308, 294] on div at bounding box center [305, 293] width 10 height 10
click at [257, 260] on p "Paste on this slide" at bounding box center [253, 260] width 42 height 7
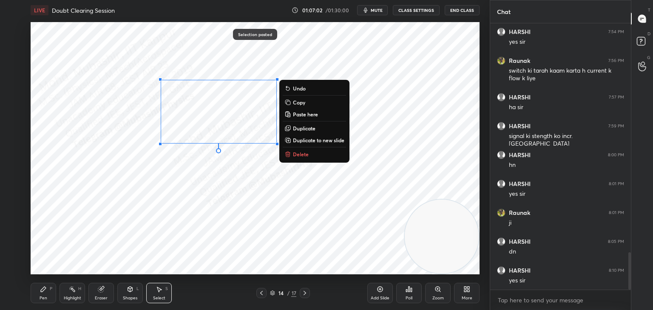
click at [34, 291] on div "Pen P" at bounding box center [43, 293] width 25 height 20
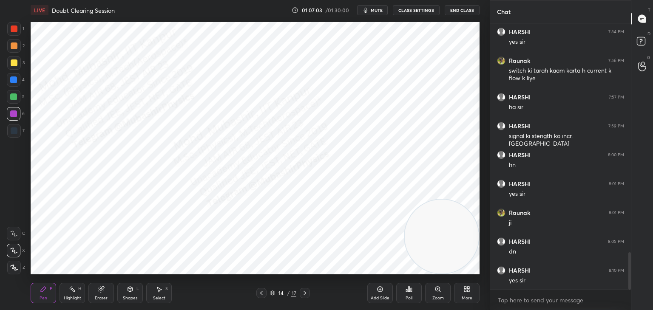
click at [13, 84] on div at bounding box center [14, 80] width 14 height 14
click at [260, 293] on icon at bounding box center [261, 293] width 3 height 4
click at [260, 293] on icon at bounding box center [261, 293] width 7 height 7
click at [258, 293] on icon at bounding box center [261, 293] width 7 height 7
click at [158, 288] on icon at bounding box center [159, 289] width 5 height 5
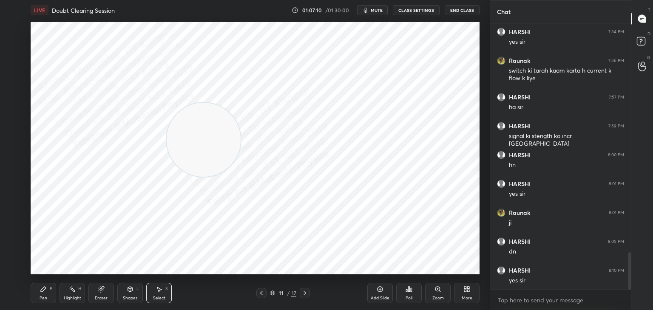
drag, startPoint x: 446, startPoint y: 242, endPoint x: 104, endPoint y: 106, distance: 367.7
click at [167, 133] on video at bounding box center [204, 140] width 74 height 74
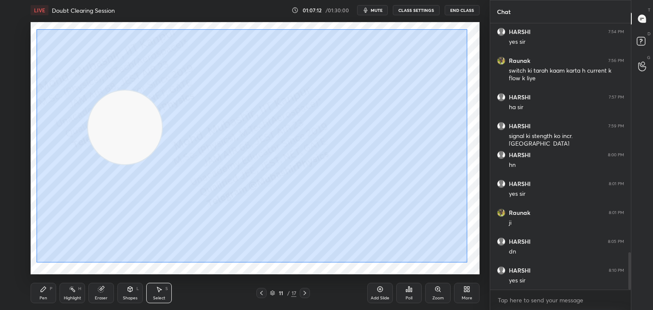
drag, startPoint x: 50, startPoint y: 32, endPoint x: 459, endPoint y: 249, distance: 463.2
click at [464, 259] on div "0 ° Undo Copy Paste here Duplicate Duplicate to new slide Delete" at bounding box center [255, 148] width 449 height 252
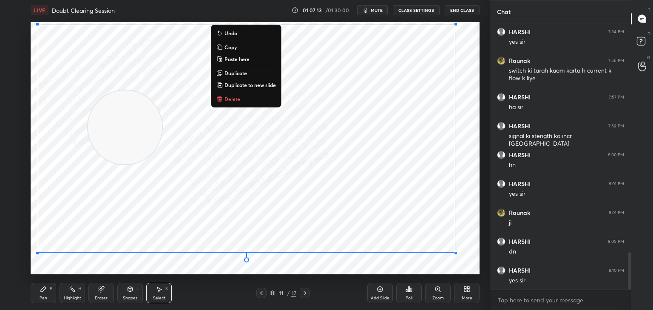
click at [233, 48] on p "Copy" at bounding box center [230, 47] width 12 height 7
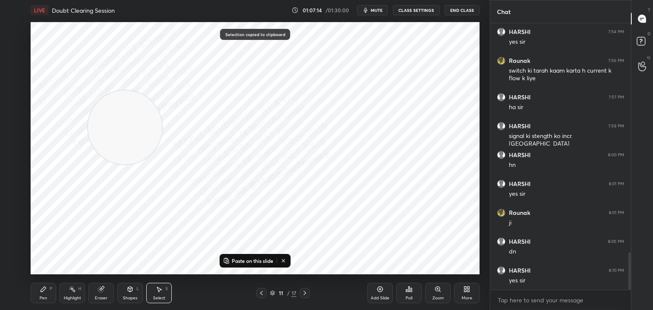
click at [306, 291] on icon at bounding box center [304, 293] width 7 height 7
click at [303, 290] on icon at bounding box center [304, 293] width 7 height 7
click at [304, 288] on div at bounding box center [305, 293] width 10 height 10
click at [305, 286] on div "Pen P Highlight H Eraser Shapes L Select S 14 / 17 Add Slide Poll Zoom More" at bounding box center [255, 293] width 449 height 34
click at [260, 291] on icon at bounding box center [261, 293] width 7 height 7
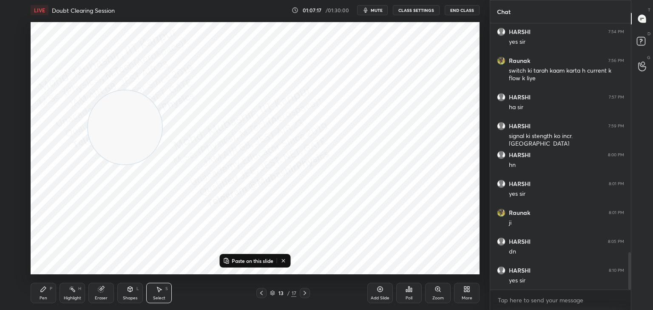
click at [297, 292] on div "13 / 17" at bounding box center [283, 293] width 54 height 10
click at [304, 293] on icon at bounding box center [304, 293] width 7 height 7
click at [308, 291] on icon at bounding box center [304, 293] width 7 height 7
click at [266, 260] on p "Paste on this slide" at bounding box center [253, 260] width 42 height 7
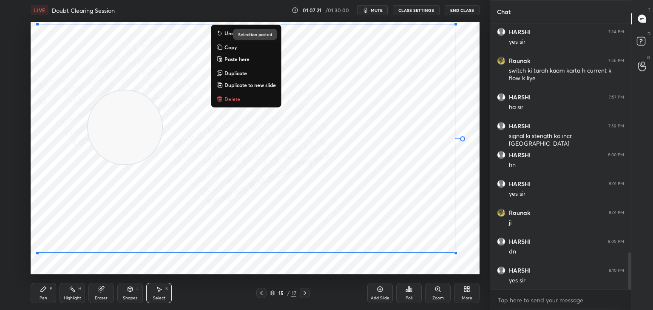
click at [262, 290] on icon at bounding box center [261, 293] width 7 height 7
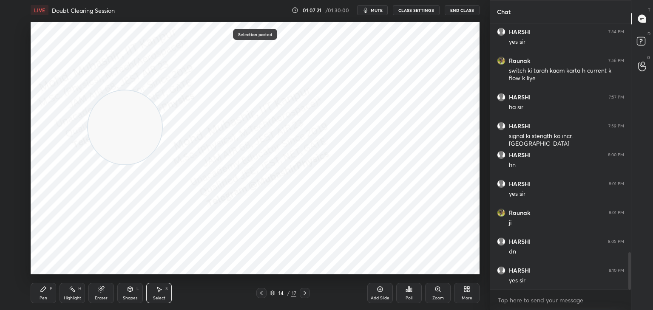
click at [252, 243] on div "0 ° Undo Copy Paste here Duplicate Duplicate to new slide Delete" at bounding box center [255, 148] width 449 height 252
drag, startPoint x: 68, startPoint y: 294, endPoint x: 98, endPoint y: 276, distance: 35.3
click at [67, 293] on div "Highlight H" at bounding box center [71, 293] width 25 height 20
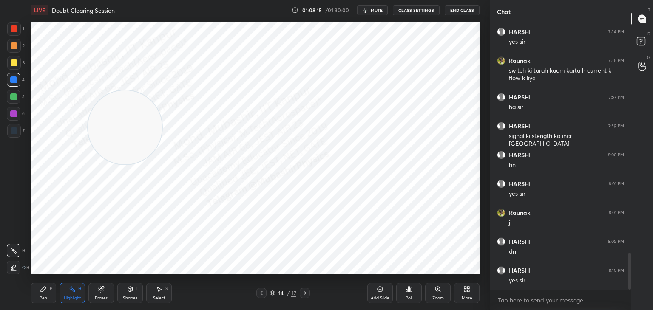
scroll to position [1657, 0]
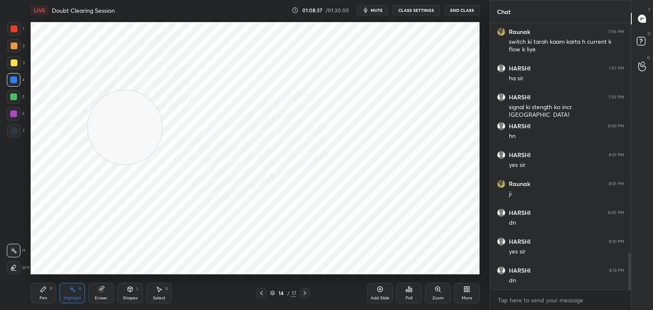
click at [305, 291] on icon at bounding box center [304, 293] width 7 height 7
drag, startPoint x: 185, startPoint y: 115, endPoint x: 331, endPoint y: 80, distance: 150.6
click at [359, 82] on video at bounding box center [367, 109] width 74 height 74
drag, startPoint x: 152, startPoint y: 285, endPoint x: 155, endPoint y: 288, distance: 4.8
click at [152, 287] on div "Select S" at bounding box center [158, 293] width 25 height 20
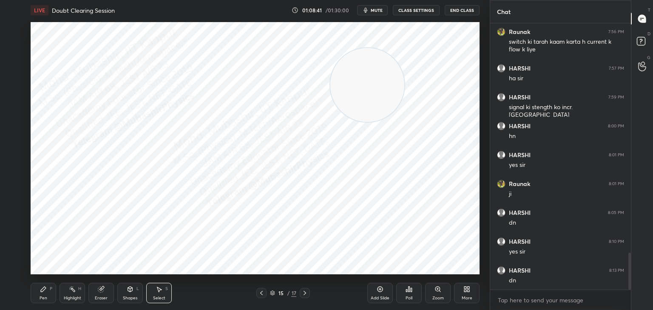
drag, startPoint x: 39, startPoint y: 22, endPoint x: 59, endPoint y: 42, distance: 28.2
click at [59, 41] on div "0 ° Undo Copy Paste here Duplicate Duplicate to new slide Delete" at bounding box center [255, 148] width 449 height 252
drag, startPoint x: 39, startPoint y: 29, endPoint x: 67, endPoint y: 42, distance: 30.2
click at [67, 42] on div "0 ° Undo Copy Paste here Duplicate Duplicate to new slide Delete" at bounding box center [255, 148] width 449 height 252
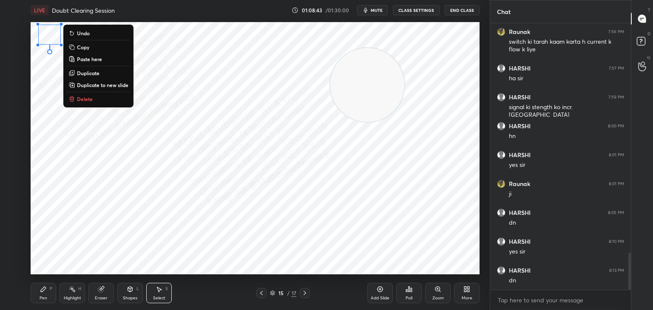
click at [103, 100] on button "Delete" at bounding box center [98, 99] width 63 height 10
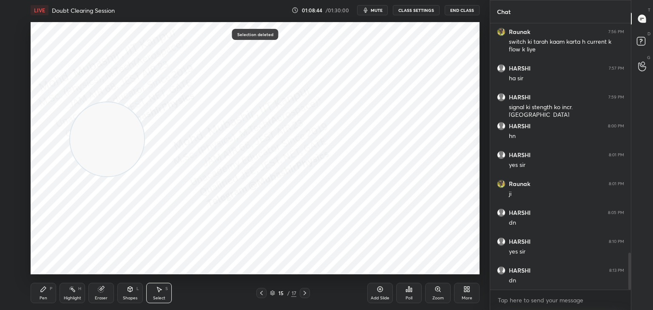
drag, startPoint x: 395, startPoint y: 84, endPoint x: 110, endPoint y: 111, distance: 285.5
click at [136, 138] on video at bounding box center [107, 139] width 74 height 74
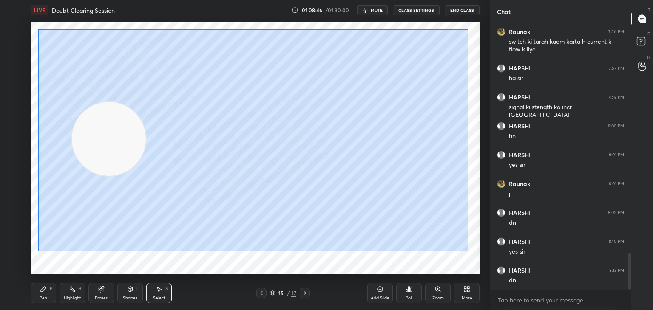
drag, startPoint x: 45, startPoint y: 28, endPoint x: 461, endPoint y: 244, distance: 467.9
click at [461, 250] on div "0 ° Undo Copy Paste here Duplicate Duplicate to new slide Delete" at bounding box center [255, 148] width 449 height 252
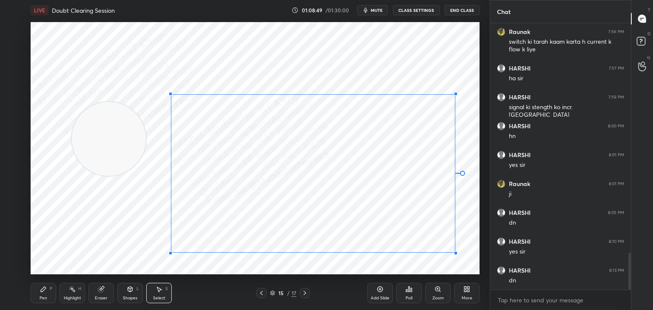
drag, startPoint x: 36, startPoint y: 45, endPoint x: 205, endPoint y: 102, distance: 178.6
click at [172, 94] on div at bounding box center [170, 93] width 3 height 3
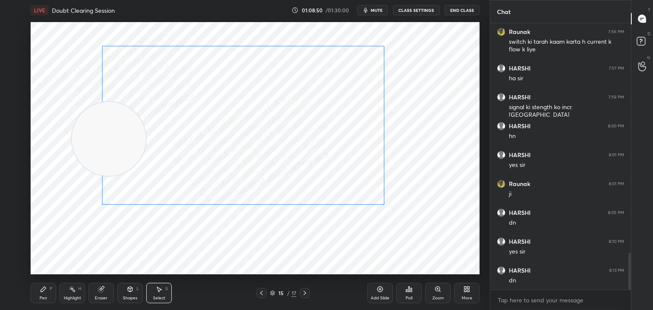
drag, startPoint x: 301, startPoint y: 123, endPoint x: 283, endPoint y: 139, distance: 24.2
click at [292, 122] on div "0 ° Undo Copy Paste here Duplicate Duplicate to new slide Delete" at bounding box center [255, 148] width 449 height 252
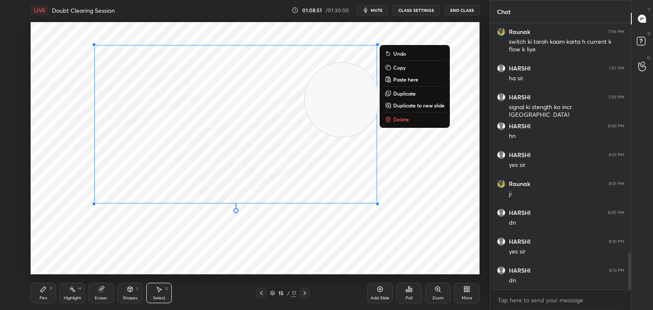
drag, startPoint x: 116, startPoint y: 143, endPoint x: 424, endPoint y: 184, distance: 310.3
click at [344, 105] on video at bounding box center [342, 100] width 74 height 74
click at [447, 212] on div "0 ° Undo Copy Paste here Duplicate Duplicate to new slide Delete" at bounding box center [255, 148] width 449 height 252
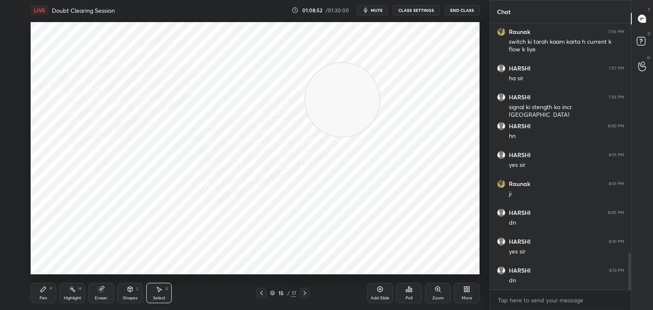
click at [33, 295] on div "Pen P" at bounding box center [43, 293] width 25 height 20
click at [10, 65] on div at bounding box center [14, 63] width 14 height 14
click at [18, 96] on div at bounding box center [14, 97] width 14 height 14
click at [10, 46] on div at bounding box center [14, 46] width 14 height 14
drag, startPoint x: 224, startPoint y: 114, endPoint x: 113, endPoint y: 123, distance: 111.3
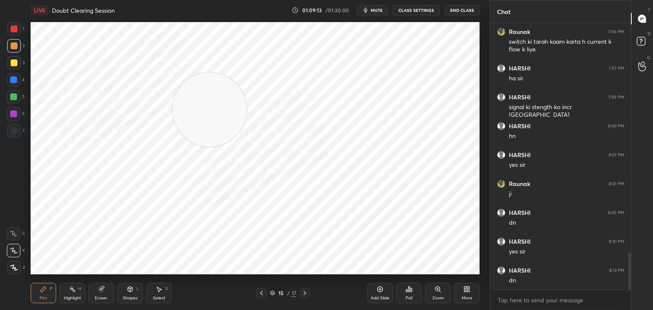
click at [173, 128] on video at bounding box center [210, 110] width 74 height 74
click at [14, 128] on div at bounding box center [14, 130] width 7 height 7
drag, startPoint x: 12, startPoint y: 88, endPoint x: 23, endPoint y: 93, distance: 12.6
click at [12, 88] on div "4" at bounding box center [16, 81] width 18 height 17
click at [14, 134] on div at bounding box center [14, 131] width 14 height 14
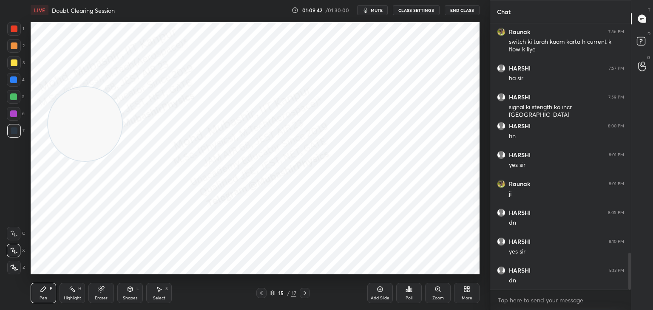
click at [155, 293] on div "Select S" at bounding box center [158, 293] width 25 height 20
drag, startPoint x: 95, startPoint y: 144, endPoint x: 168, endPoint y: 261, distance: 137.7
click at [125, 169] on video at bounding box center [88, 132] width 74 height 74
click at [73, 293] on div "Highlight H" at bounding box center [71, 293] width 25 height 20
click at [303, 291] on icon at bounding box center [304, 293] width 7 height 7
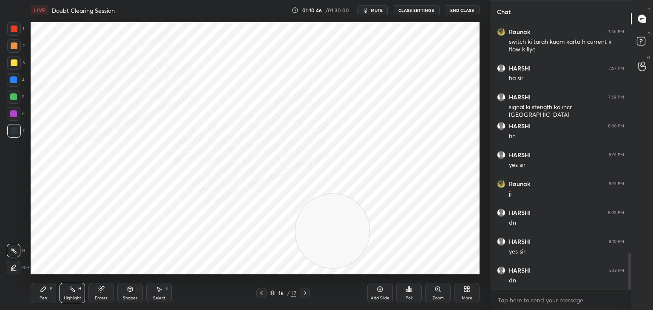
drag, startPoint x: 210, startPoint y: 237, endPoint x: 405, endPoint y: 243, distance: 194.7
click at [369, 252] on video at bounding box center [332, 231] width 74 height 74
click at [48, 298] on div "Pen P" at bounding box center [43, 293] width 25 height 20
click at [17, 29] on div at bounding box center [14, 28] width 7 height 7
drag, startPoint x: 138, startPoint y: 283, endPoint x: 131, endPoint y: 285, distance: 7.1
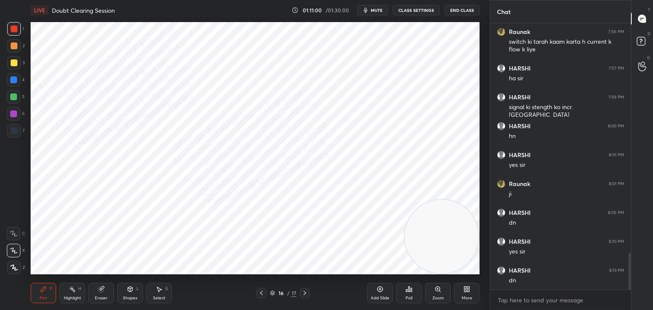
click at [136, 283] on div "Pen P Highlight H Eraser Shapes L Select S 16 / 17 Add Slide Poll Zoom More" at bounding box center [255, 293] width 449 height 34
click at [127, 292] on icon at bounding box center [130, 289] width 7 height 7
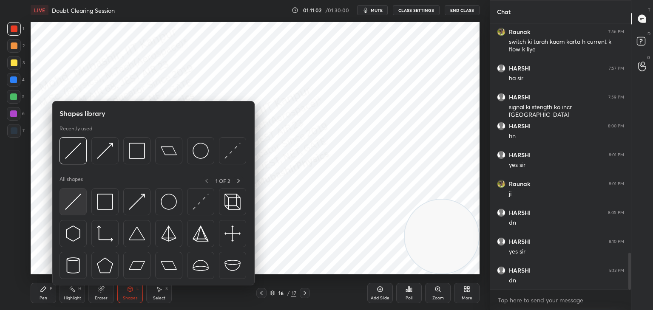
click at [73, 207] on img at bounding box center [73, 202] width 16 height 16
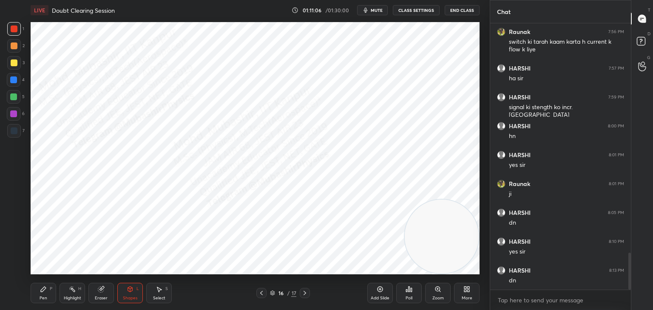
click at [47, 291] on div "Pen P" at bounding box center [43, 293] width 25 height 20
drag, startPoint x: 16, startPoint y: 82, endPoint x: 24, endPoint y: 84, distance: 8.8
click at [17, 82] on div at bounding box center [13, 79] width 7 height 7
drag, startPoint x: 14, startPoint y: 47, endPoint x: 29, endPoint y: 59, distance: 19.9
click at [17, 48] on div at bounding box center [14, 46] width 14 height 14
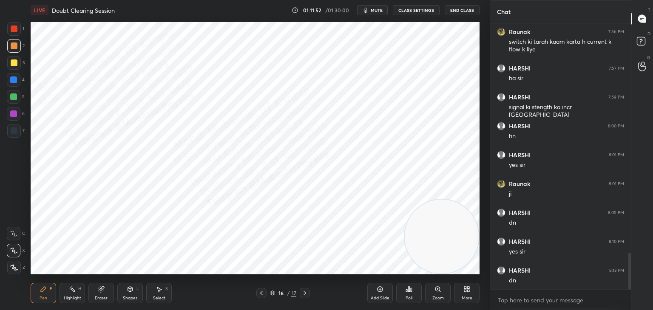
click at [16, 65] on div at bounding box center [14, 63] width 14 height 14
click at [13, 52] on div at bounding box center [14, 46] width 14 height 14
click at [12, 98] on div at bounding box center [13, 96] width 7 height 7
drag, startPoint x: 14, startPoint y: 65, endPoint x: 29, endPoint y: 65, distance: 15.3
click at [14, 64] on div at bounding box center [14, 62] width 7 height 7
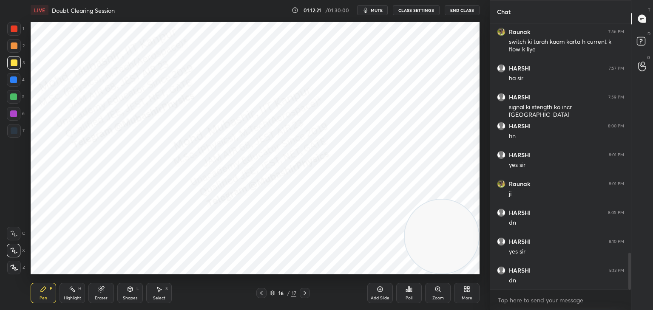
click at [17, 114] on div at bounding box center [13, 113] width 7 height 7
drag, startPoint x: 448, startPoint y: 165, endPoint x: 406, endPoint y: 70, distance: 104.4
click at [466, 38] on video at bounding box center [442, 60] width 74 height 74
click at [79, 297] on div "Highlight" at bounding box center [72, 298] width 17 height 4
drag, startPoint x: 301, startPoint y: 291, endPoint x: 309, endPoint y: 288, distance: 8.8
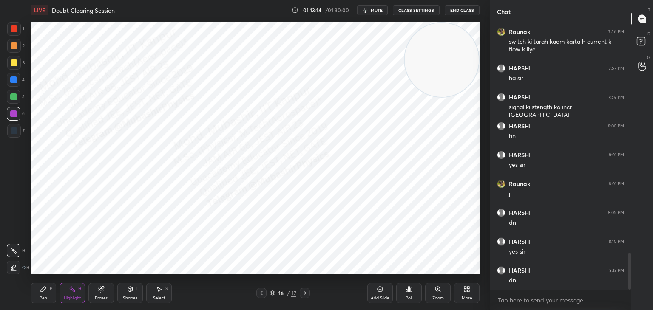
click at [302, 291] on div at bounding box center [305, 293] width 10 height 10
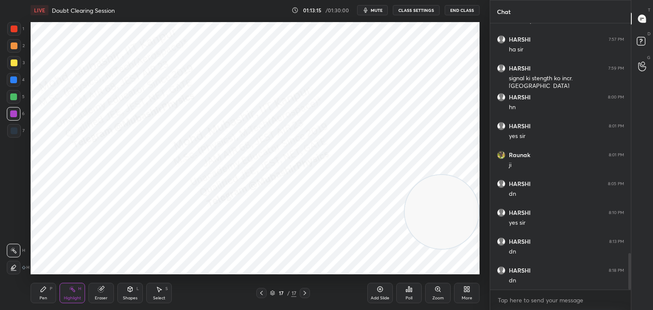
drag, startPoint x: 480, startPoint y: 163, endPoint x: 407, endPoint y: 232, distance: 100.1
click at [495, 246] on div "1 2 3 4 5 6 7 C X Z C X Z E E Erase all H H LIVE Doubt Clearing Session 01:13:1…" at bounding box center [326, 155] width 653 height 310
drag, startPoint x: 39, startPoint y: 291, endPoint x: 20, endPoint y: 82, distance: 209.5
click at [36, 290] on div "Pen P" at bounding box center [43, 293] width 25 height 20
click at [13, 131] on div at bounding box center [14, 130] width 7 height 7
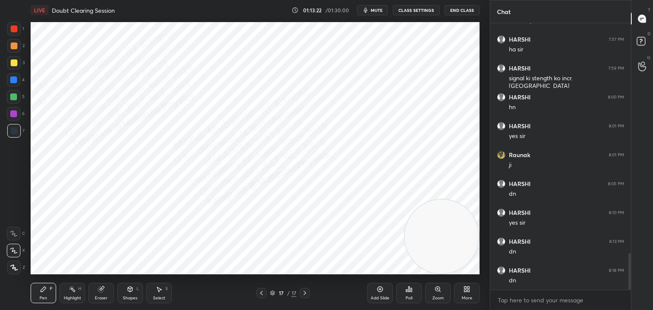
click at [14, 78] on div at bounding box center [13, 79] width 7 height 7
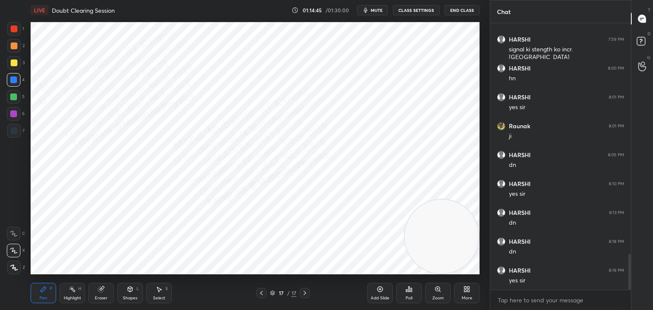
drag, startPoint x: 13, startPoint y: 133, endPoint x: 20, endPoint y: 64, distance: 69.2
click at [12, 132] on div at bounding box center [14, 130] width 7 height 7
drag, startPoint x: 15, startPoint y: 24, endPoint x: 24, endPoint y: 45, distance: 22.8
click at [17, 34] on div at bounding box center [14, 29] width 14 height 14
drag, startPoint x: 12, startPoint y: 96, endPoint x: 25, endPoint y: 108, distance: 17.7
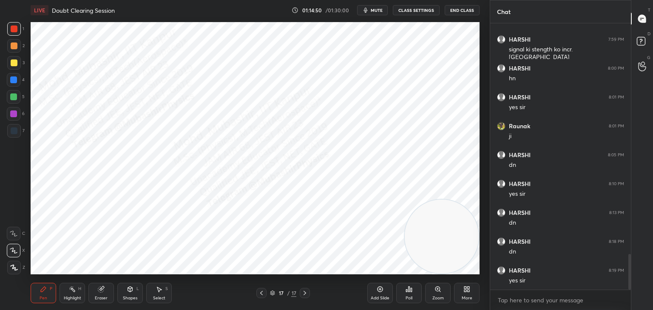
click at [13, 94] on div at bounding box center [13, 96] width 7 height 7
drag, startPoint x: 13, startPoint y: 50, endPoint x: 28, endPoint y: 71, distance: 25.5
click at [13, 51] on div at bounding box center [14, 46] width 14 height 14
click at [304, 291] on icon at bounding box center [304, 293] width 7 height 7
click at [466, 291] on icon at bounding box center [466, 289] width 7 height 7
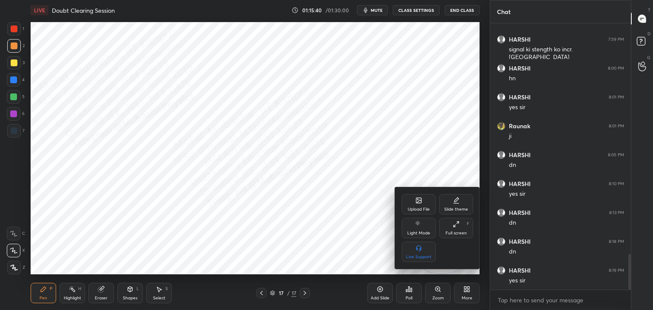
click at [414, 197] on div "Upload File" at bounding box center [419, 204] width 34 height 20
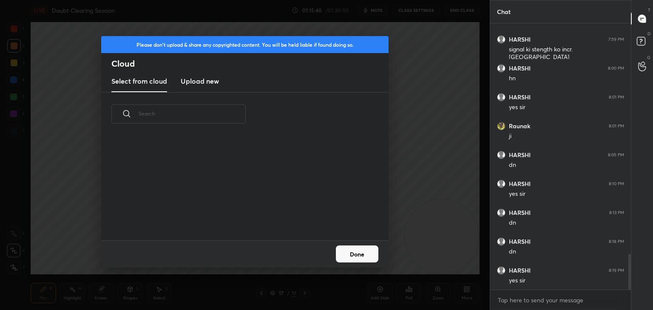
scroll to position [2, 4]
drag, startPoint x: 213, startPoint y: 72, endPoint x: 207, endPoint y: 85, distance: 14.5
click at [206, 73] on new "Upload new" at bounding box center [200, 81] width 38 height 21
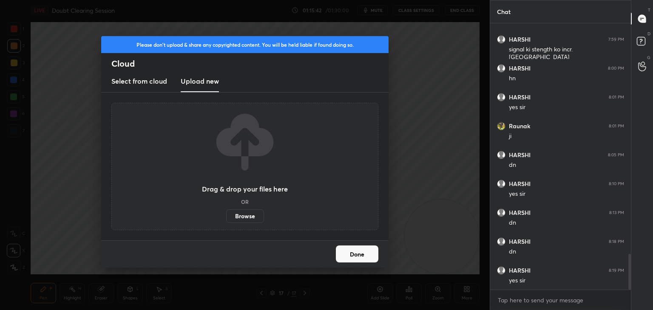
click at [238, 221] on label "Browse" at bounding box center [245, 216] width 38 height 14
click at [226, 221] on input "Browse" at bounding box center [226, 216] width 0 height 14
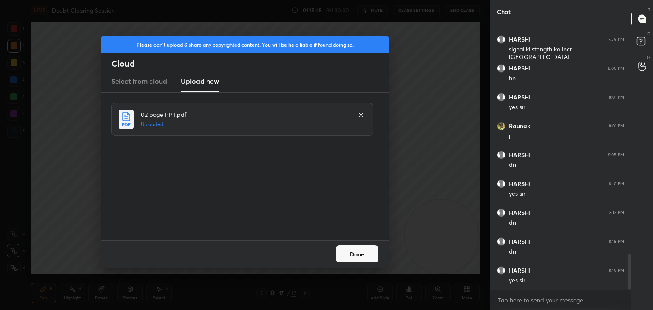
click at [354, 257] on button "Done" at bounding box center [357, 254] width 42 height 17
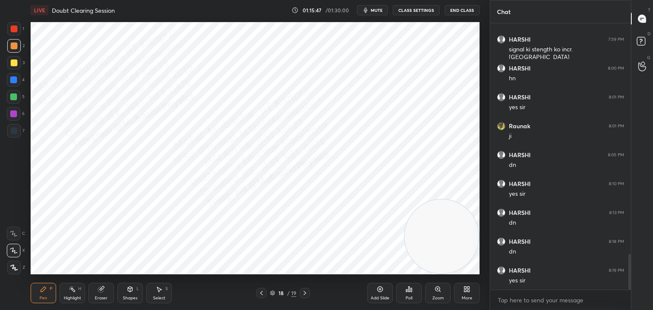
drag, startPoint x: 21, startPoint y: 113, endPoint x: 27, endPoint y: 109, distance: 6.9
click at [17, 113] on div "6" at bounding box center [16, 114] width 18 height 14
drag, startPoint x: 16, startPoint y: 76, endPoint x: 26, endPoint y: 76, distance: 10.2
click at [17, 76] on div at bounding box center [14, 80] width 14 height 14
click at [73, 293] on div "Highlight H" at bounding box center [71, 293] width 25 height 20
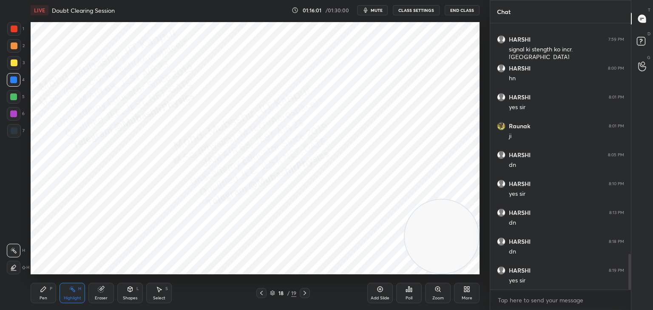
click at [259, 291] on icon at bounding box center [261, 293] width 7 height 7
click at [259, 292] on icon at bounding box center [261, 293] width 7 height 7
click at [259, 291] on icon at bounding box center [261, 293] width 7 height 7
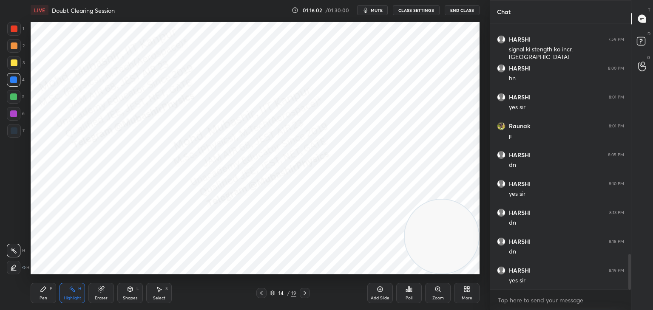
click at [259, 291] on icon at bounding box center [261, 293] width 7 height 7
click at [258, 291] on icon at bounding box center [261, 293] width 7 height 7
click at [257, 291] on div at bounding box center [261, 293] width 10 height 10
click at [257, 293] on div at bounding box center [261, 293] width 10 height 10
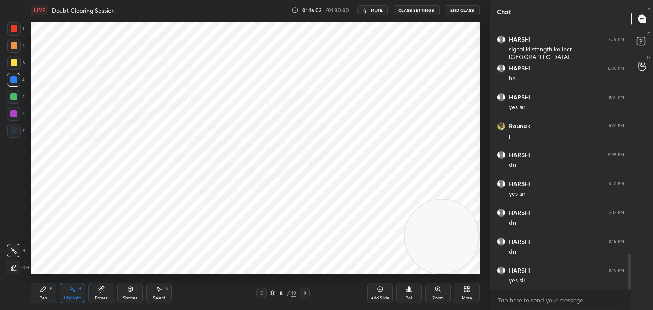
click at [259, 291] on icon at bounding box center [261, 293] width 7 height 7
click at [259, 292] on icon at bounding box center [261, 293] width 7 height 7
click at [261, 293] on icon at bounding box center [261, 293] width 7 height 7
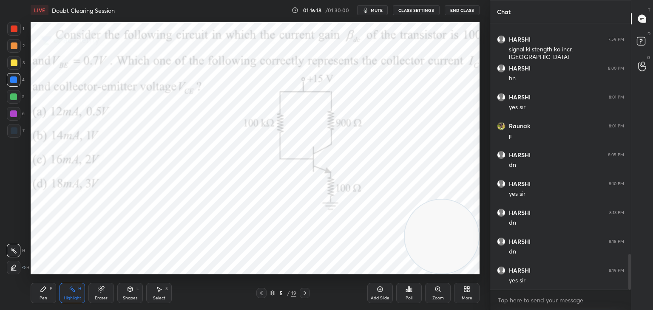
click at [314, 292] on div "5 / 19" at bounding box center [283, 293] width 168 height 10
click at [303, 293] on icon at bounding box center [304, 293] width 7 height 7
click at [303, 291] on icon at bounding box center [304, 293] width 7 height 7
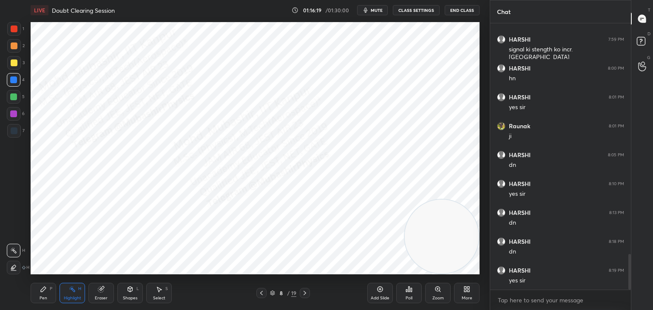
click at [303, 291] on icon at bounding box center [304, 293] width 7 height 7
click at [303, 292] on icon at bounding box center [304, 293] width 7 height 7
click at [305, 293] on icon at bounding box center [304, 293] width 7 height 7
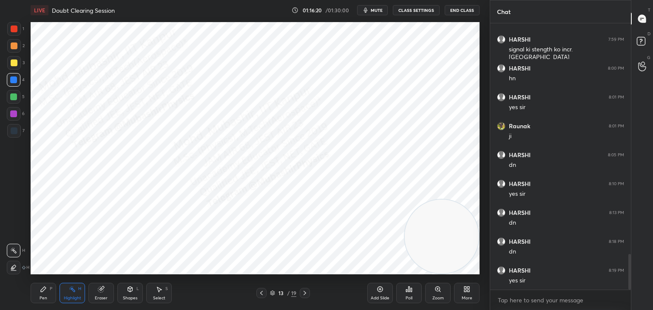
click at [305, 291] on icon at bounding box center [304, 293] width 7 height 7
click at [304, 293] on icon at bounding box center [304, 293] width 7 height 7
click at [304, 292] on icon at bounding box center [304, 293] width 7 height 7
click at [303, 293] on icon at bounding box center [304, 293] width 7 height 7
click at [259, 296] on icon at bounding box center [261, 293] width 7 height 7
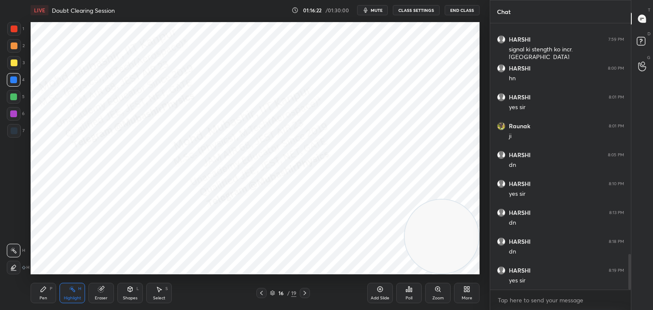
click at [260, 296] on icon at bounding box center [261, 293] width 7 height 7
click at [302, 289] on div at bounding box center [305, 293] width 10 height 10
click at [305, 291] on div at bounding box center [305, 293] width 10 height 10
click at [304, 291] on icon at bounding box center [304, 293] width 7 height 7
click at [303, 289] on div at bounding box center [305, 293] width 10 height 10
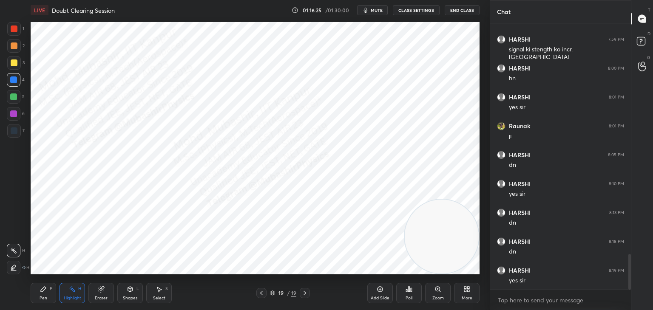
click at [303, 291] on icon at bounding box center [304, 293] width 7 height 7
drag, startPoint x: 262, startPoint y: 293, endPoint x: 257, endPoint y: 293, distance: 4.7
click at [260, 293] on icon at bounding box center [261, 293] width 7 height 7
click at [46, 293] on div "Pen P" at bounding box center [43, 293] width 25 height 20
drag, startPoint x: 17, startPoint y: 115, endPoint x: 23, endPoint y: 110, distance: 7.2
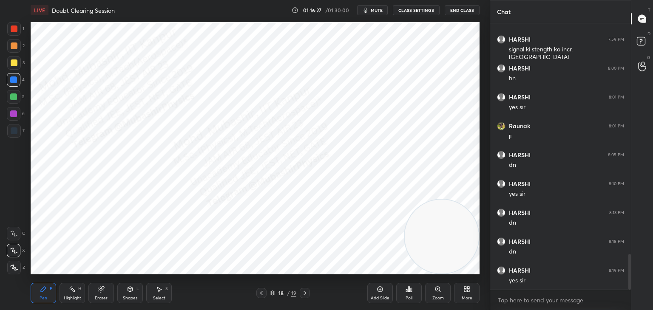
click at [17, 116] on div at bounding box center [14, 114] width 14 height 14
click at [12, 81] on div at bounding box center [13, 79] width 7 height 7
click at [12, 113] on div at bounding box center [13, 113] width 7 height 7
drag, startPoint x: 17, startPoint y: 78, endPoint x: 25, endPoint y: 88, distance: 12.7
click at [17, 80] on div at bounding box center [14, 80] width 14 height 14
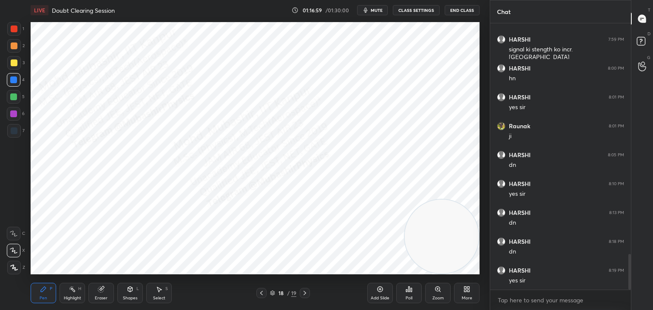
click at [14, 112] on div at bounding box center [13, 113] width 7 height 7
drag, startPoint x: 16, startPoint y: 76, endPoint x: 20, endPoint y: 81, distance: 6.6
click at [17, 78] on div at bounding box center [14, 80] width 14 height 14
click at [79, 293] on div "Highlight H" at bounding box center [71, 293] width 25 height 20
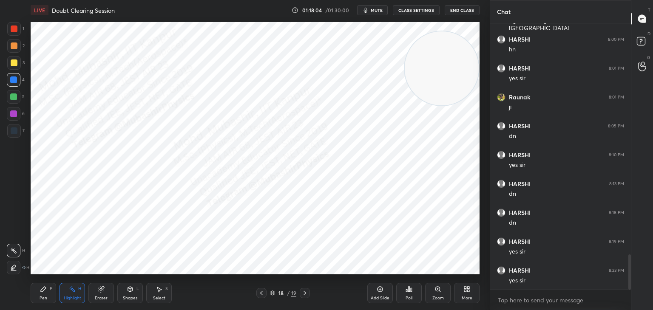
drag, startPoint x: 453, startPoint y: 195, endPoint x: 432, endPoint y: 99, distance: 98.3
click at [462, 75] on video at bounding box center [442, 68] width 74 height 74
drag, startPoint x: 38, startPoint y: 301, endPoint x: 38, endPoint y: 281, distance: 20.0
click at [37, 298] on div "Pen P" at bounding box center [43, 293] width 25 height 20
drag, startPoint x: 11, startPoint y: 46, endPoint x: 20, endPoint y: 55, distance: 12.3
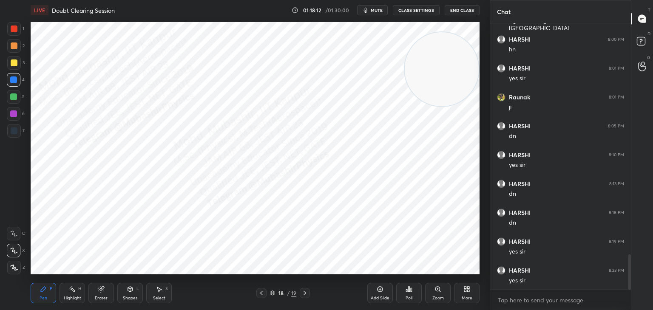
click at [12, 47] on div at bounding box center [14, 45] width 7 height 7
drag, startPoint x: 80, startPoint y: 293, endPoint x: 91, endPoint y: 281, distance: 16.3
click at [78, 293] on div "Highlight H" at bounding box center [71, 293] width 25 height 20
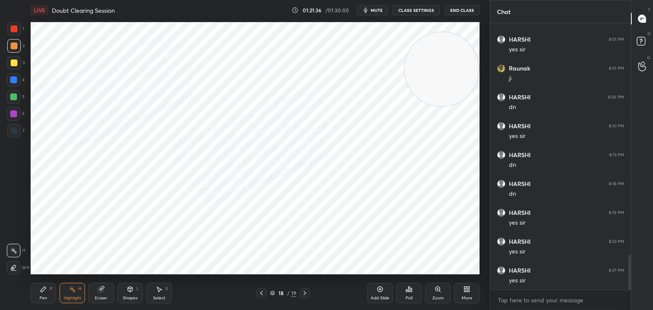
drag, startPoint x: 303, startPoint y: 295, endPoint x: 311, endPoint y: 281, distance: 16.4
click at [301, 295] on icon at bounding box center [304, 293] width 7 height 7
drag, startPoint x: 446, startPoint y: 72, endPoint x: 413, endPoint y: 266, distance: 196.8
click at [472, 274] on div "LIVE Doubt Clearing Session 01:21:37 / 01:30:00 mute CLASS SETTINGS End Class S…" at bounding box center [254, 155] width 455 height 310
click at [43, 293] on div "Pen P" at bounding box center [43, 293] width 25 height 20
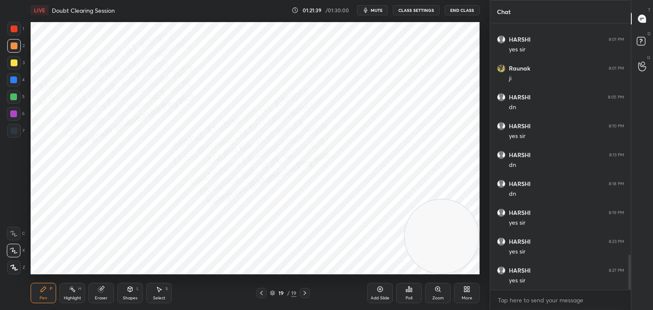
click at [12, 31] on div at bounding box center [14, 28] width 7 height 7
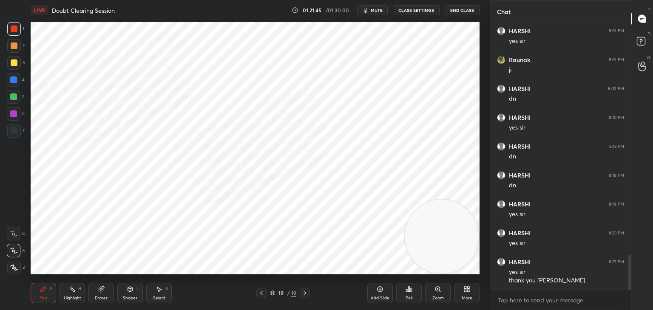
drag, startPoint x: 14, startPoint y: 80, endPoint x: 24, endPoint y: 85, distance: 11.4
click at [15, 81] on div at bounding box center [13, 79] width 7 height 7
drag, startPoint x: 59, startPoint y: 291, endPoint x: 63, endPoint y: 293, distance: 5.0
click at [60, 293] on div "Pen P Highlight H Eraser Shapes L Select S" at bounding box center [115, 293] width 168 height 20
drag, startPoint x: 82, startPoint y: 292, endPoint x: 97, endPoint y: 278, distance: 21.4
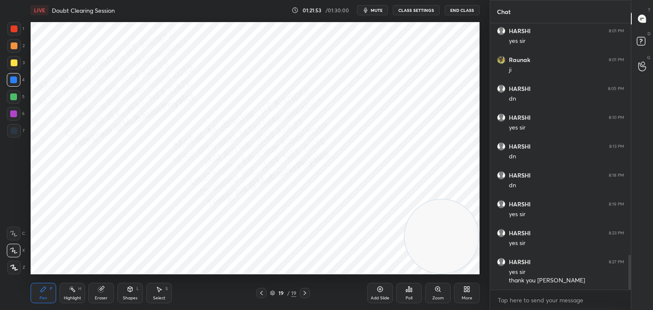
click at [80, 292] on div "Highlight H" at bounding box center [71, 293] width 25 height 20
click at [458, 9] on button "End Class" at bounding box center [461, 10] width 35 height 10
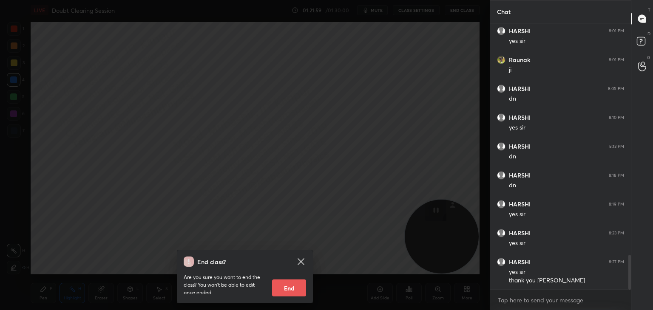
click at [289, 288] on button "End" at bounding box center [289, 288] width 34 height 17
type textarea "x"
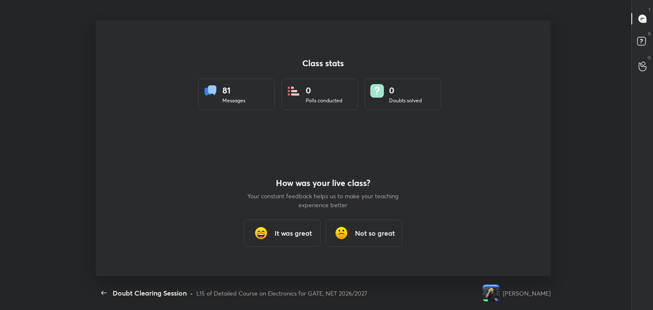
scroll to position [0, 0]
